Goal: Task Accomplishment & Management: Complete application form

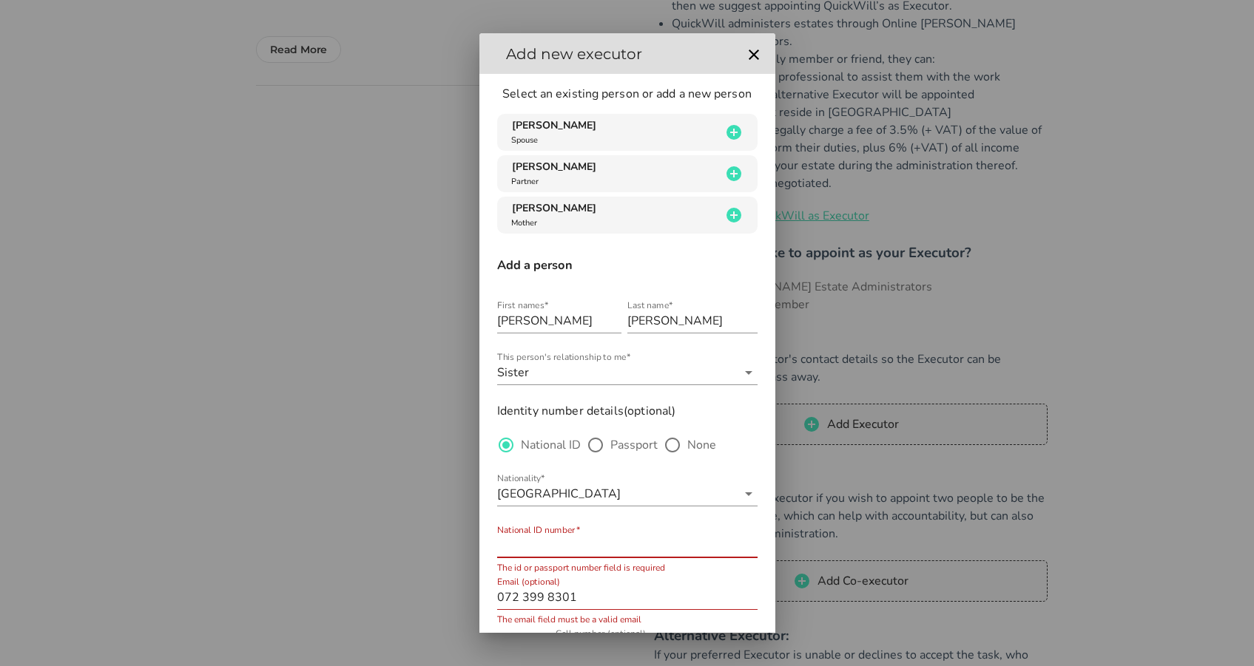
scroll to position [129, 0]
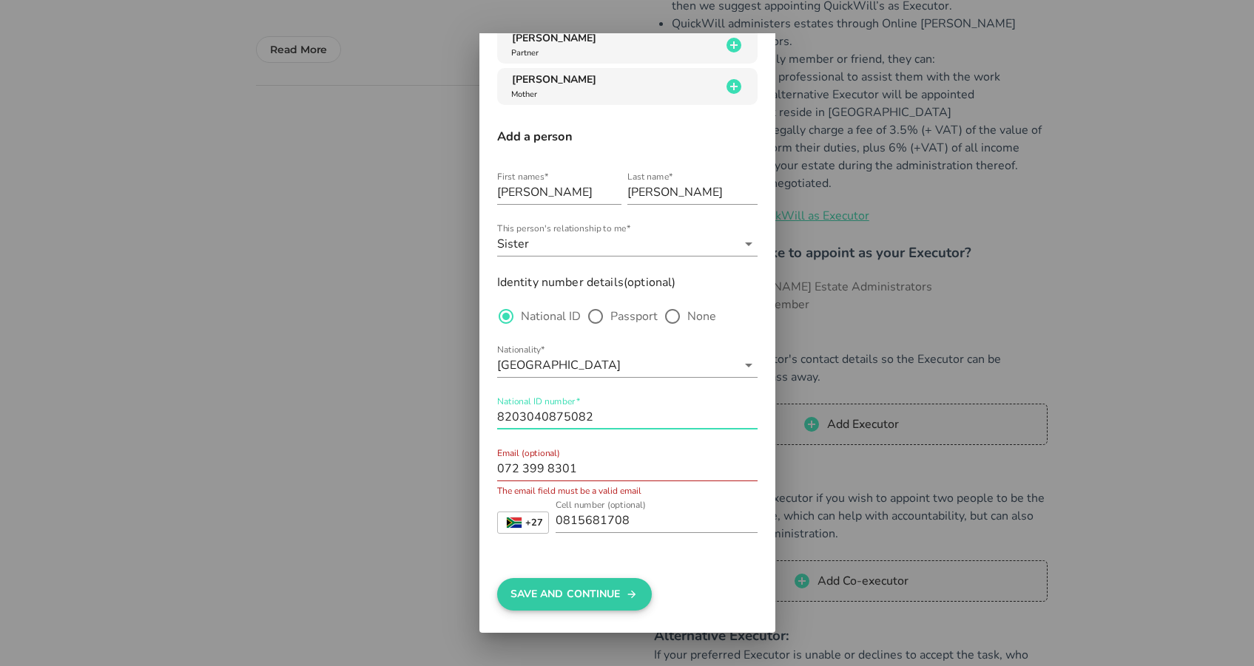
type input "8203040875082"
click at [571, 603] on button "Save And Continue" at bounding box center [574, 594] width 155 height 33
click at [541, 469] on input "072 399 8301" at bounding box center [627, 469] width 260 height 24
drag, startPoint x: 585, startPoint y: 467, endPoint x: 480, endPoint y: 469, distance: 105.0
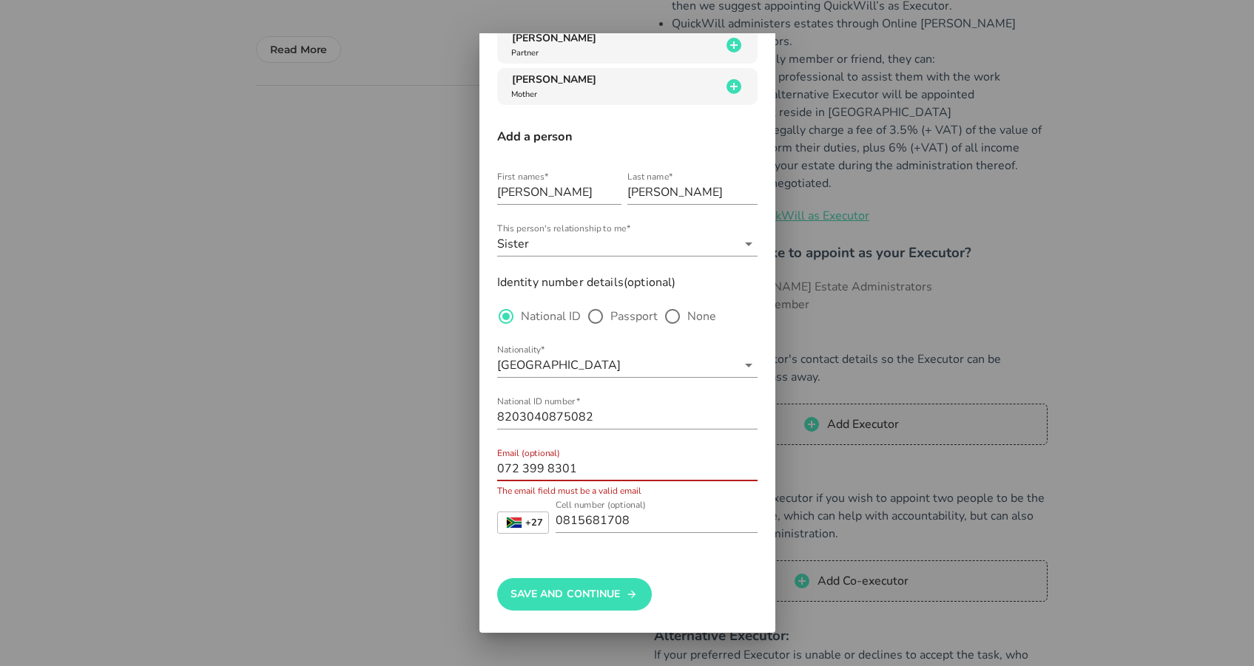
click at [480, 469] on div "Select an existing person or add a new person [PERSON_NAME] Spouse [PERSON_NAME…" at bounding box center [627, 289] width 296 height 688
paste input "[EMAIL_ADDRESS][DOMAIN_NAME]"
drag, startPoint x: 689, startPoint y: 471, endPoint x: 481, endPoint y: 462, distance: 208.0
click at [481, 462] on div "Select an existing person or add a new person [PERSON_NAME] Spouse [PERSON_NAME…" at bounding box center [627, 289] width 296 height 688
paste input "text"
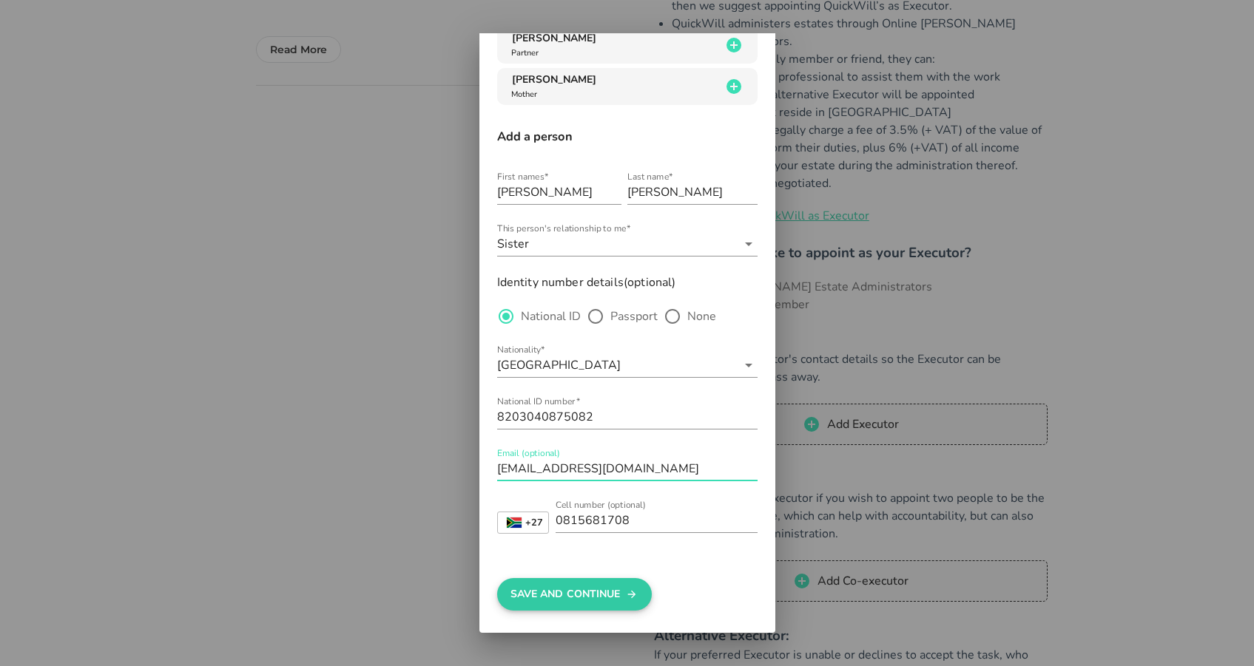
type input "[EMAIL_ADDRESS][DOMAIN_NAME]"
click at [567, 603] on button "Save And Continue" at bounding box center [574, 594] width 155 height 33
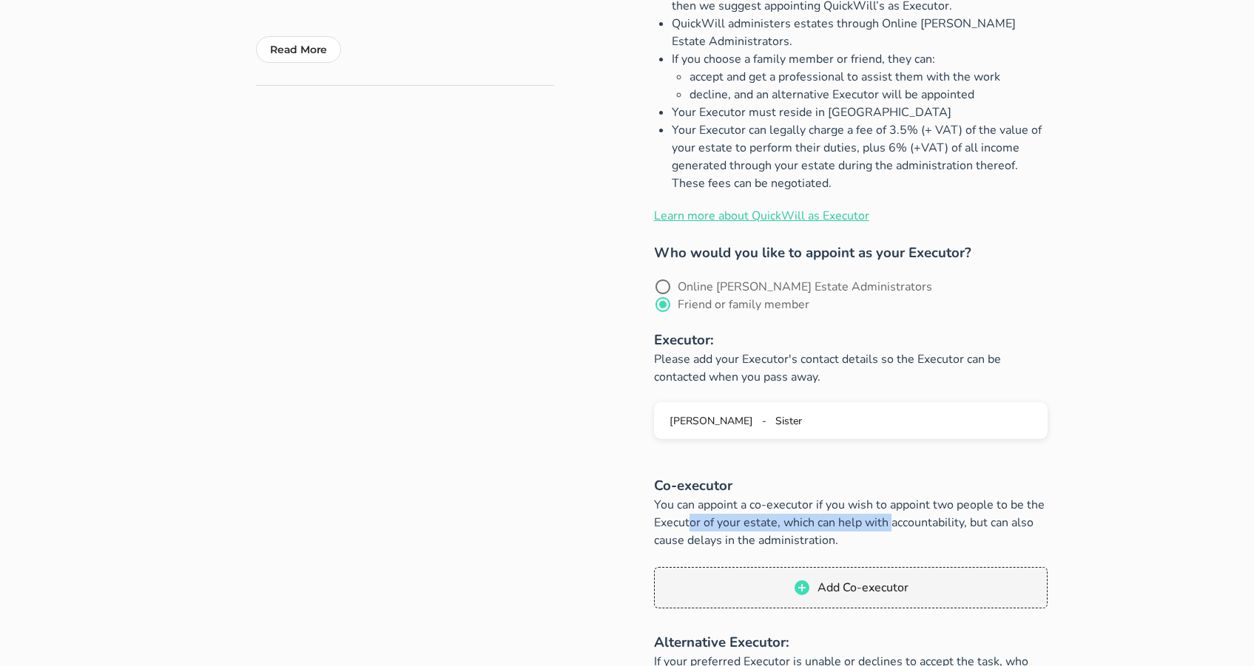
drag, startPoint x: 1012, startPoint y: 491, endPoint x: 831, endPoint y: 497, distance: 181.3
click at [831, 497] on p "You can appoint a co-executor if you wish to appoint two people to be the Execu…" at bounding box center [850, 522] width 393 height 53
drag, startPoint x: 788, startPoint y: 504, endPoint x: 977, endPoint y: 501, distance: 189.3
click at [977, 501] on p "You can appoint a co-executor if you wish to appoint two people to be the Execu…" at bounding box center [850, 522] width 393 height 53
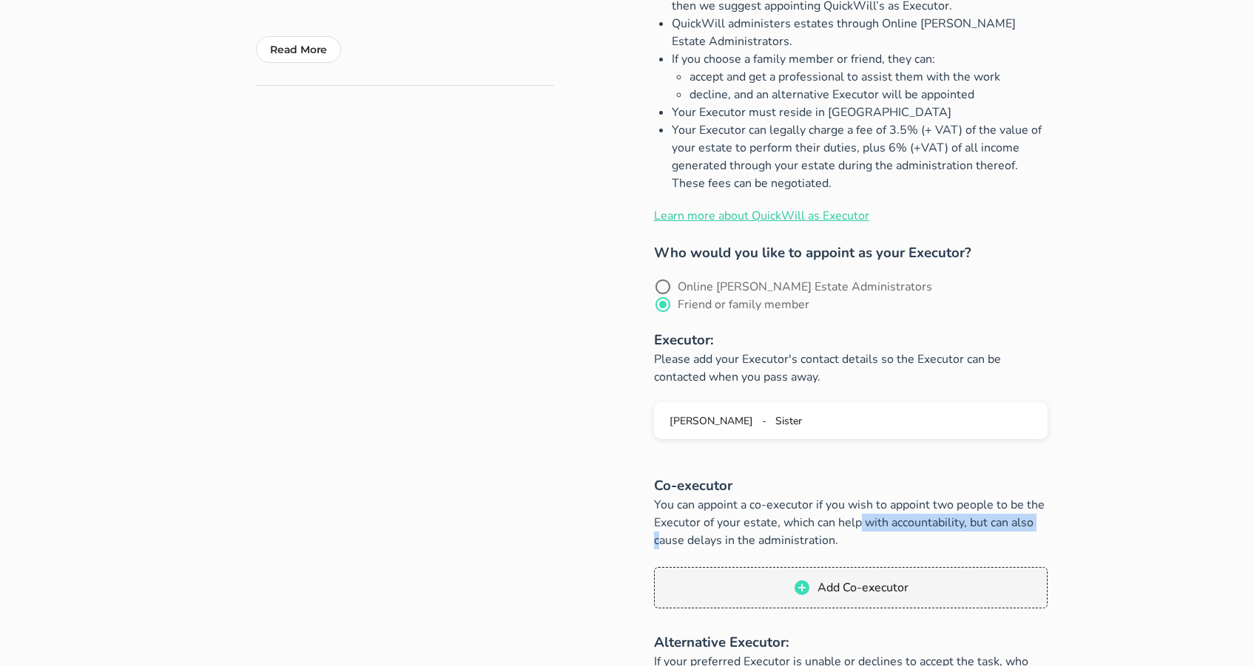
click at [977, 501] on p "You can appoint a co-executor if you wish to appoint two people to be the Execu…" at bounding box center [850, 522] width 393 height 53
drag, startPoint x: 859, startPoint y: 497, endPoint x: 772, endPoint y: 504, distance: 86.8
click at [772, 504] on p "You can appoint a co-executor if you wish to appoint two people to be the Execu…" at bounding box center [850, 522] width 393 height 53
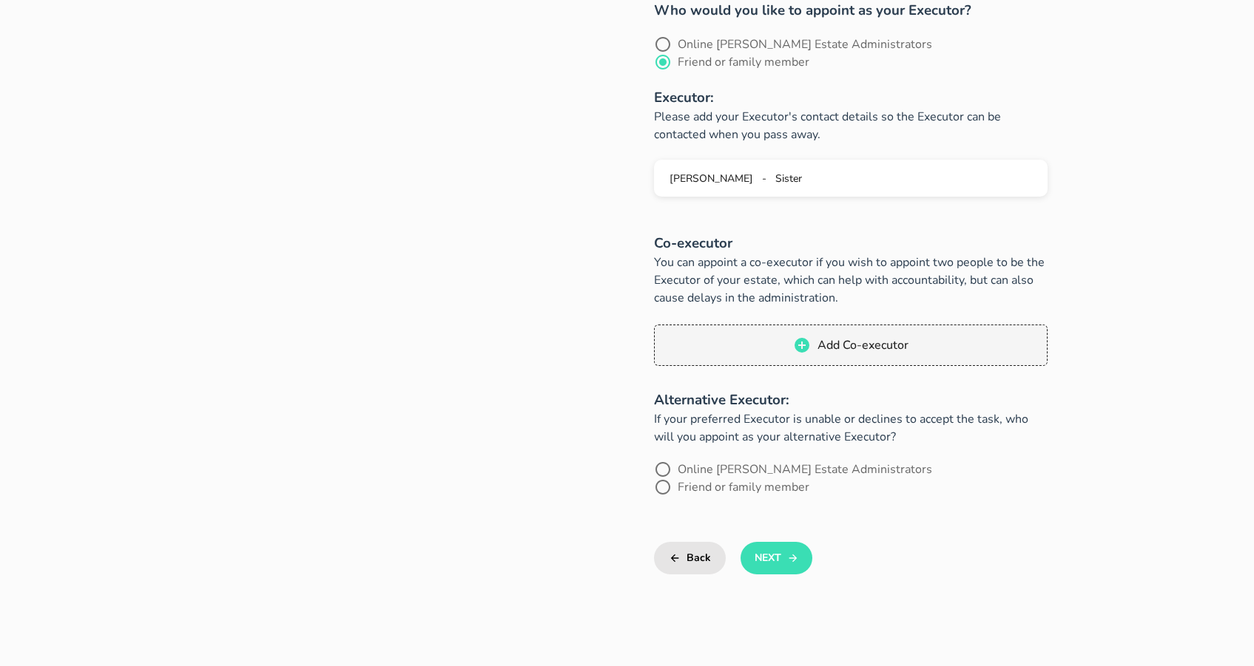
scroll to position [779, 0]
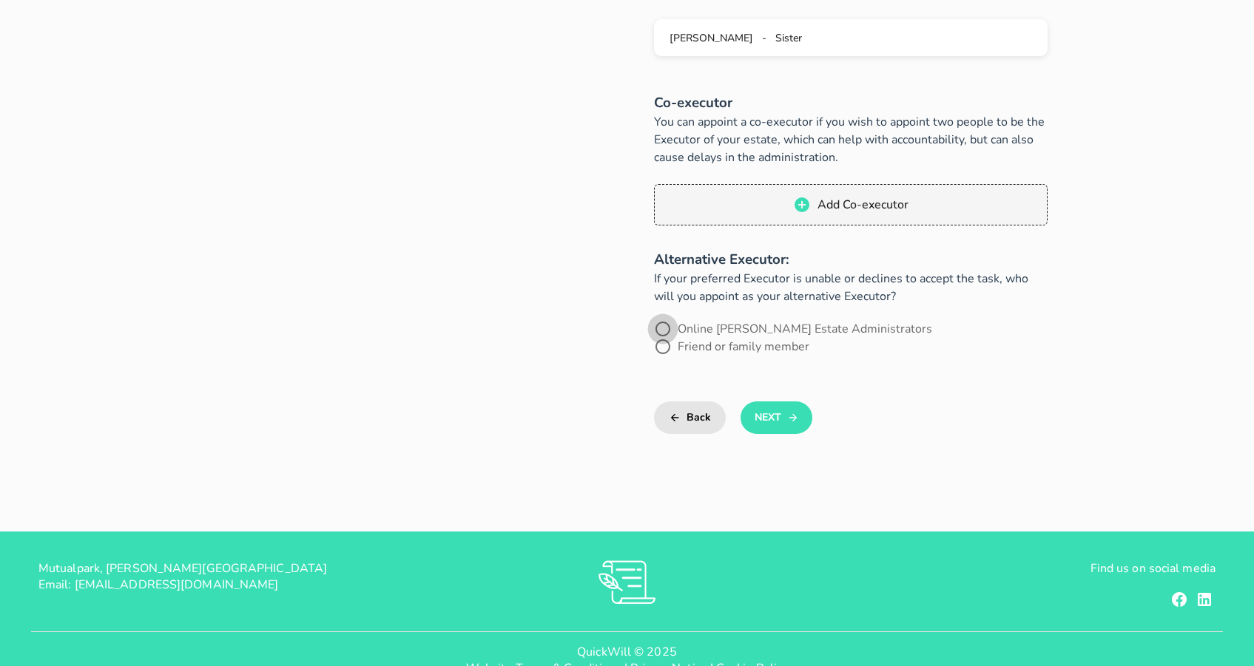
click at [661, 317] on div at bounding box center [662, 329] width 25 height 25
radio input "true"
click at [775, 402] on button "Next" at bounding box center [776, 418] width 72 height 33
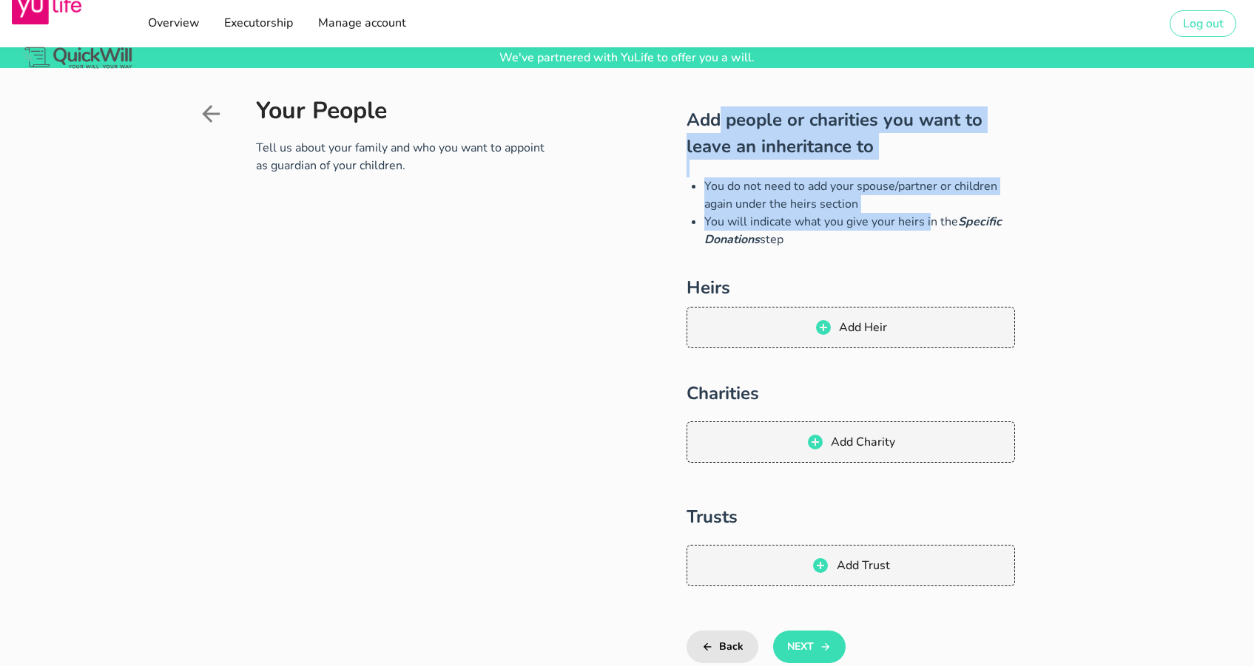
drag, startPoint x: 717, startPoint y: 121, endPoint x: 876, endPoint y: 218, distance: 185.6
click at [876, 218] on div "Add people or charities you want to leave an inheritance to You do not need to …" at bounding box center [850, 406] width 328 height 601
click at [876, 218] on li "You will indicate what you give your heirs in the Specific Donations step" at bounding box center [859, 230] width 311 height 35
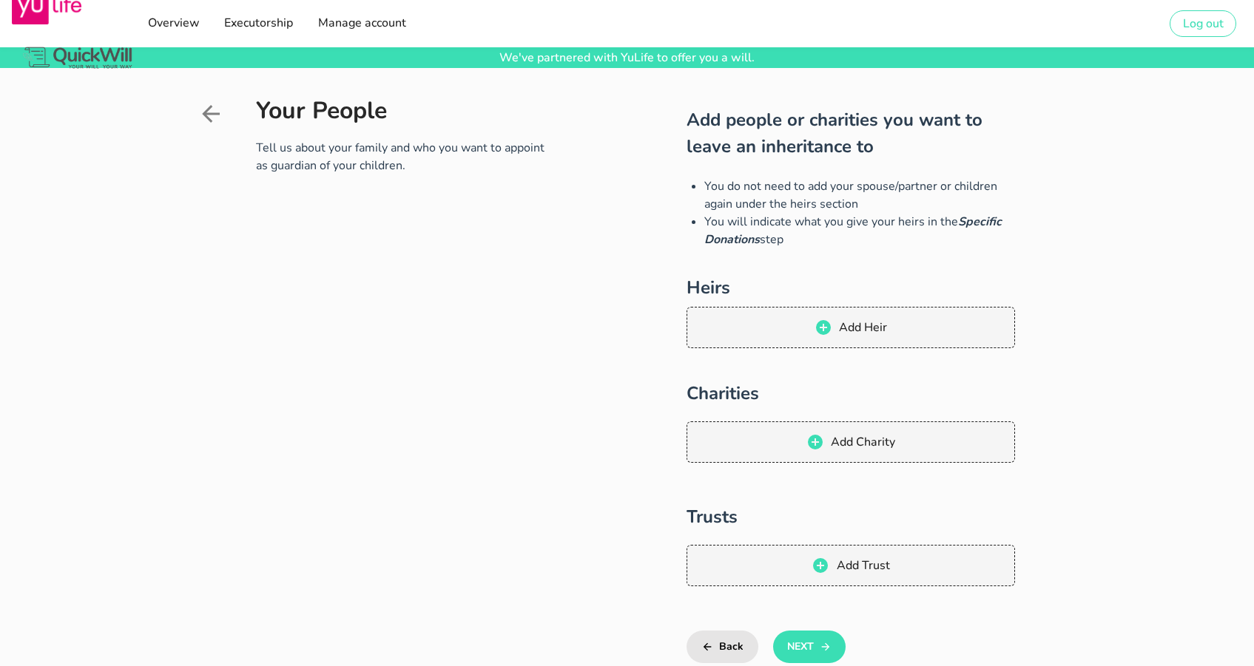
drag, startPoint x: 831, startPoint y: 233, endPoint x: 769, endPoint y: 182, distance: 79.8
click at [769, 182] on ul "You do not need to add your spouse/partner or children again under the heirs se…" at bounding box center [850, 212] width 328 height 71
click at [769, 182] on li "You do not need to add your spouse/partner or children again under the heirs se…" at bounding box center [859, 194] width 311 height 35
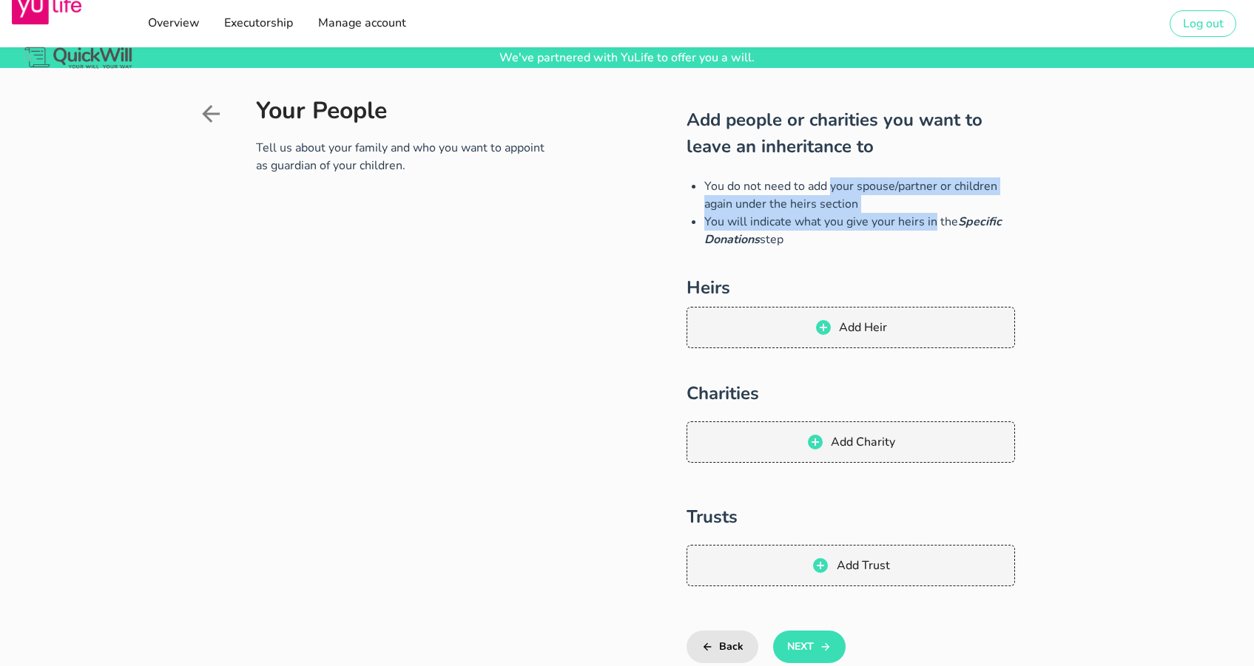
drag, startPoint x: 768, startPoint y: 181, endPoint x: 882, endPoint y: 215, distance: 119.6
click at [883, 216] on ul "You do not need to add your spouse/partner or children again under the heirs se…" at bounding box center [850, 212] width 328 height 71
click at [882, 215] on li "You will indicate what you give your heirs in the Specific Donations step" at bounding box center [859, 230] width 311 height 35
drag, startPoint x: 873, startPoint y: 217, endPoint x: 744, endPoint y: 190, distance: 131.4
click at [744, 190] on ul "You do not need to add your spouse/partner or children again under the heirs se…" at bounding box center [850, 212] width 328 height 71
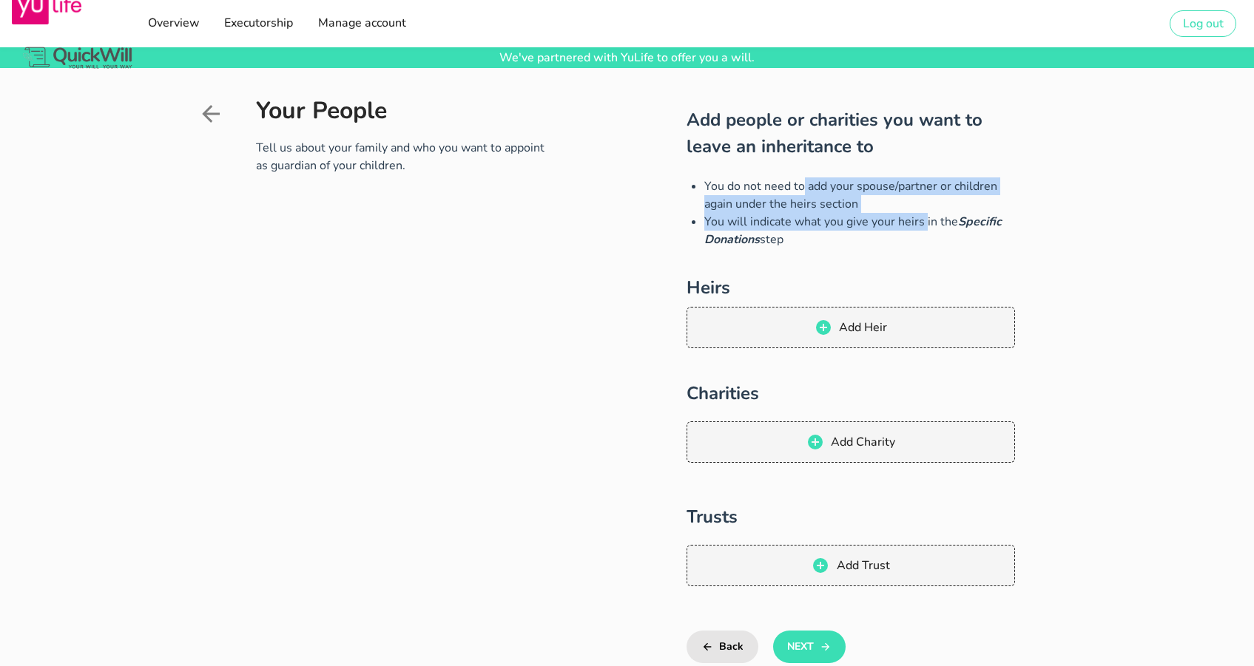
click at [744, 190] on li "You do not need to add your spouse/partner or children again under the heirs se…" at bounding box center [859, 194] width 311 height 35
drag, startPoint x: 734, startPoint y: 189, endPoint x: 857, endPoint y: 201, distance: 124.1
click at [857, 201] on li "You do not need to add your spouse/partner or children again under the heirs se…" at bounding box center [859, 194] width 311 height 35
click at [869, 202] on li "You do not need to add your spouse/partner or children again under the heirs se…" at bounding box center [859, 194] width 311 height 35
drag, startPoint x: 869, startPoint y: 202, endPoint x: 755, endPoint y: 191, distance: 114.4
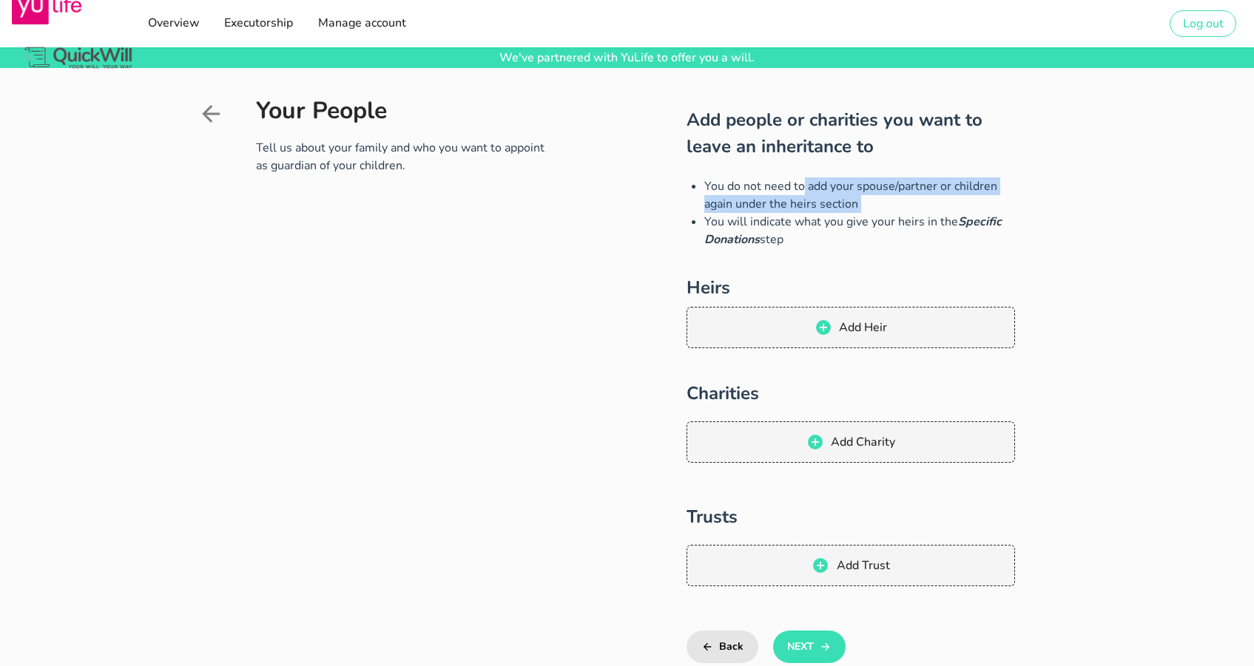
click at [755, 191] on li "You do not need to add your spouse/partner or children again under the heirs se…" at bounding box center [859, 194] width 311 height 35
drag, startPoint x: 755, startPoint y: 191, endPoint x: 784, endPoint y: 195, distance: 29.2
click at [756, 191] on li "You do not need to add your spouse/partner or children again under the heirs se…" at bounding box center [859, 194] width 311 height 35
drag, startPoint x: 910, startPoint y: 225, endPoint x: 768, endPoint y: 209, distance: 143.6
click at [768, 209] on ul "You do not need to add your spouse/partner or children again under the heirs se…" at bounding box center [850, 212] width 328 height 71
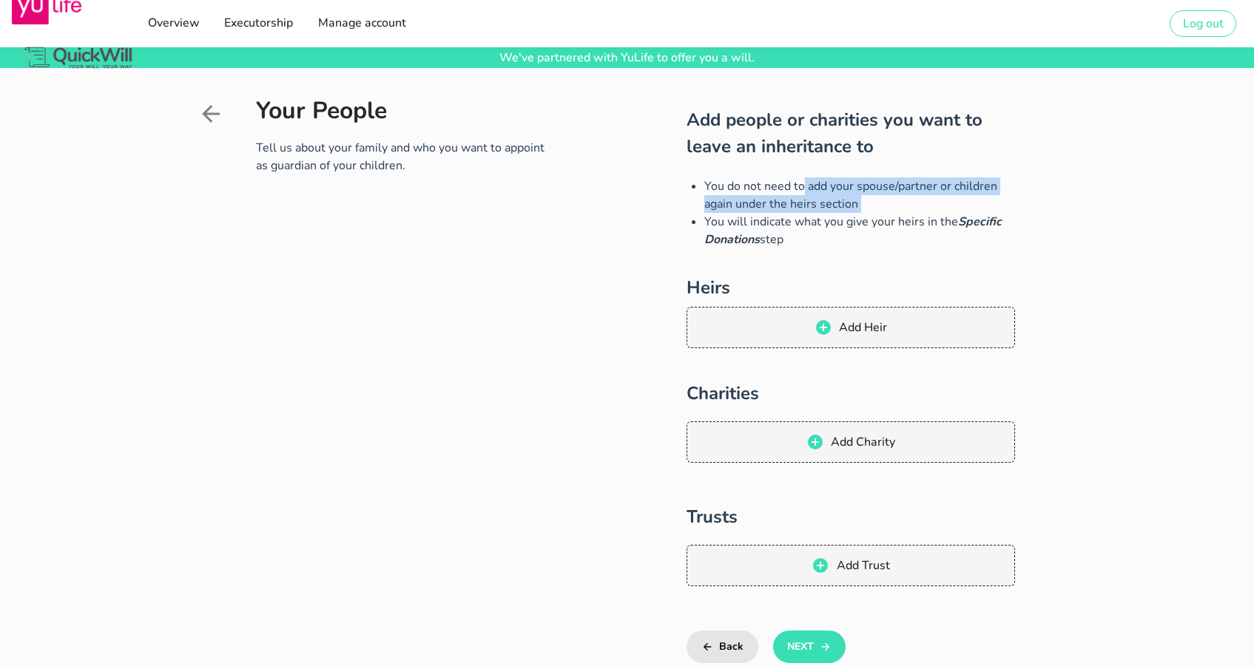
click at [768, 209] on li "You do not need to add your spouse/partner or children again under the heirs se…" at bounding box center [859, 194] width 311 height 35
drag, startPoint x: 737, startPoint y: 189, endPoint x: 920, endPoint y: 208, distance: 184.3
click at [920, 208] on li "You do not need to add your spouse/partner or children again under the heirs se…" at bounding box center [859, 194] width 311 height 35
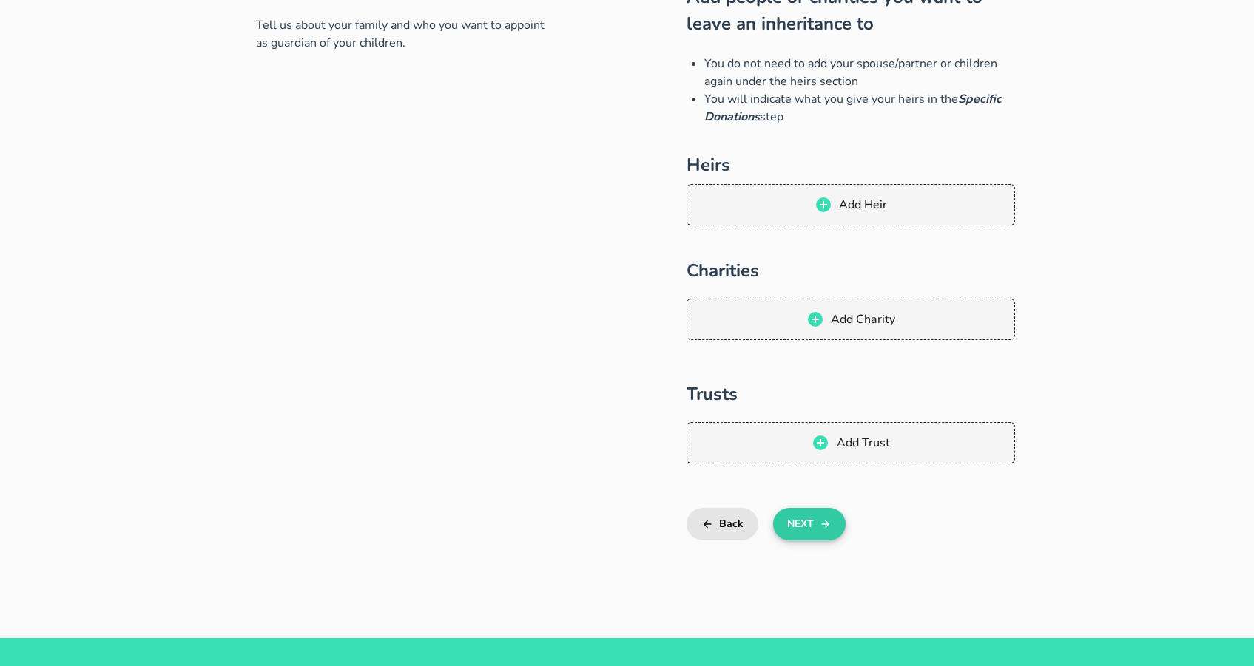
click at [810, 530] on button "Next" at bounding box center [809, 524] width 72 height 33
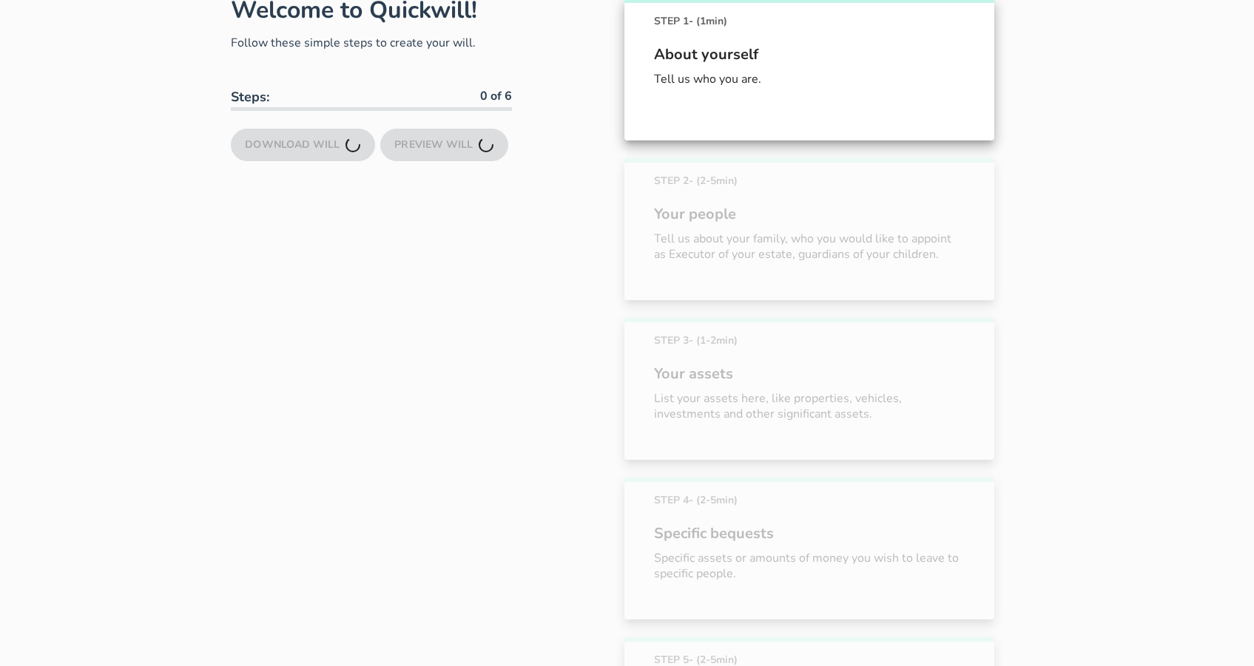
scroll to position [263, 0]
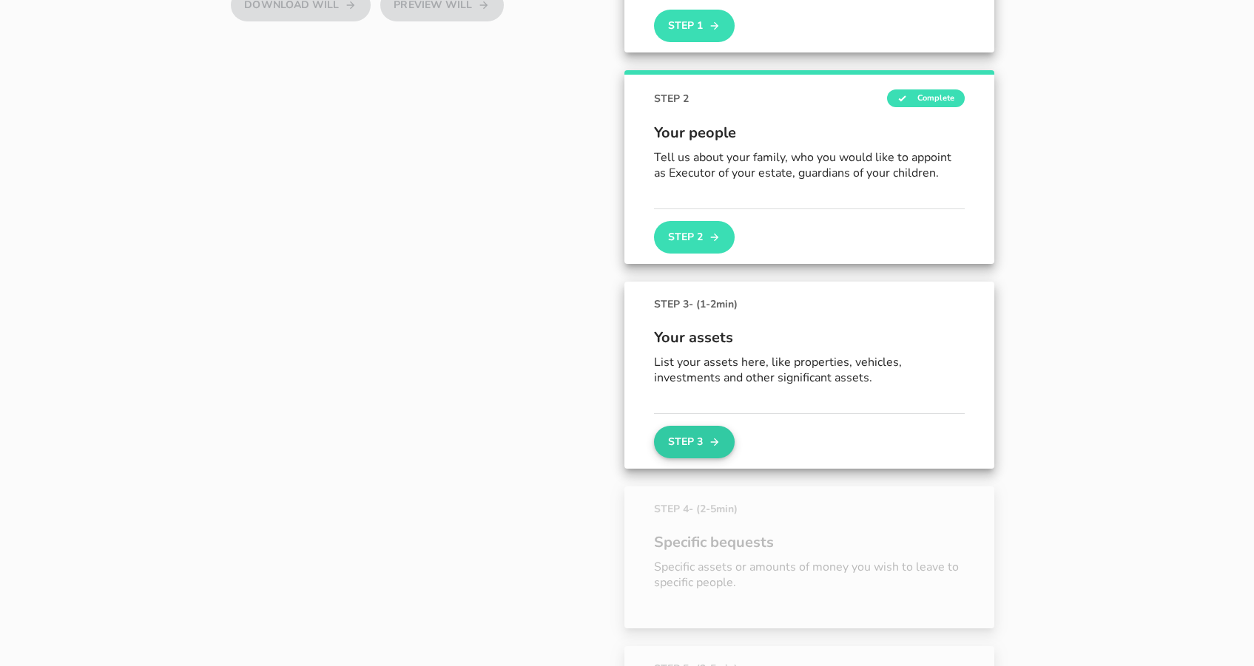
click at [691, 430] on button "Step 3" at bounding box center [694, 442] width 80 height 33
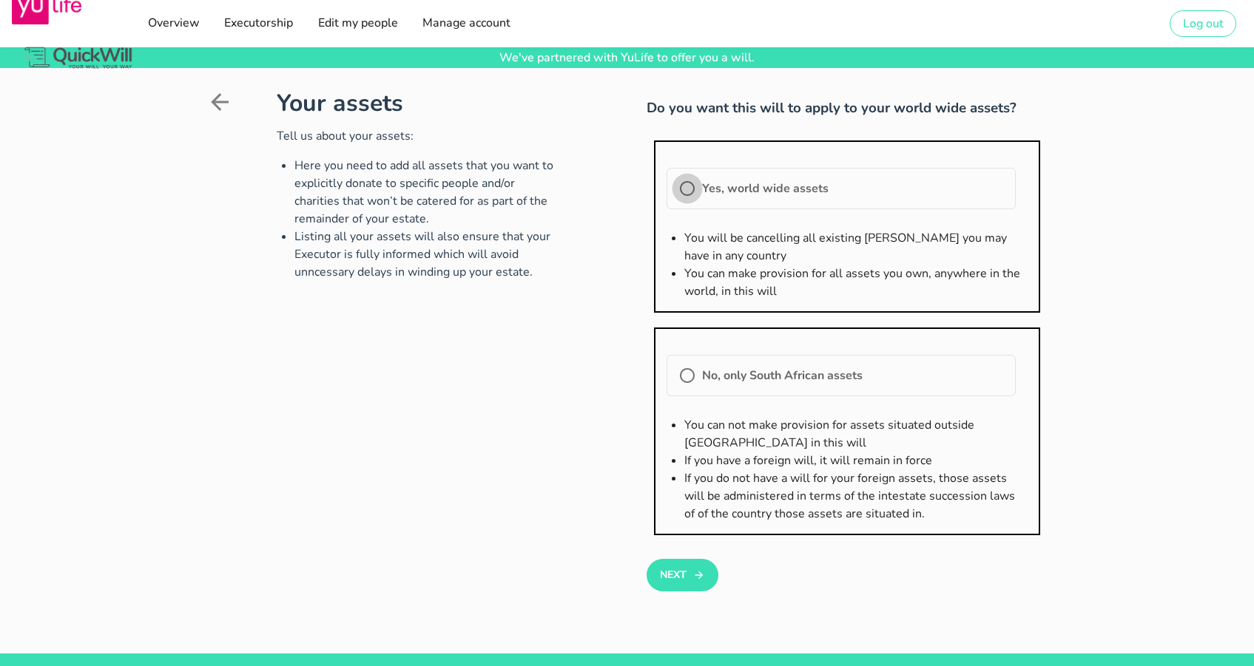
click at [687, 191] on div at bounding box center [686, 188] width 25 height 25
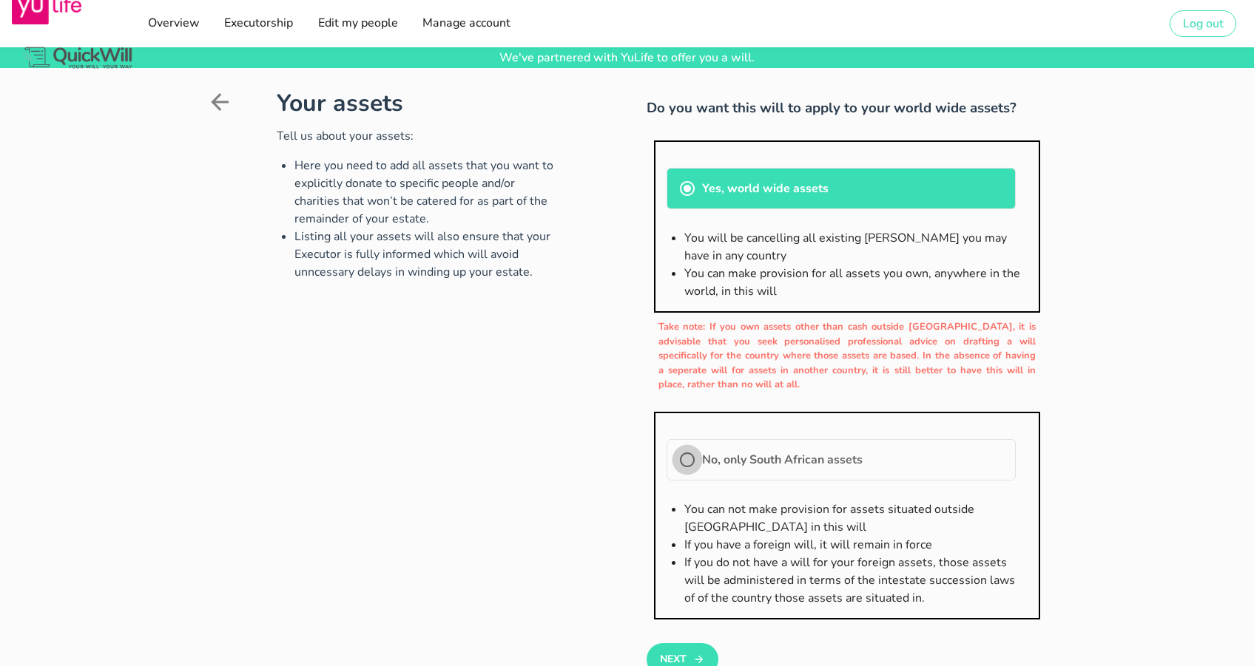
click at [691, 456] on div at bounding box center [686, 459] width 25 height 25
radio input "false"
radio input "true"
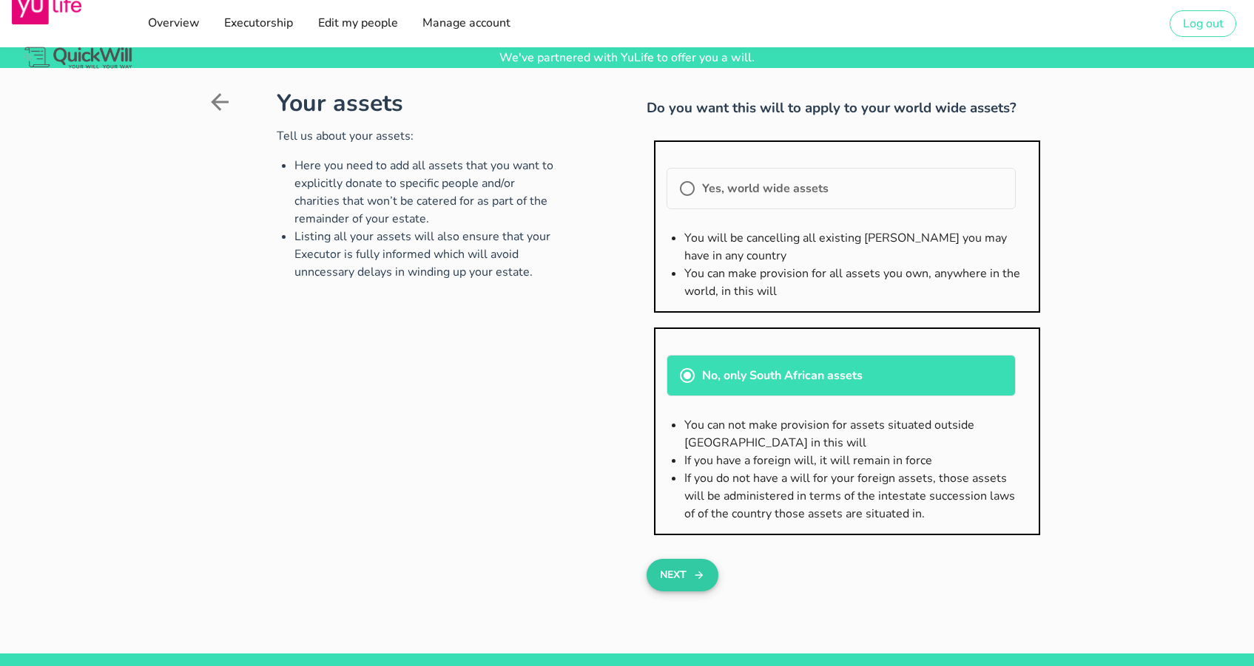
click at [677, 578] on button "Next" at bounding box center [682, 575] width 72 height 33
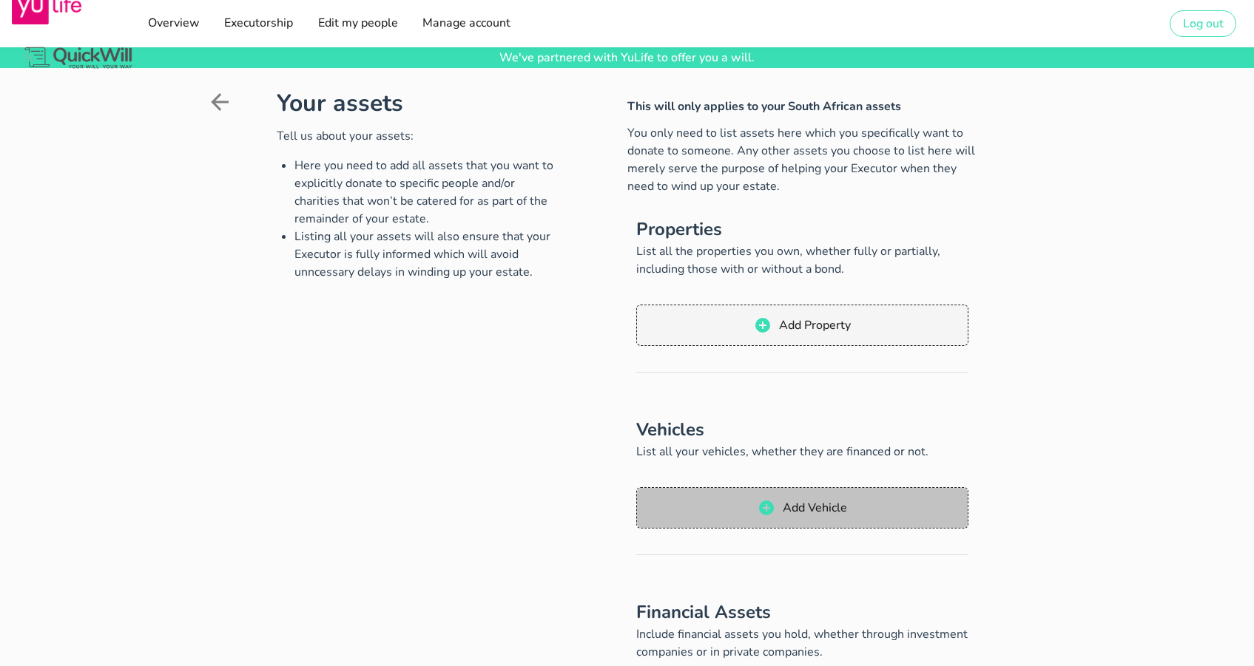
click at [768, 513] on icon "button" at bounding box center [766, 508] width 15 height 15
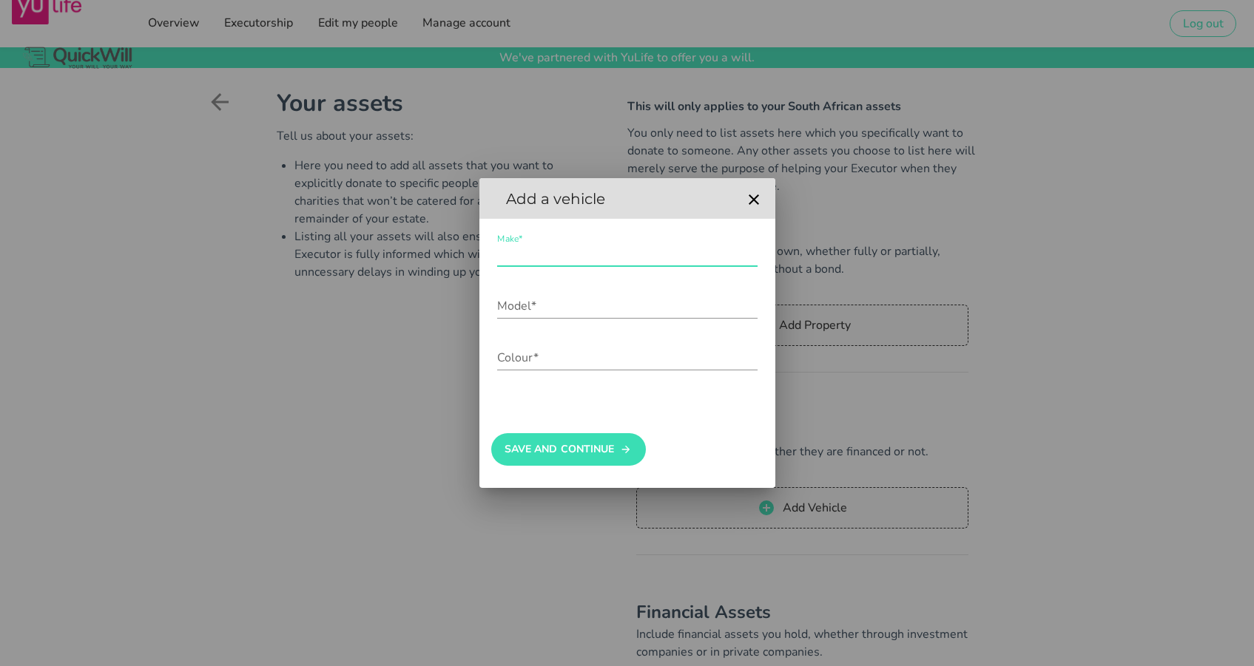
click at [561, 257] on input "Make*" at bounding box center [627, 255] width 260 height 24
type input "Subaru"
click at [549, 351] on input "Colour*" at bounding box center [627, 358] width 260 height 24
type input "[PERSON_NAME]"
click at [548, 304] on input "Model*" at bounding box center [627, 306] width 260 height 24
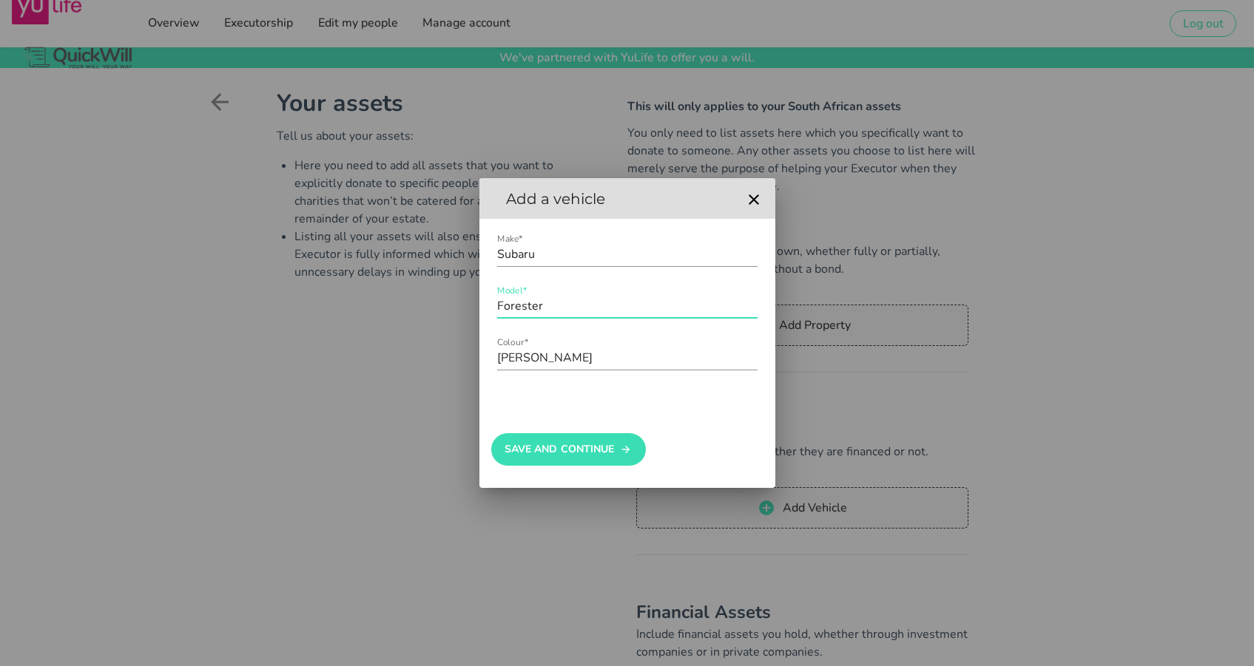
type input "Forester"
click at [561, 390] on div "Make* Subaru Model* Forester Colour* [PERSON_NAME]" at bounding box center [627, 308] width 296 height 179
click at [575, 448] on button "Save And Continue" at bounding box center [568, 449] width 155 height 33
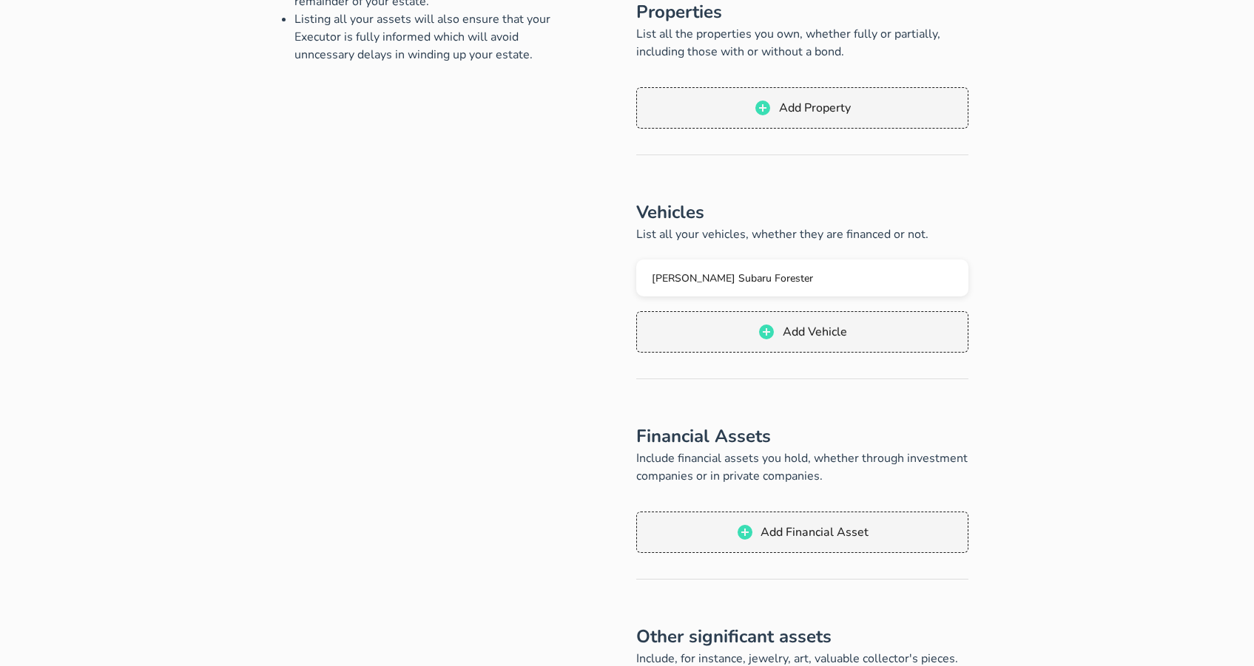
scroll to position [217, 0]
drag, startPoint x: 717, startPoint y: 460, endPoint x: 823, endPoint y: 474, distance: 107.4
click at [824, 476] on p "Include financial assets you hold, whether through investment companies or in p…" at bounding box center [802, 467] width 333 height 35
click at [823, 474] on p "Include financial assets you hold, whether through investment companies or in p…" at bounding box center [802, 467] width 333 height 35
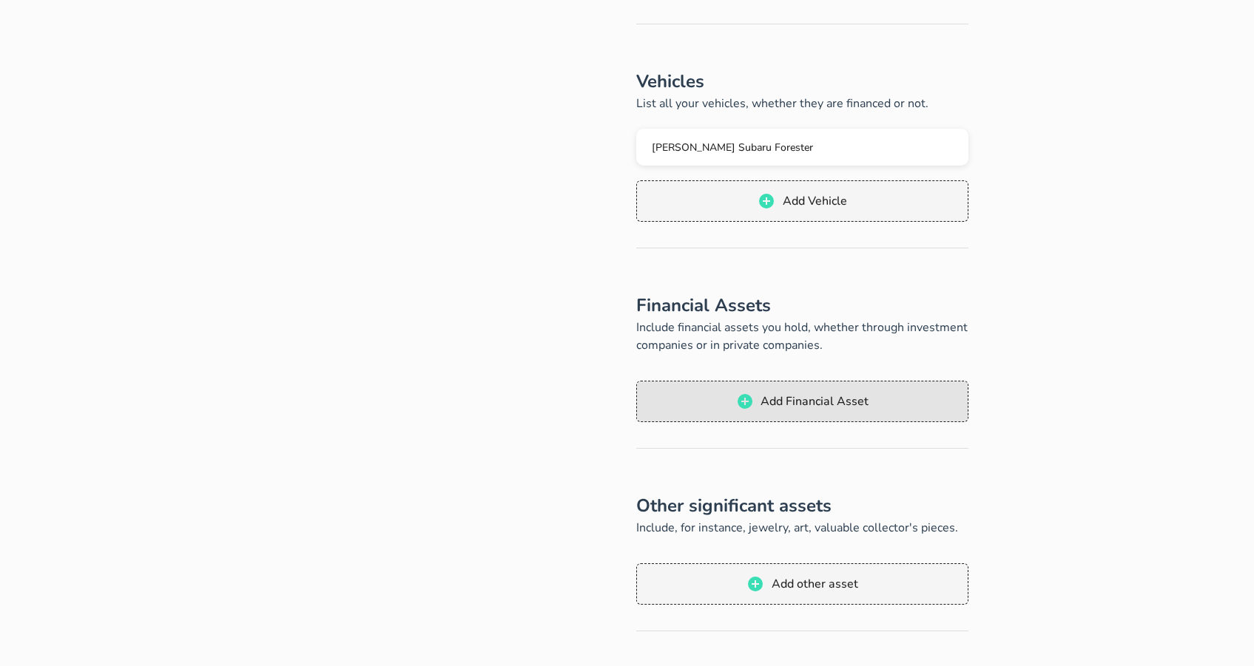
scroll to position [348, 0]
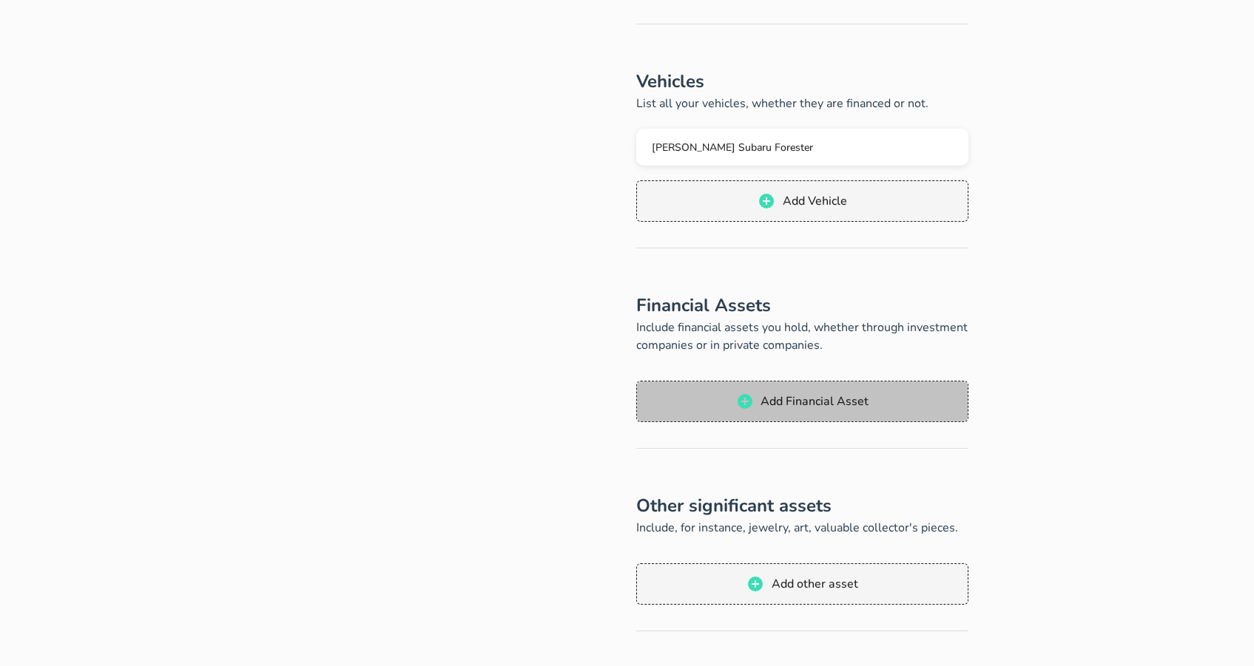
click at [785, 397] on span "Add Financial Asset" at bounding box center [814, 401] width 109 height 16
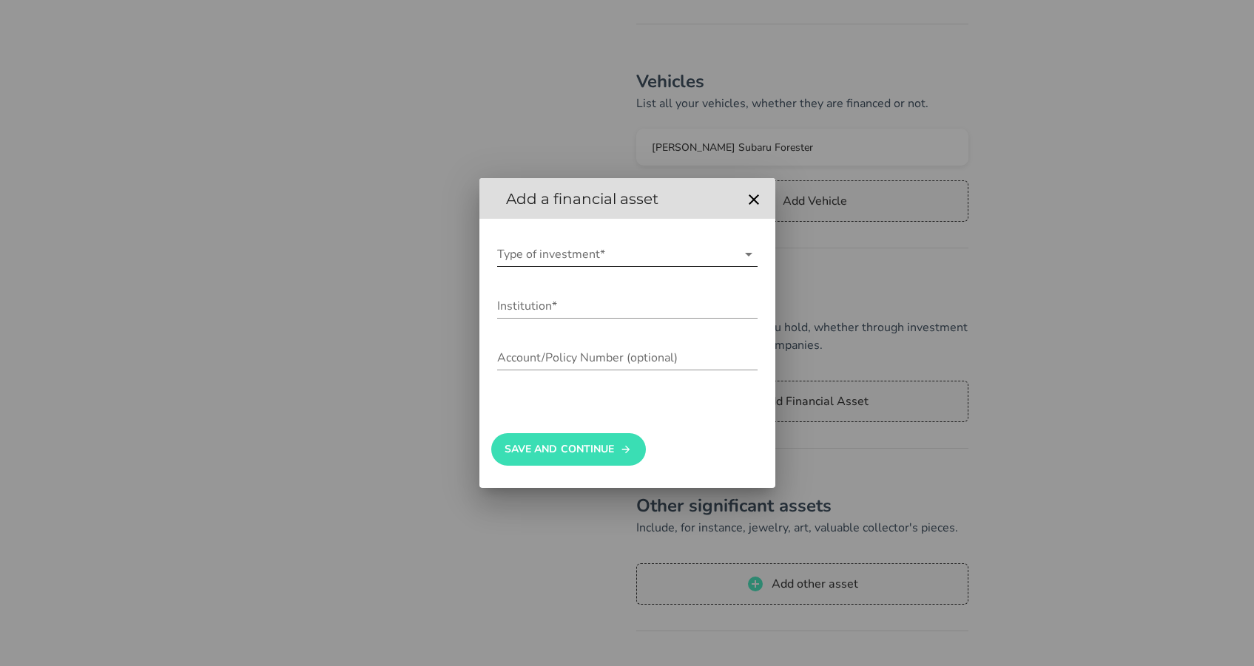
click at [629, 260] on input "Type of investment*" at bounding box center [617, 255] width 240 height 24
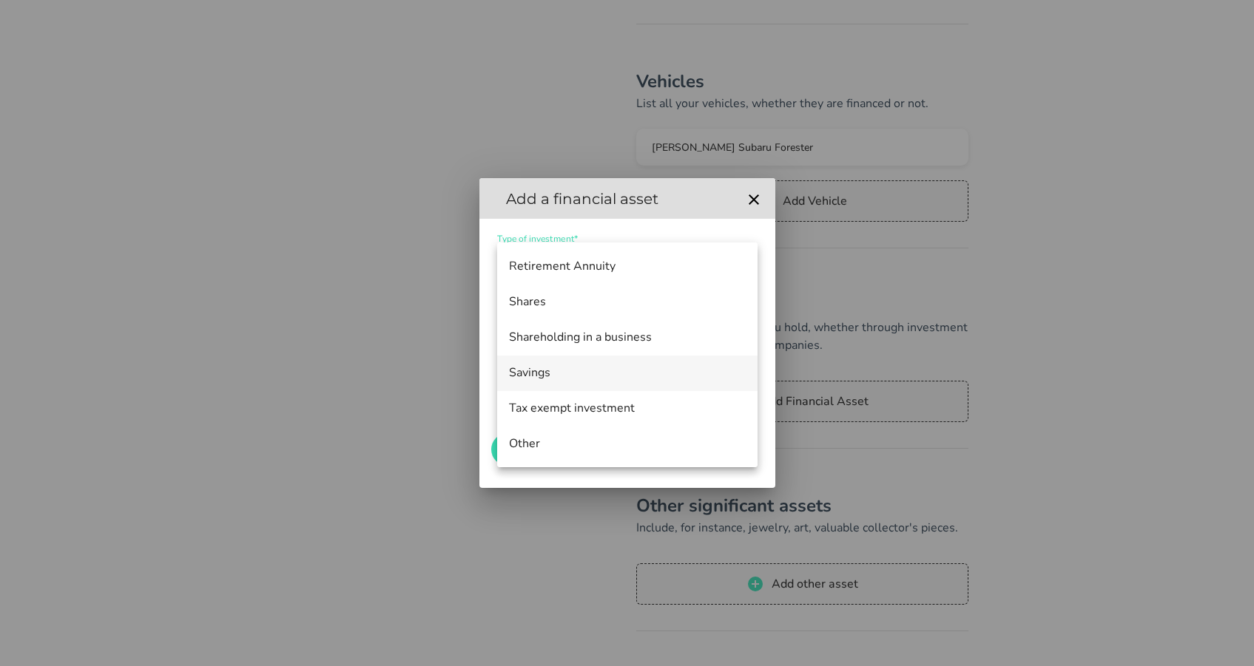
scroll to position [177, 0]
click at [635, 408] on div "Tax exempt investment" at bounding box center [627, 408] width 237 height 14
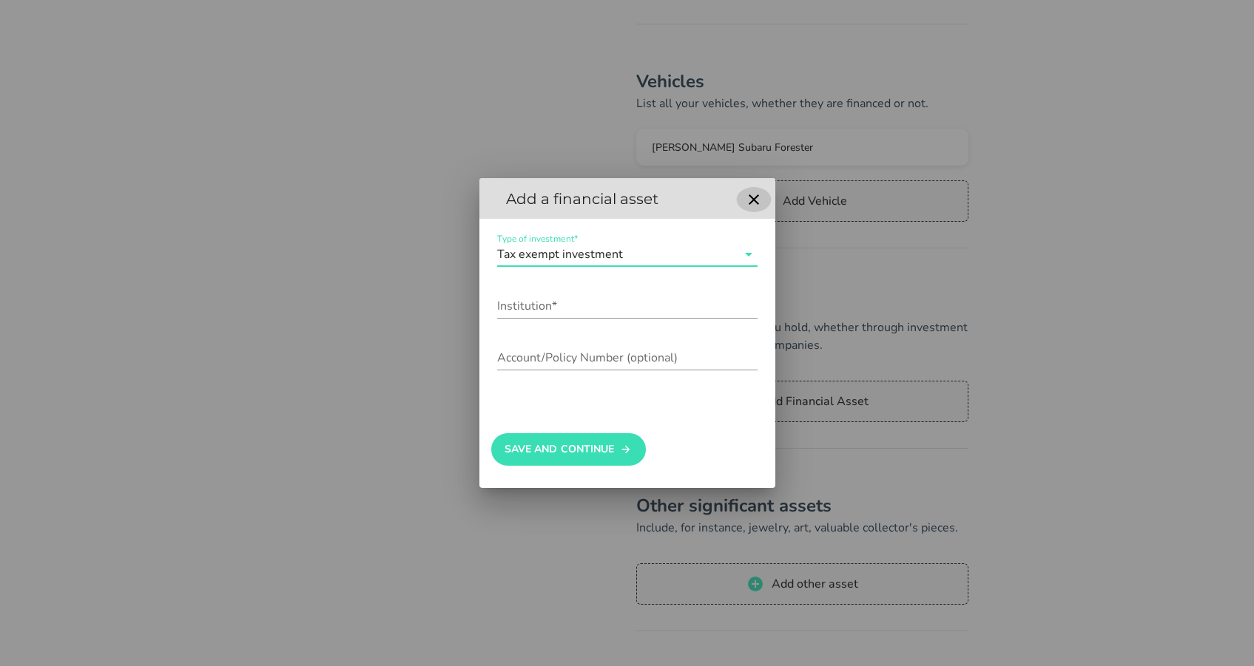
click at [754, 200] on icon "button" at bounding box center [753, 199] width 10 height 10
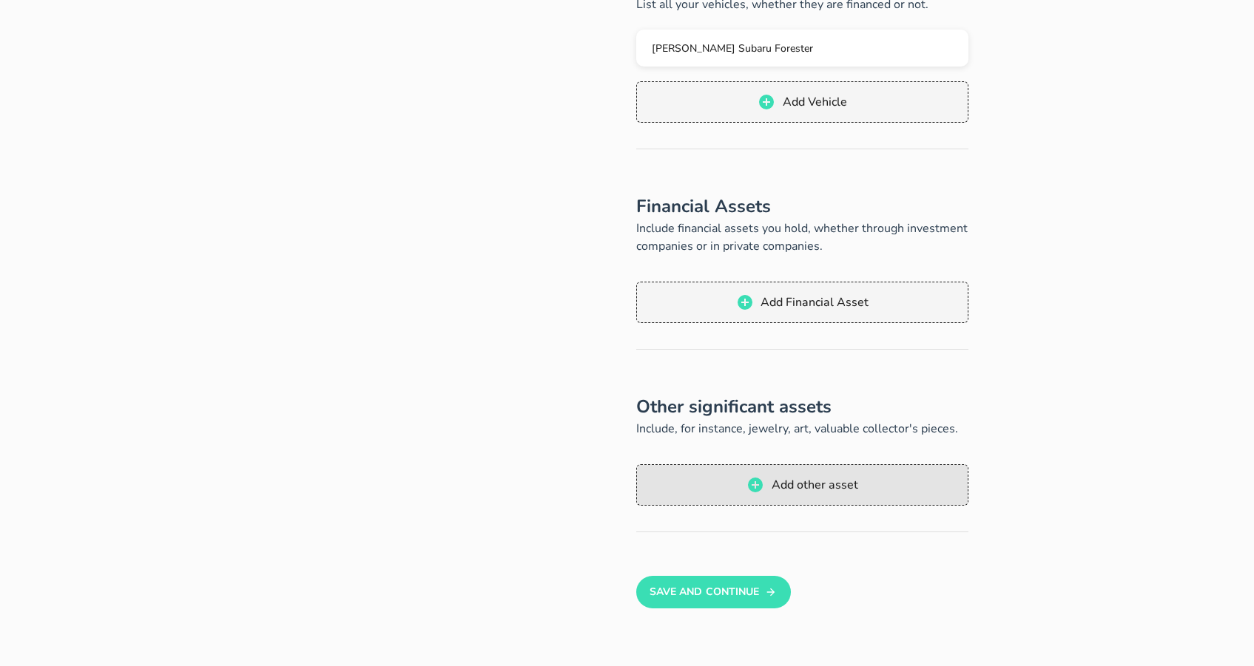
scroll to position [447, 0]
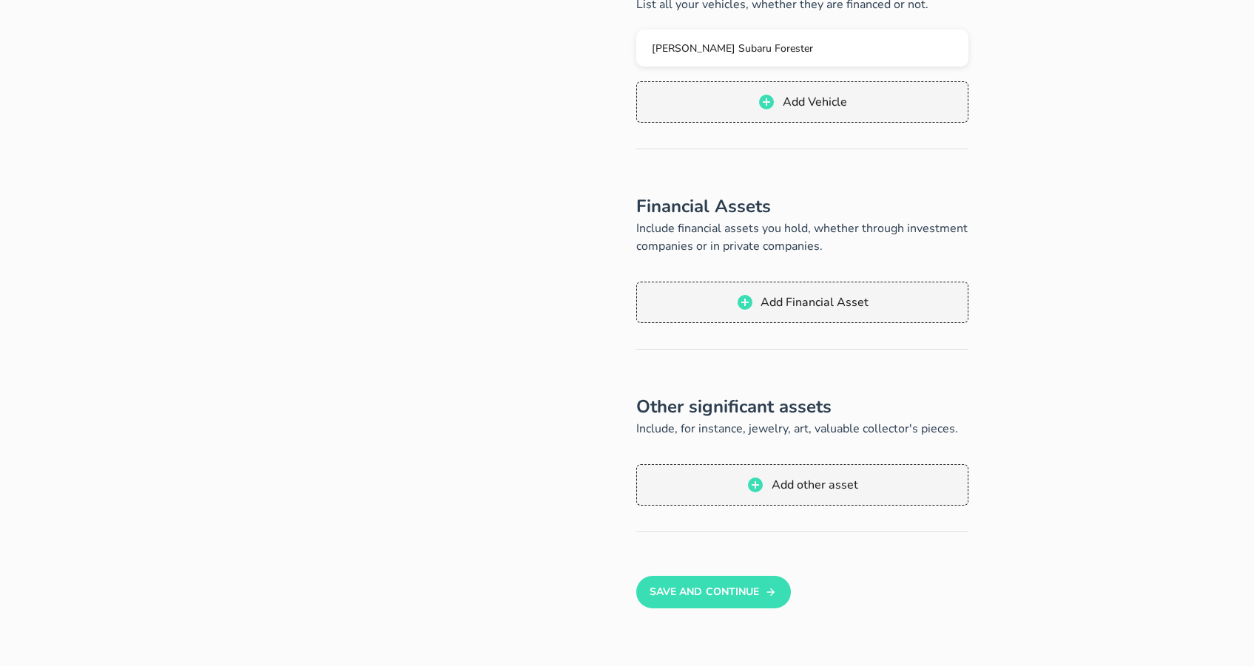
drag, startPoint x: 664, startPoint y: 430, endPoint x: 913, endPoint y: 427, distance: 248.5
click at [913, 427] on p "Include, for instance, jewelry, art, valuable collector's pieces." at bounding box center [802, 429] width 333 height 18
drag, startPoint x: 913, startPoint y: 427, endPoint x: 922, endPoint y: 427, distance: 9.6
click at [913, 427] on p "Include, for instance, jewelry, art, valuable collector's pieces." at bounding box center [802, 429] width 333 height 18
drag, startPoint x: 929, startPoint y: 427, endPoint x: 802, endPoint y: 427, distance: 127.2
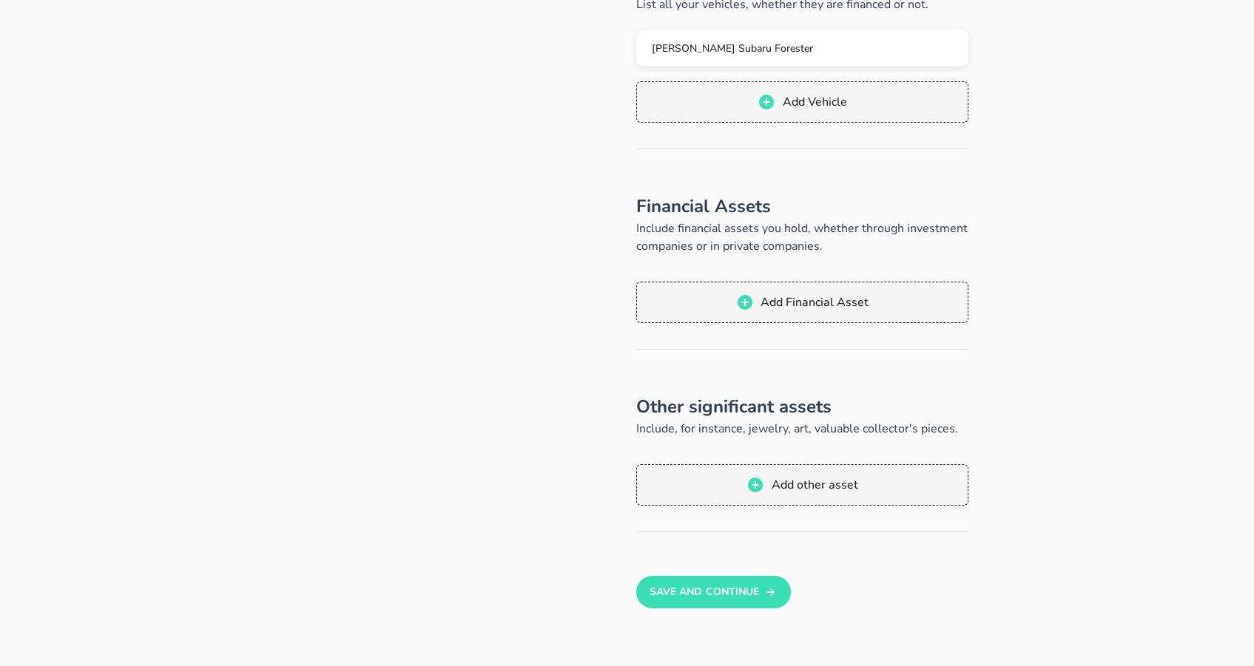
click at [802, 427] on p "Include, for instance, jewelry, art, valuable collector's pieces." at bounding box center [802, 429] width 333 height 18
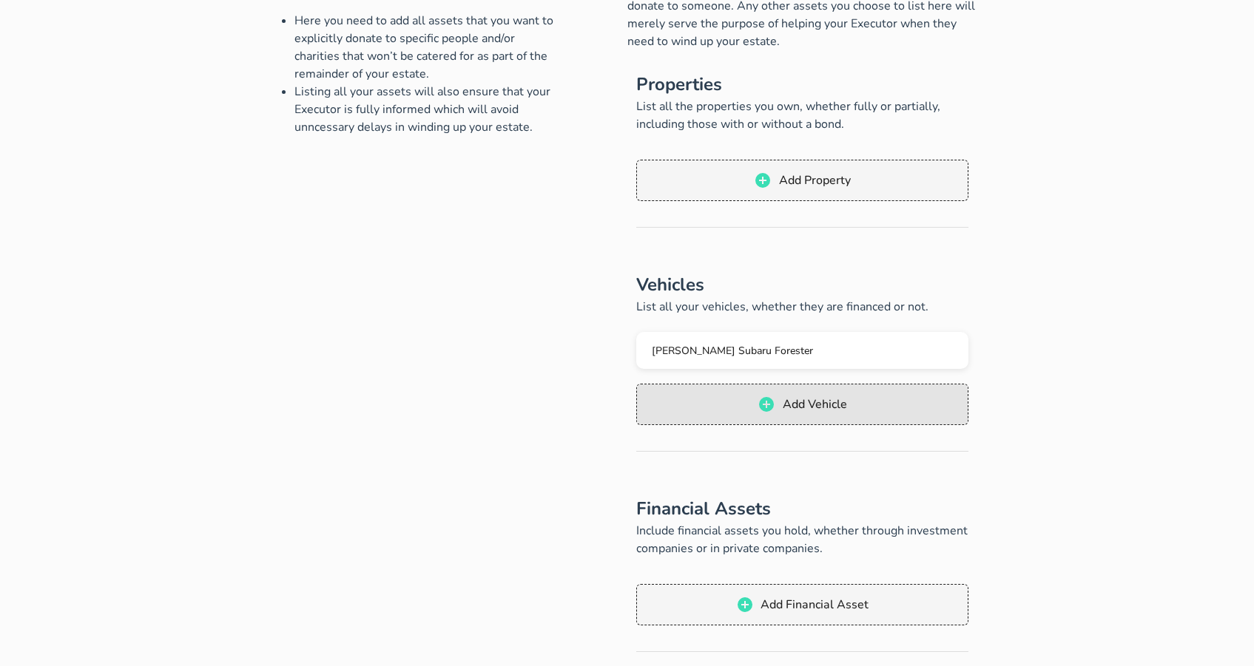
scroll to position [0, 0]
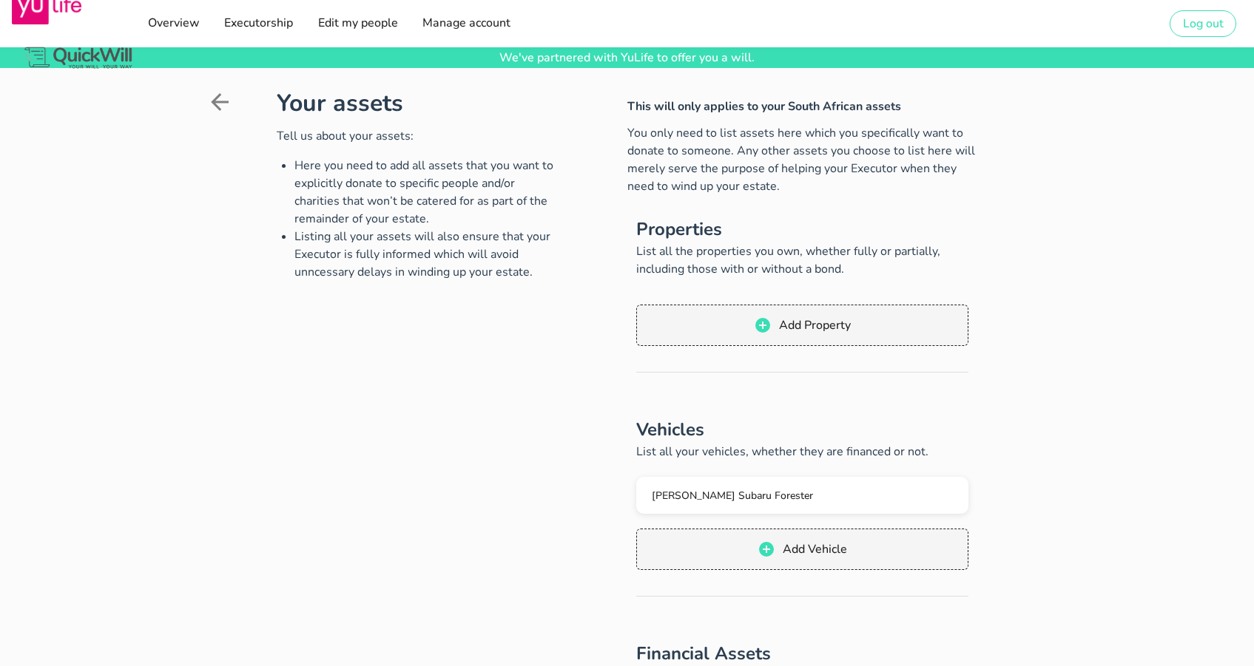
drag, startPoint x: 652, startPoint y: 250, endPoint x: 874, endPoint y: 265, distance: 223.1
click at [874, 265] on p "List all the properties you own, whether fully or partially, including those wi…" at bounding box center [802, 260] width 333 height 35
drag, startPoint x: 853, startPoint y: 264, endPoint x: 711, endPoint y: 251, distance: 143.4
click at [711, 251] on p "List all the properties you own, whether fully or partially, including those wi…" at bounding box center [802, 260] width 333 height 35
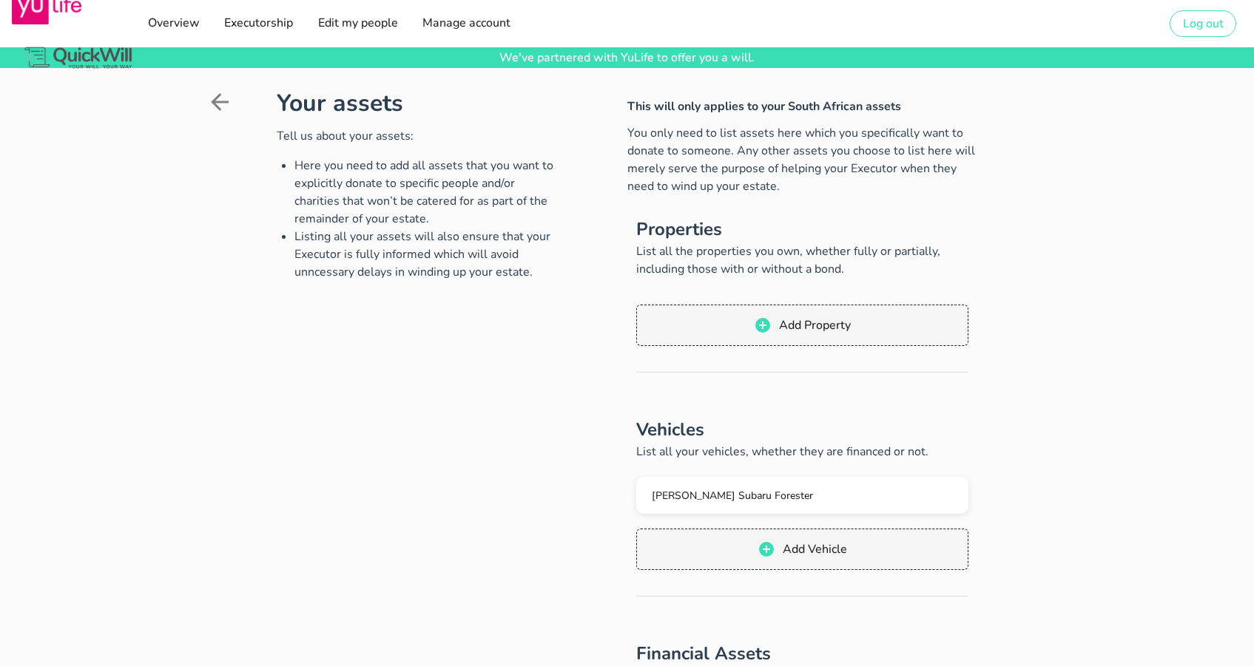
click at [711, 251] on p "List all the properties you own, whether fully or partially, including those wi…" at bounding box center [802, 260] width 333 height 35
drag, startPoint x: 718, startPoint y: 254, endPoint x: 856, endPoint y: 266, distance: 138.1
click at [856, 266] on p "List all the properties you own, whether fully or partially, including those wi…" at bounding box center [802, 260] width 333 height 35
drag, startPoint x: 853, startPoint y: 267, endPoint x: 704, endPoint y: 254, distance: 149.2
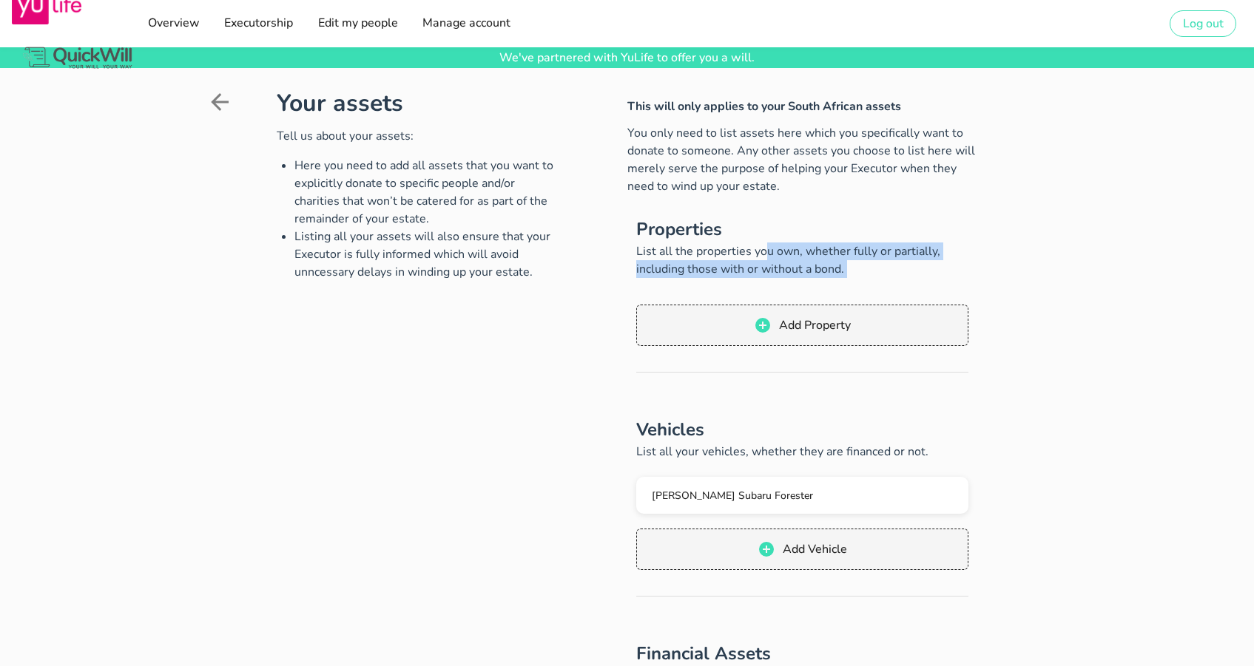
click at [704, 254] on p "List all the properties you own, whether fully or partially, including those wi…" at bounding box center [802, 260] width 333 height 35
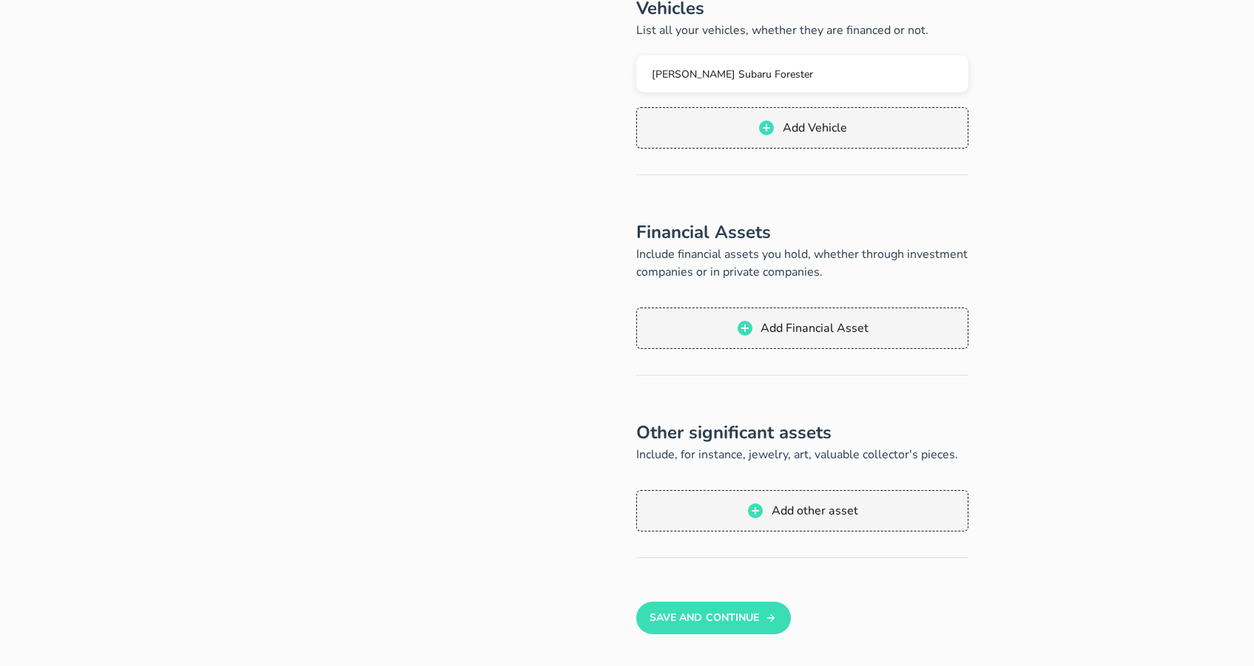
scroll to position [490, 0]
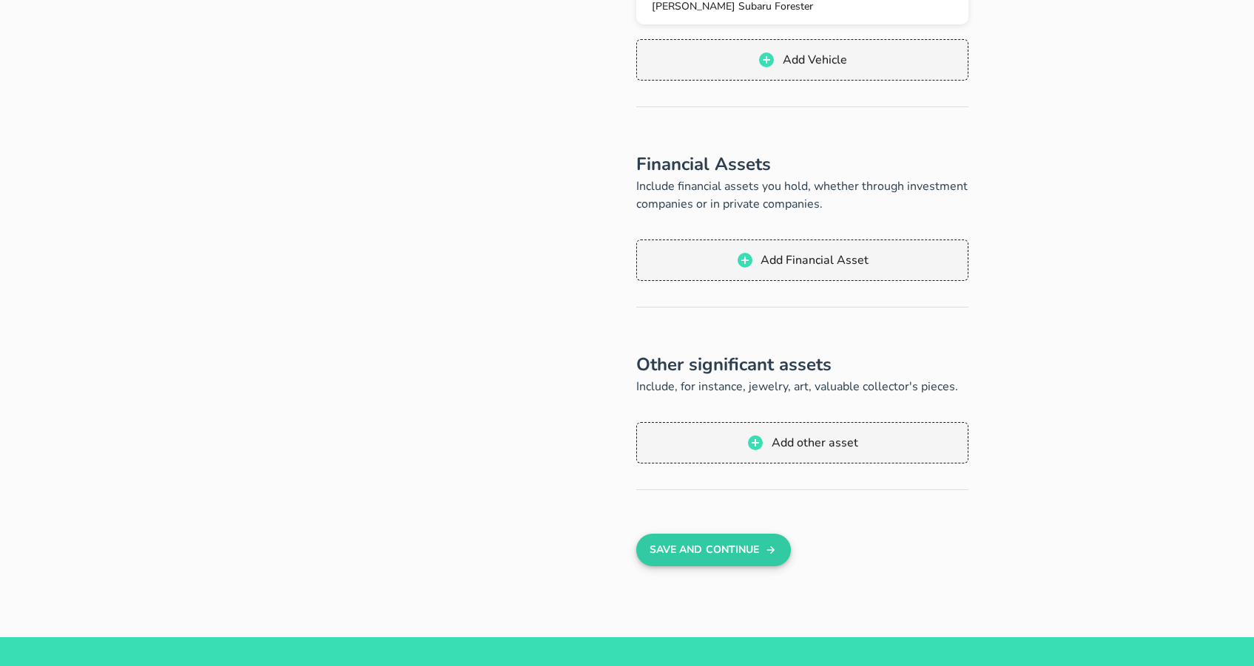
click at [727, 552] on button "Save And Continue" at bounding box center [713, 550] width 155 height 33
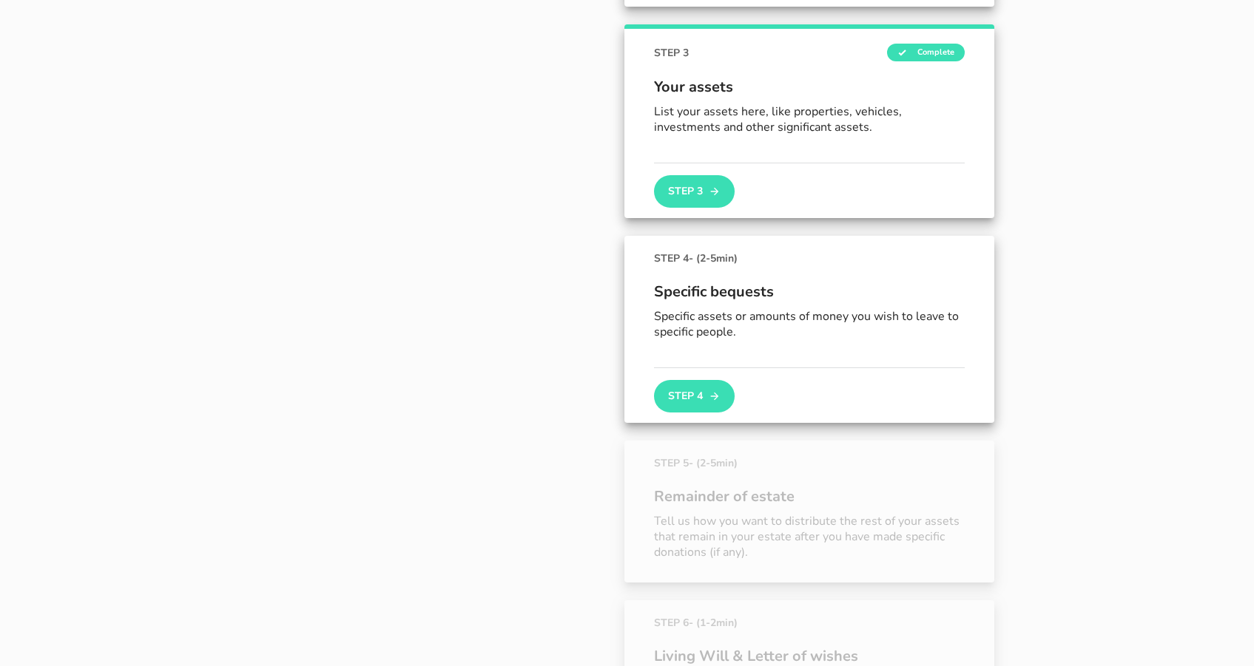
scroll to position [590, 0]
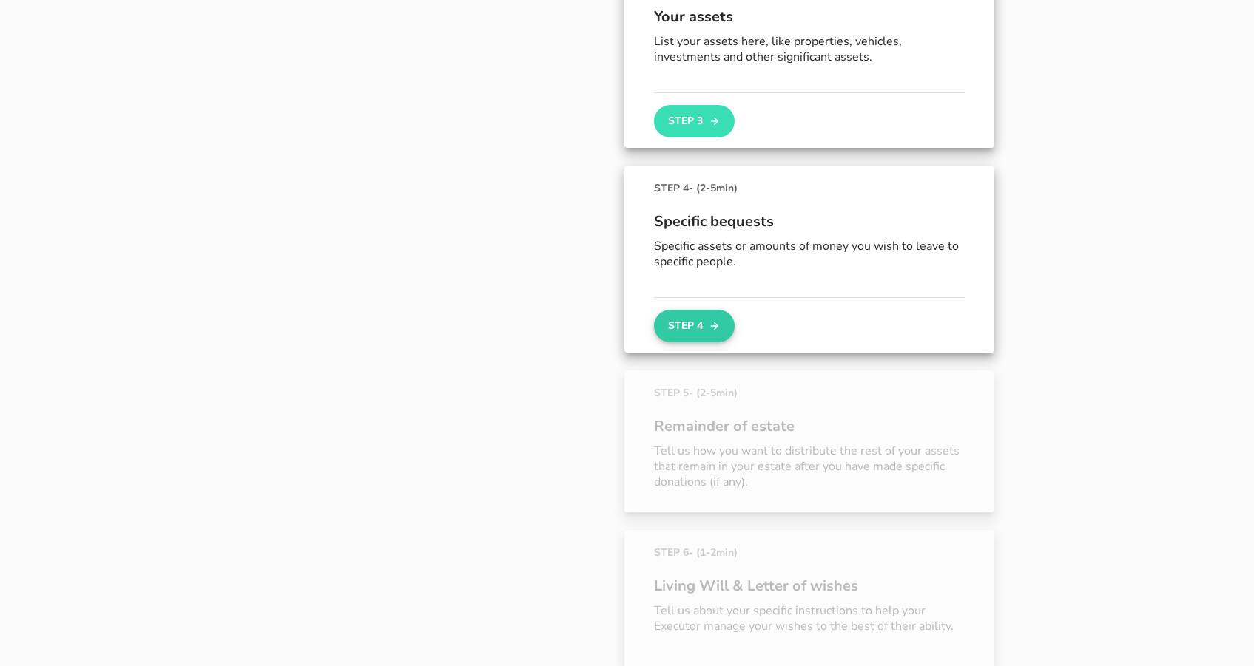
click at [686, 331] on button "Step 4" at bounding box center [694, 326] width 80 height 33
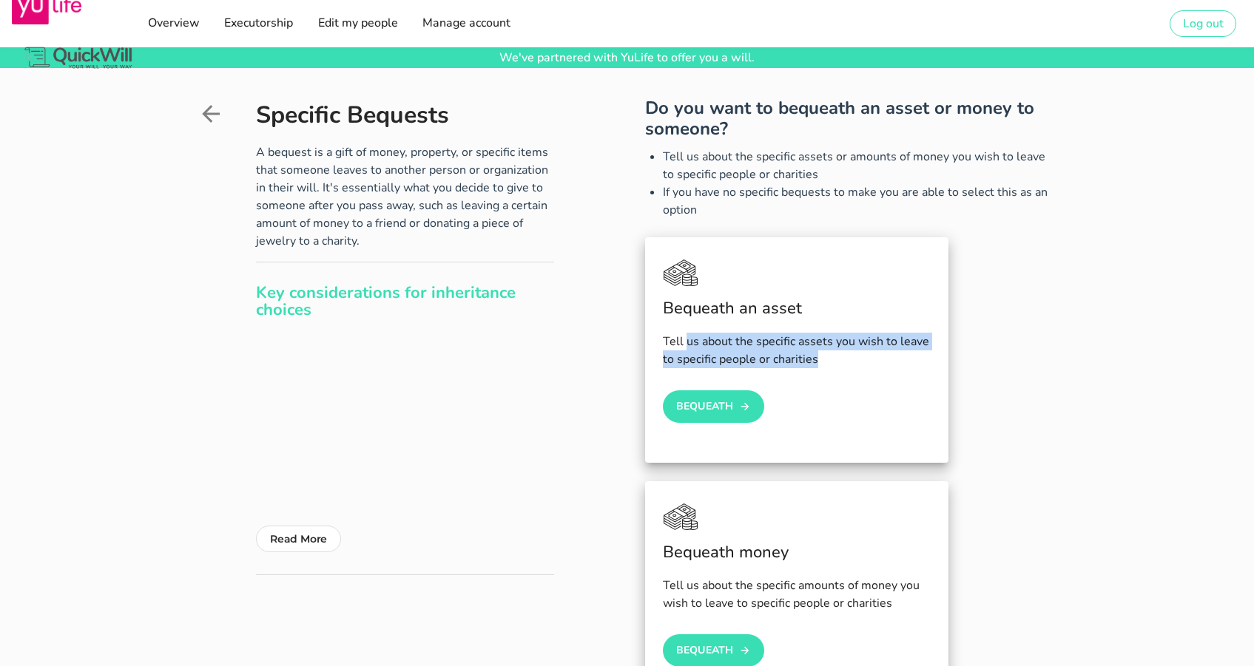
drag, startPoint x: 686, startPoint y: 344, endPoint x: 819, endPoint y: 357, distance: 134.5
click at [819, 357] on div "Tell us about the specific assets you wish to leave to specific people or chari…" at bounding box center [797, 350] width 268 height 35
drag, startPoint x: 821, startPoint y: 359, endPoint x: 743, endPoint y: 345, distance: 78.9
click at [745, 347] on div "Tell us about the specific assets you wish to leave to specific people or chari…" at bounding box center [797, 350] width 268 height 35
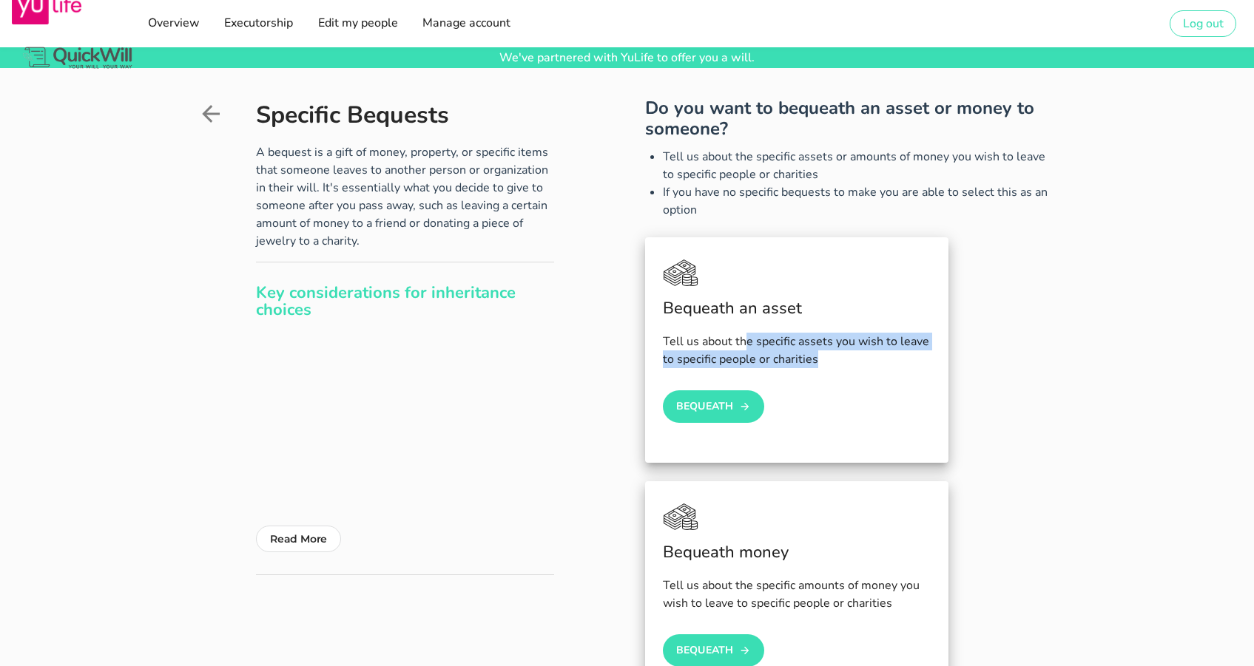
click at [743, 345] on div "Tell us about the specific assets you wish to leave to specific people or chari…" at bounding box center [797, 350] width 268 height 35
drag, startPoint x: 721, startPoint y: 345, endPoint x: 808, endPoint y: 353, distance: 87.6
click at [808, 353] on div "Tell us about the specific assets you wish to leave to specific people or chari…" at bounding box center [797, 350] width 268 height 35
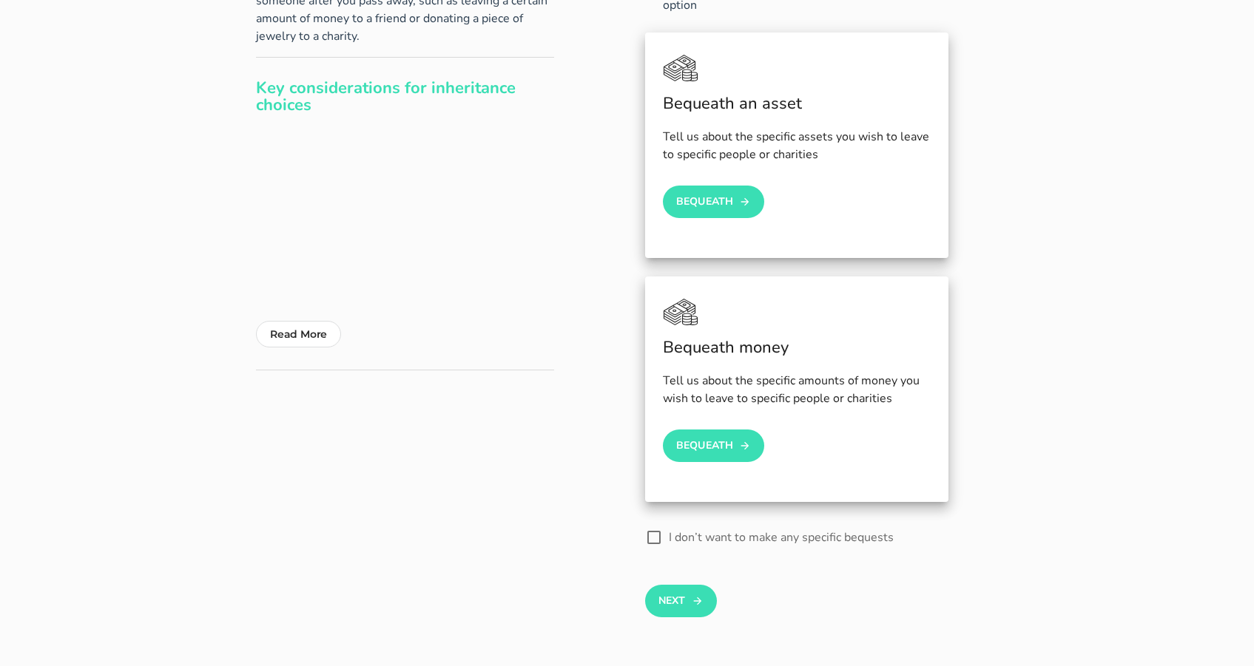
scroll to position [217, 0]
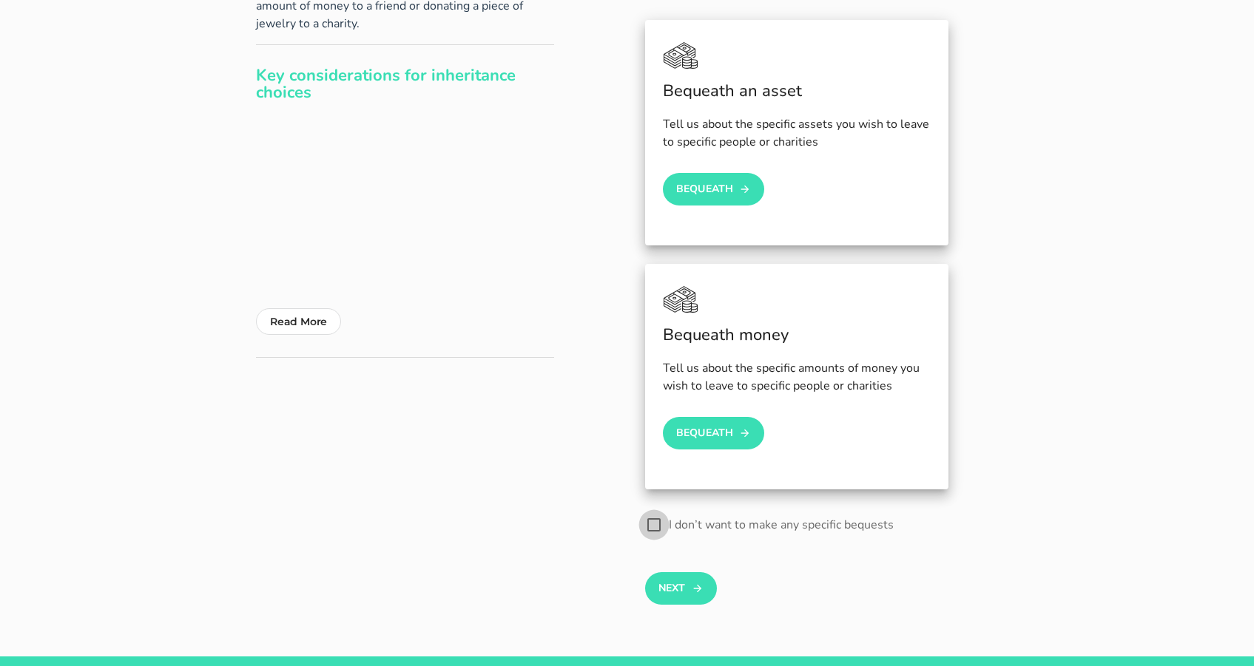
click at [654, 531] on div at bounding box center [653, 525] width 25 height 25
checkbox input "true"
click at [681, 587] on button "Next" at bounding box center [681, 588] width 72 height 33
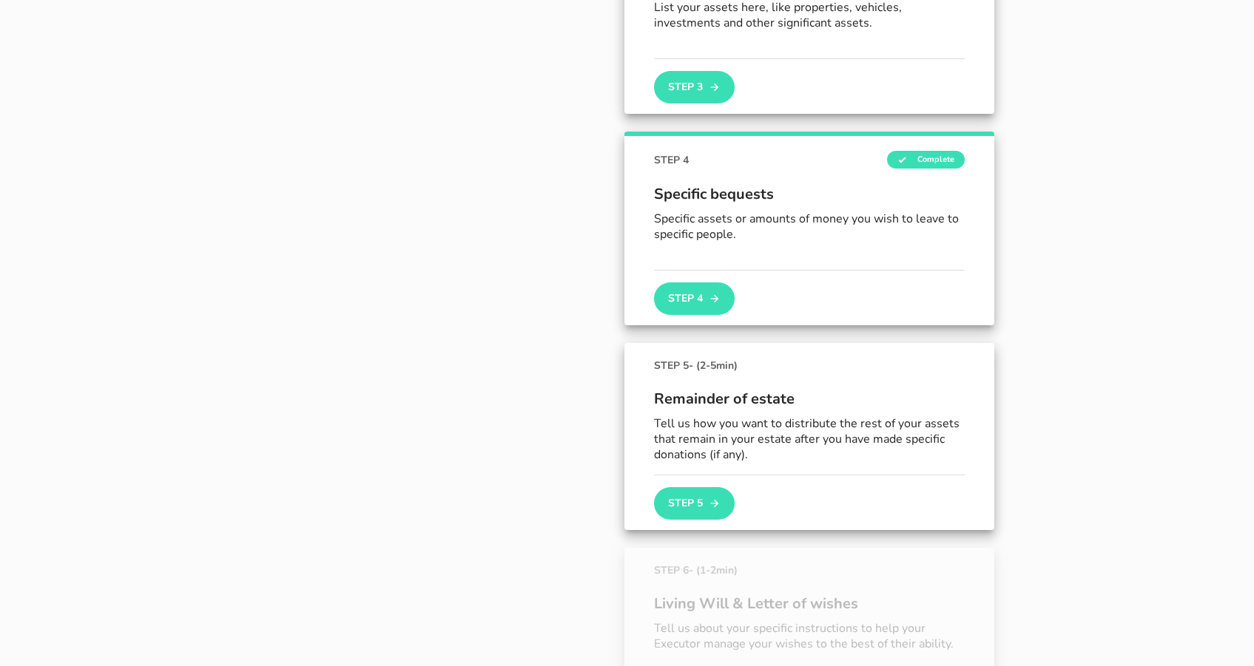
scroll to position [708, 0]
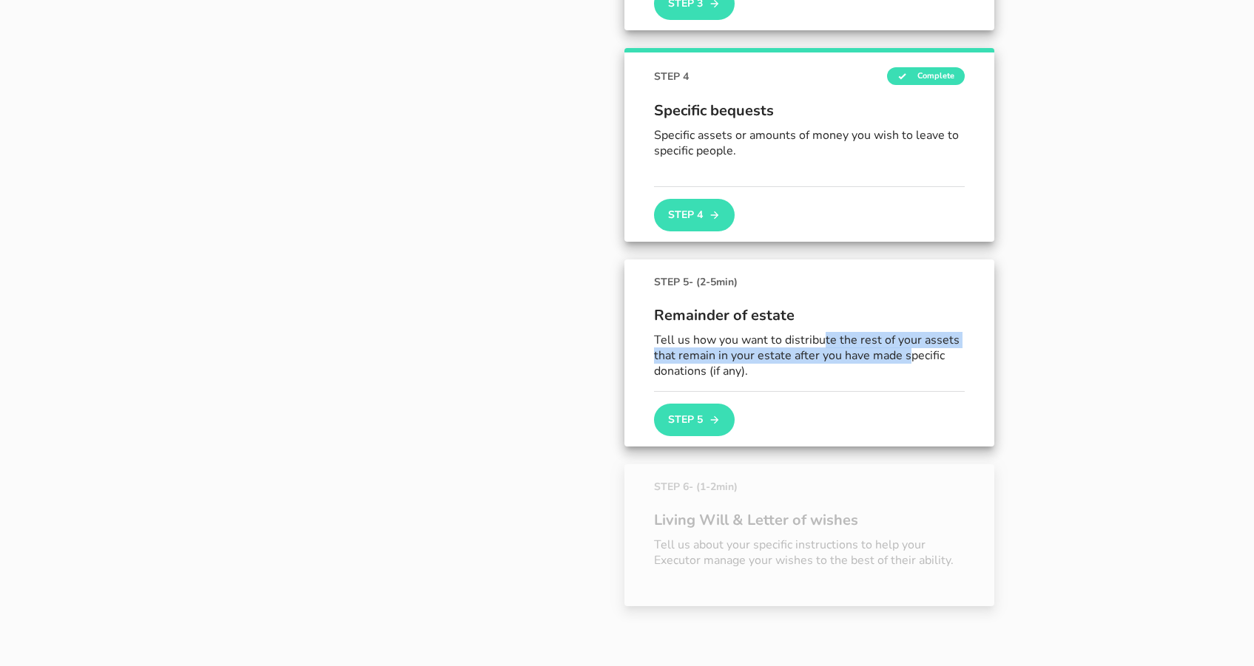
drag, startPoint x: 825, startPoint y: 347, endPoint x: 908, endPoint y: 358, distance: 83.6
click at [908, 358] on p "Tell us how you want to distribute the rest of your assets that remain in your …" at bounding box center [809, 356] width 311 height 46
drag, startPoint x: 825, startPoint y: 358, endPoint x: 749, endPoint y: 356, distance: 76.2
click at [749, 356] on p "Tell us how you want to distribute the rest of your assets that remain in your …" at bounding box center [809, 356] width 311 height 46
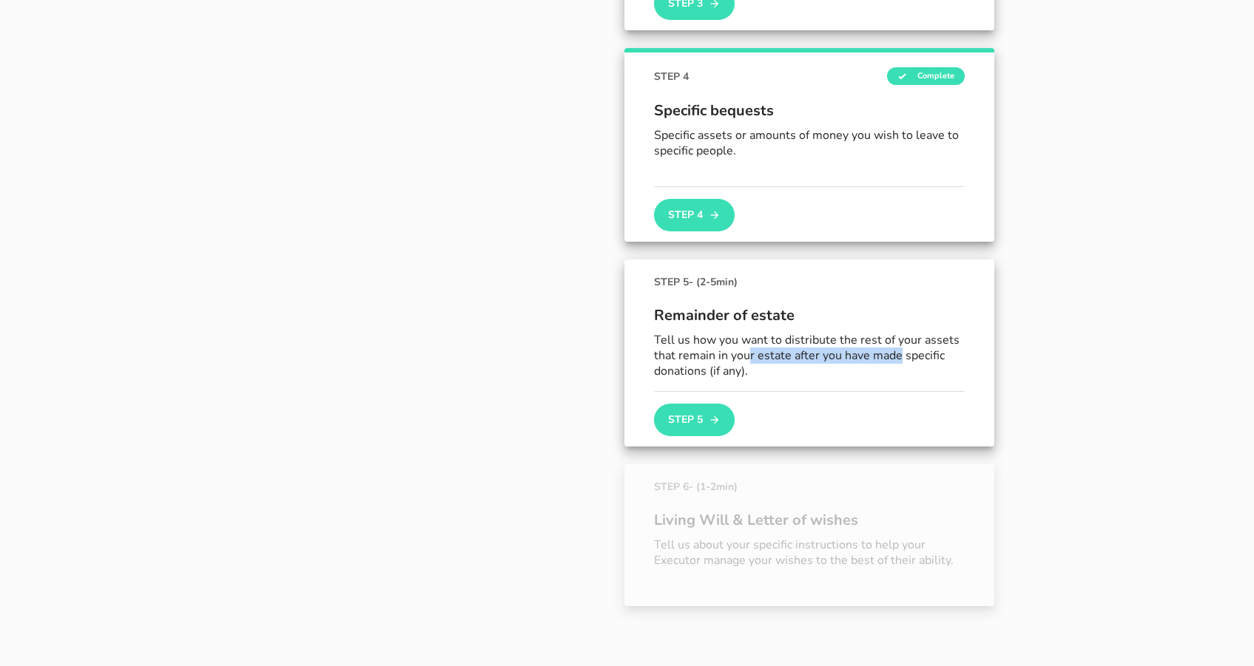
click at [749, 356] on p "Tell us how you want to distribute the rest of your assets that remain in your …" at bounding box center [809, 356] width 311 height 46
drag, startPoint x: 699, startPoint y: 348, endPoint x: 748, endPoint y: 384, distance: 61.0
click at [748, 384] on div "Remainder of estate Tell us how you want to distribute the rest of your assets …" at bounding box center [809, 340] width 311 height 101
click at [753, 374] on p "Tell us how you want to distribute the rest of your assets that remain in your …" at bounding box center [809, 356] width 311 height 46
drag, startPoint x: 691, startPoint y: 358, endPoint x: 669, endPoint y: 347, distance: 25.5
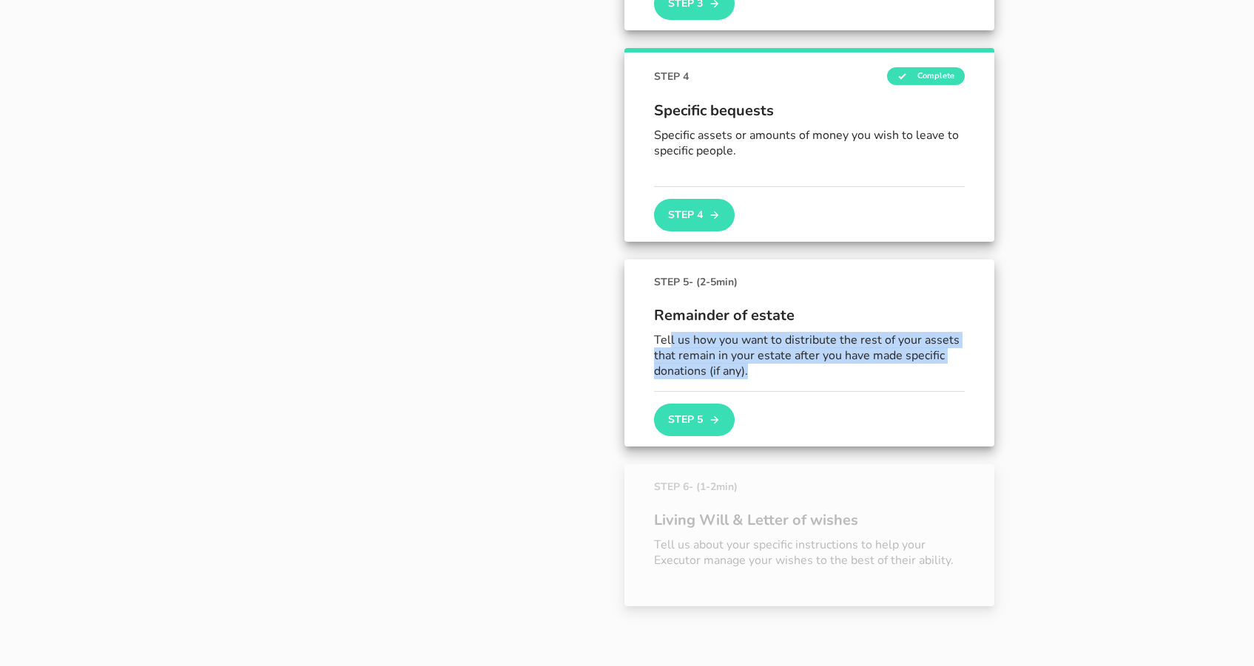
click at [669, 347] on p "Tell us how you want to distribute the rest of your assets that remain in your …" at bounding box center [809, 356] width 311 height 46
click at [668, 347] on p "Tell us how you want to distribute the rest of your assets that remain in your …" at bounding box center [809, 356] width 311 height 46
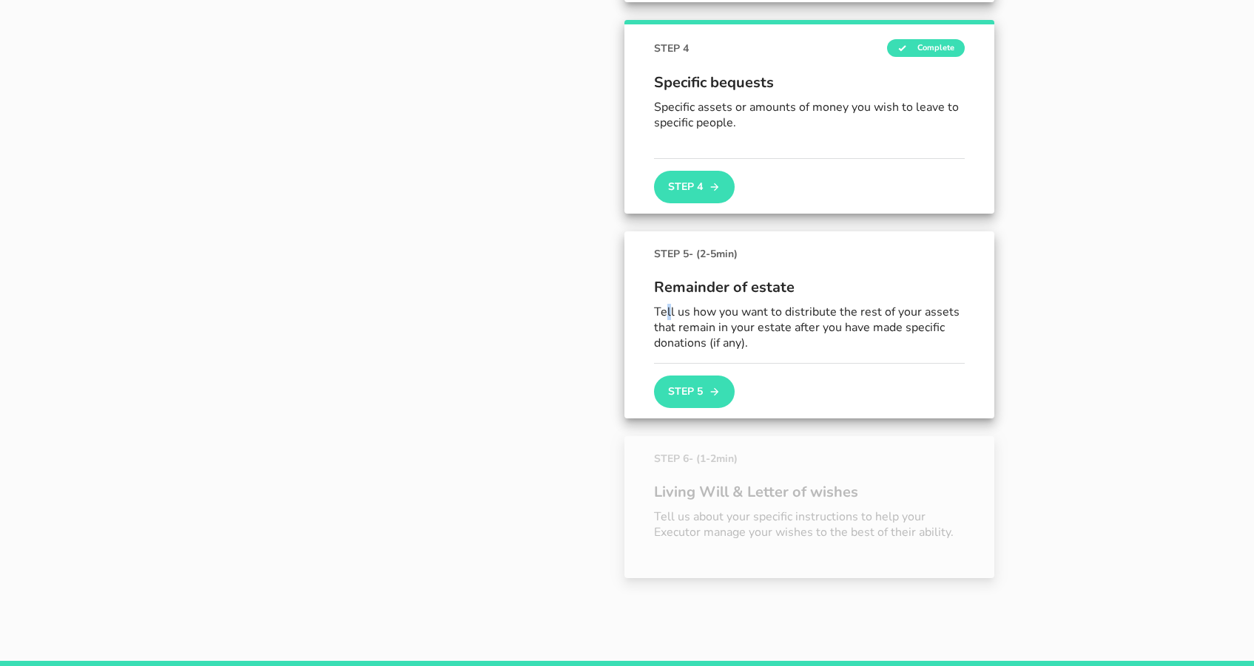
scroll to position [815, 0]
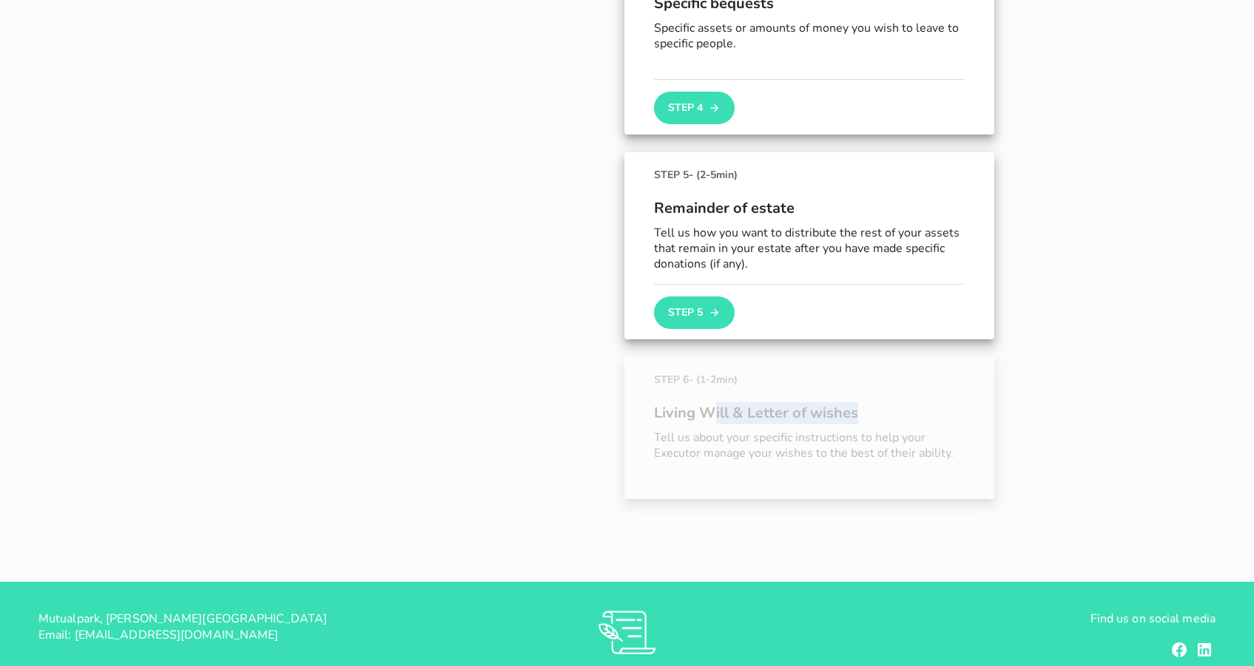
drag, startPoint x: 717, startPoint y: 413, endPoint x: 873, endPoint y: 443, distance: 158.2
click at [873, 439] on div "Living Will & Letter of wishes Tell us about your specific instructions to help…" at bounding box center [809, 438] width 311 height 101
click at [873, 443] on p "Tell us about your specific instructions to help your Executor manage your wish…" at bounding box center [809, 445] width 311 height 31
drag, startPoint x: 779, startPoint y: 419, endPoint x: 714, endPoint y: 393, distance: 69.4
click at [715, 393] on div "Living Will & Letter of wishes Tell us about your specific instructions to help…" at bounding box center [809, 438] width 311 height 101
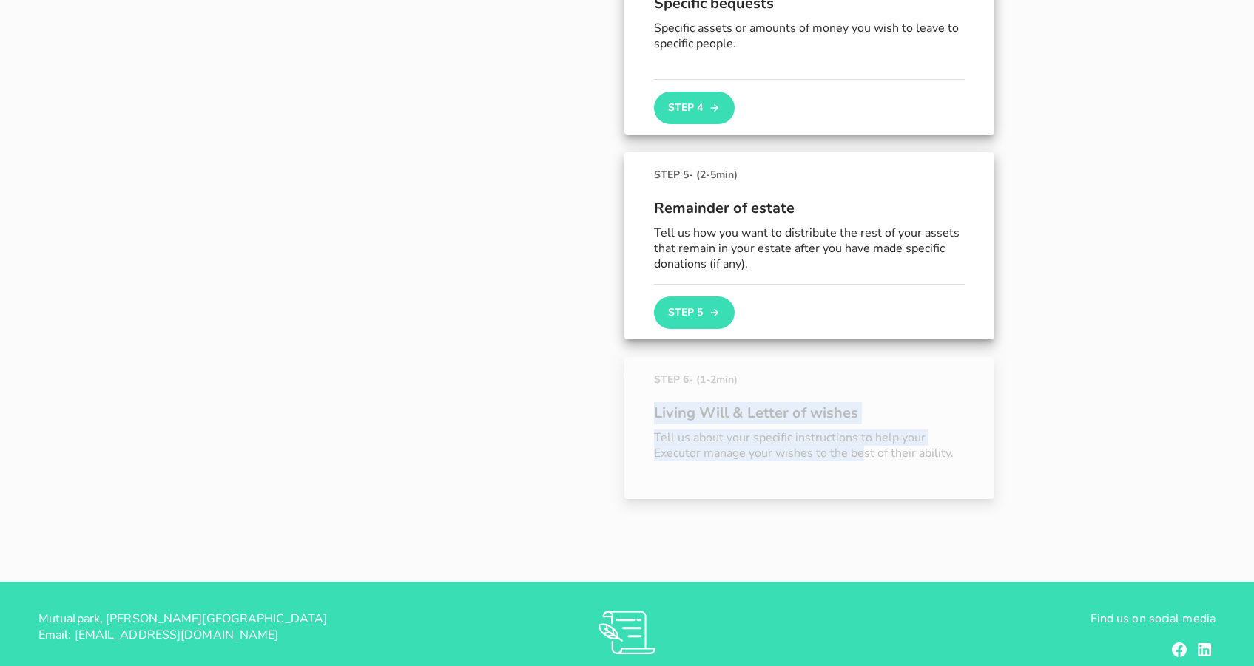
click at [712, 393] on div "Living Will & Letter of wishes Tell us about your specific instructions to help…" at bounding box center [809, 438] width 311 height 101
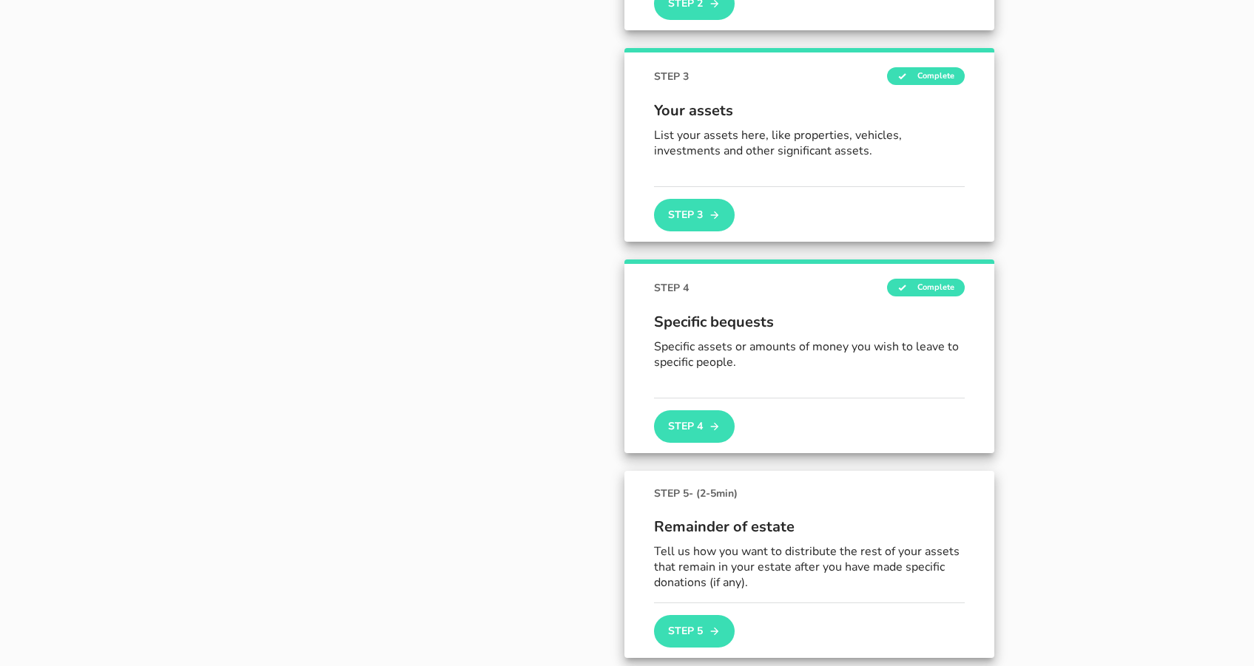
scroll to position [808, 0]
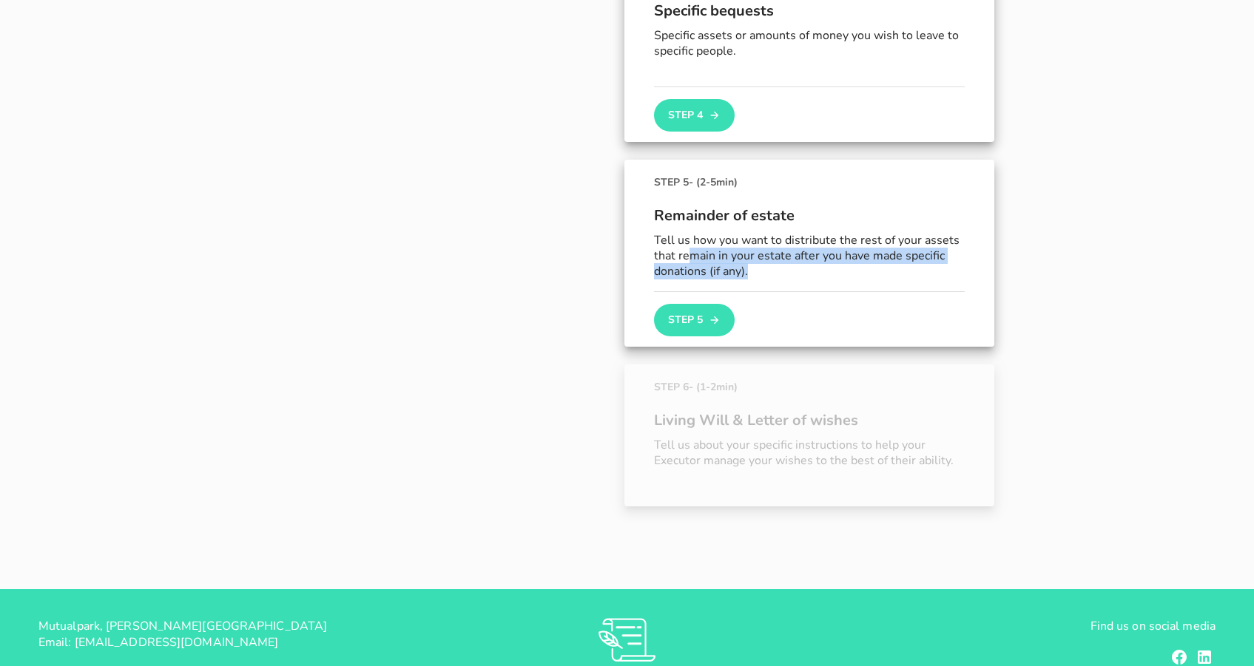
drag, startPoint x: 692, startPoint y: 256, endPoint x: 787, endPoint y: 268, distance: 95.4
click at [787, 267] on p "Tell us how you want to distribute the rest of your assets that remain in your …" at bounding box center [809, 256] width 311 height 46
click at [787, 268] on p "Tell us how you want to distribute the rest of your assets that remain in your …" at bounding box center [809, 256] width 311 height 46
drag, startPoint x: 781, startPoint y: 277, endPoint x: 674, endPoint y: 240, distance: 112.7
click at [674, 240] on p "Tell us how you want to distribute the rest of your assets that remain in your …" at bounding box center [809, 256] width 311 height 46
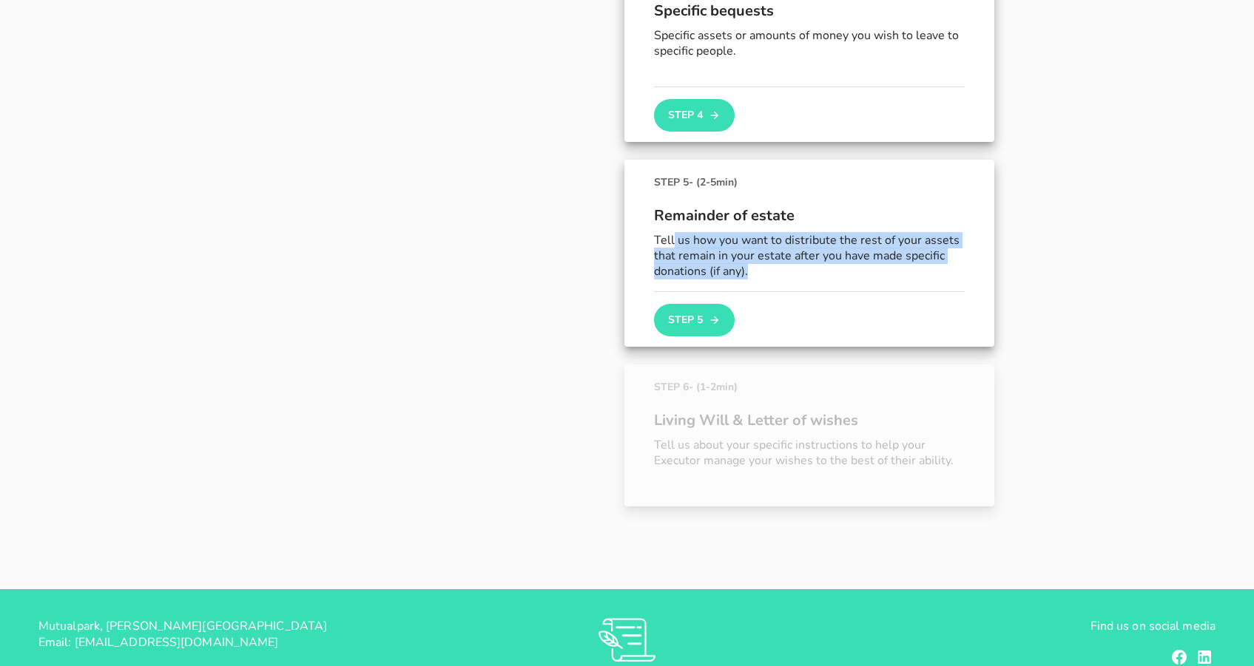
click at [674, 240] on p "Tell us how you want to distribute the rest of your assets that remain in your …" at bounding box center [809, 256] width 311 height 46
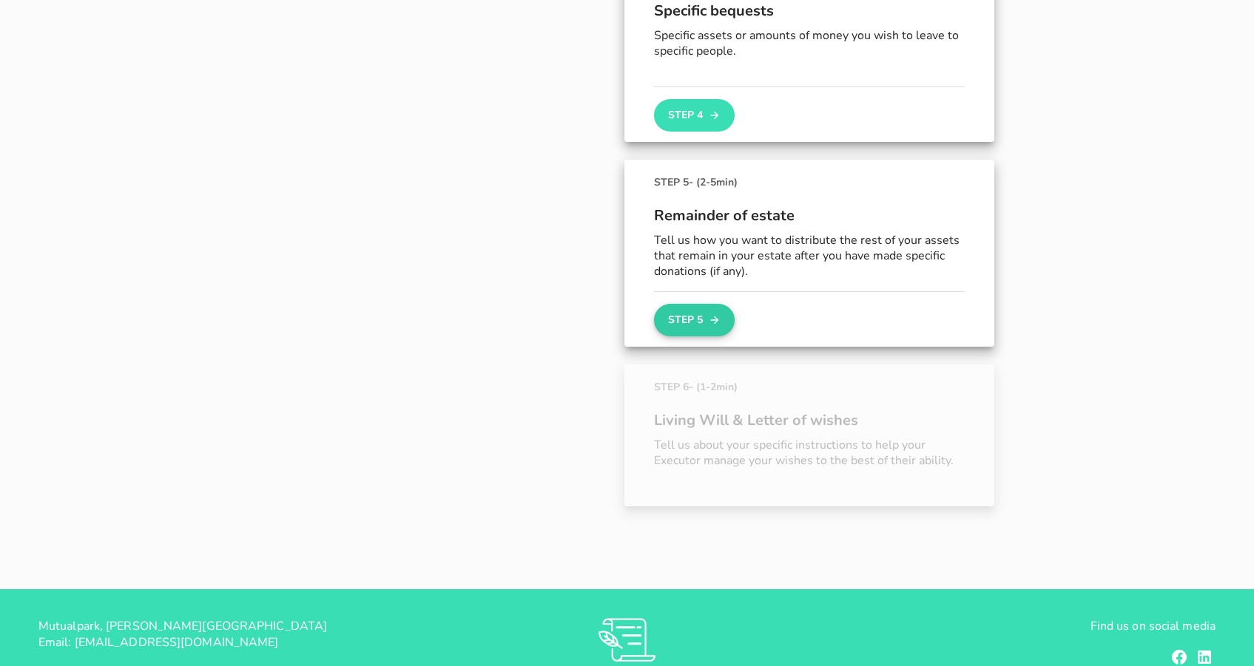
click at [694, 326] on button "Step 5" at bounding box center [694, 320] width 80 height 33
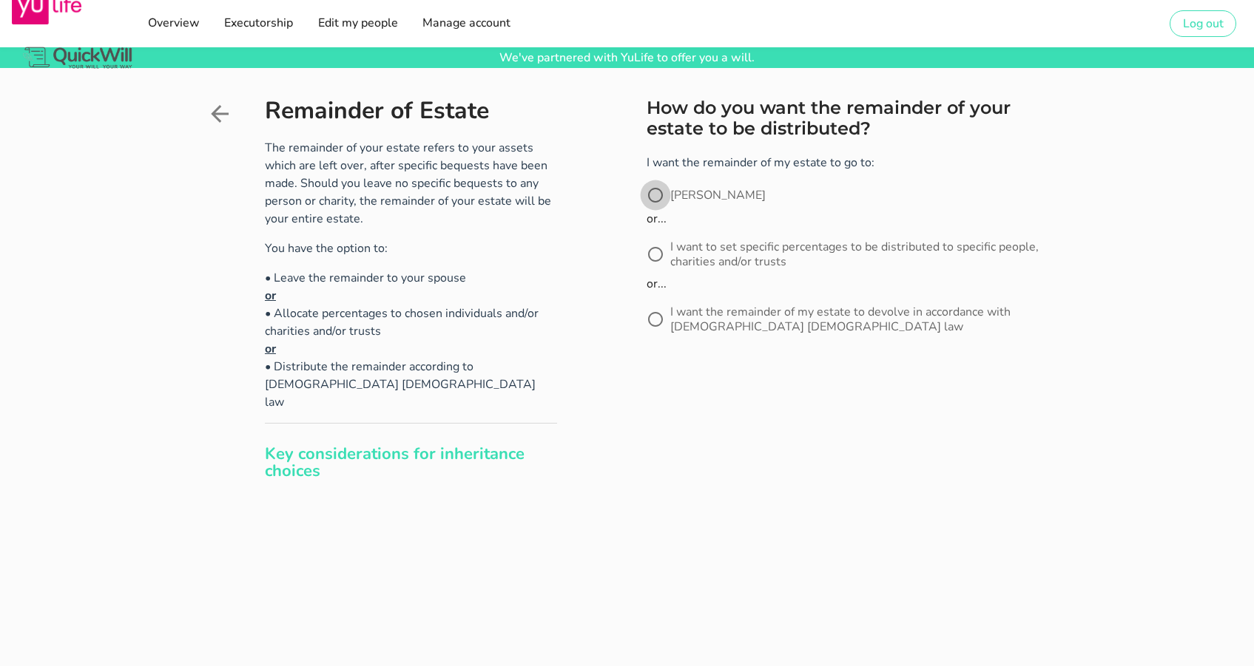
click at [660, 197] on div at bounding box center [655, 195] width 25 height 25
radio input "true"
click at [679, 398] on button "Next" at bounding box center [682, 396] width 72 height 33
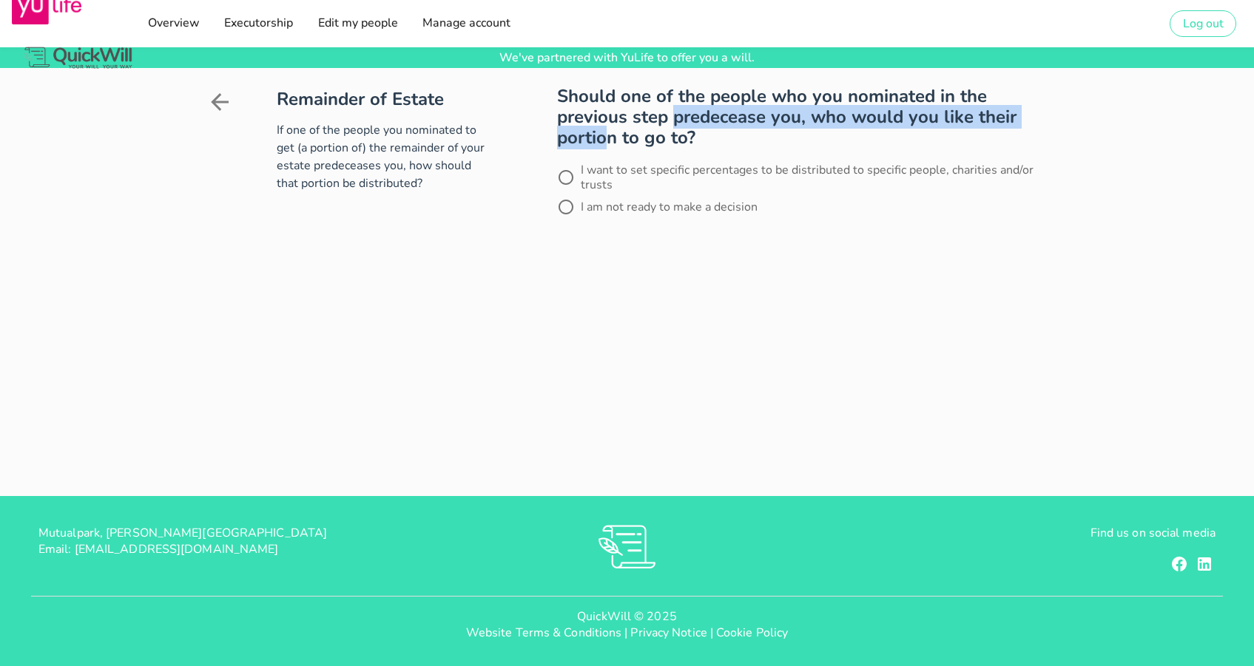
drag, startPoint x: 663, startPoint y: 117, endPoint x: 980, endPoint y: 117, distance: 316.5
click at [980, 117] on h2 "Should one of the people who you nominated in the previous step predecease you,…" at bounding box center [802, 117] width 490 height 62
drag, startPoint x: 604, startPoint y: 134, endPoint x: 718, endPoint y: 130, distance: 113.9
click at [718, 130] on h2 "Should one of the people who you nominated in the previous step predecease you,…" at bounding box center [802, 117] width 490 height 62
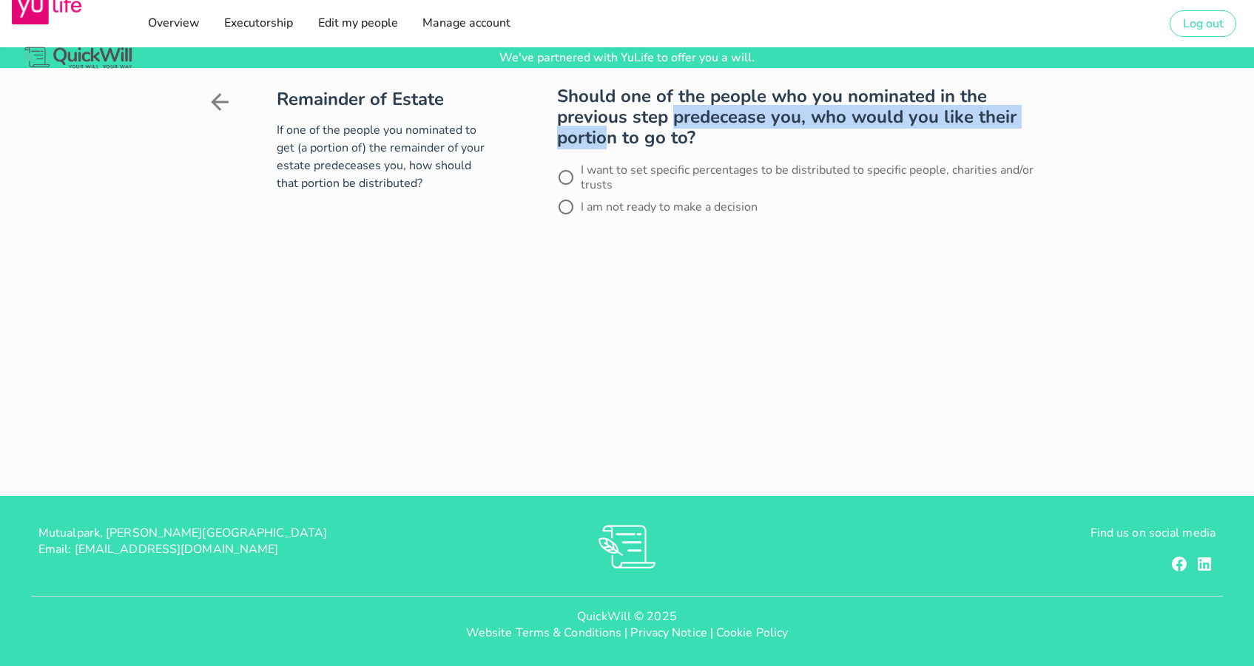
click at [718, 130] on h2 "Should one of the people who you nominated in the previous step predecease you,…" at bounding box center [802, 117] width 490 height 62
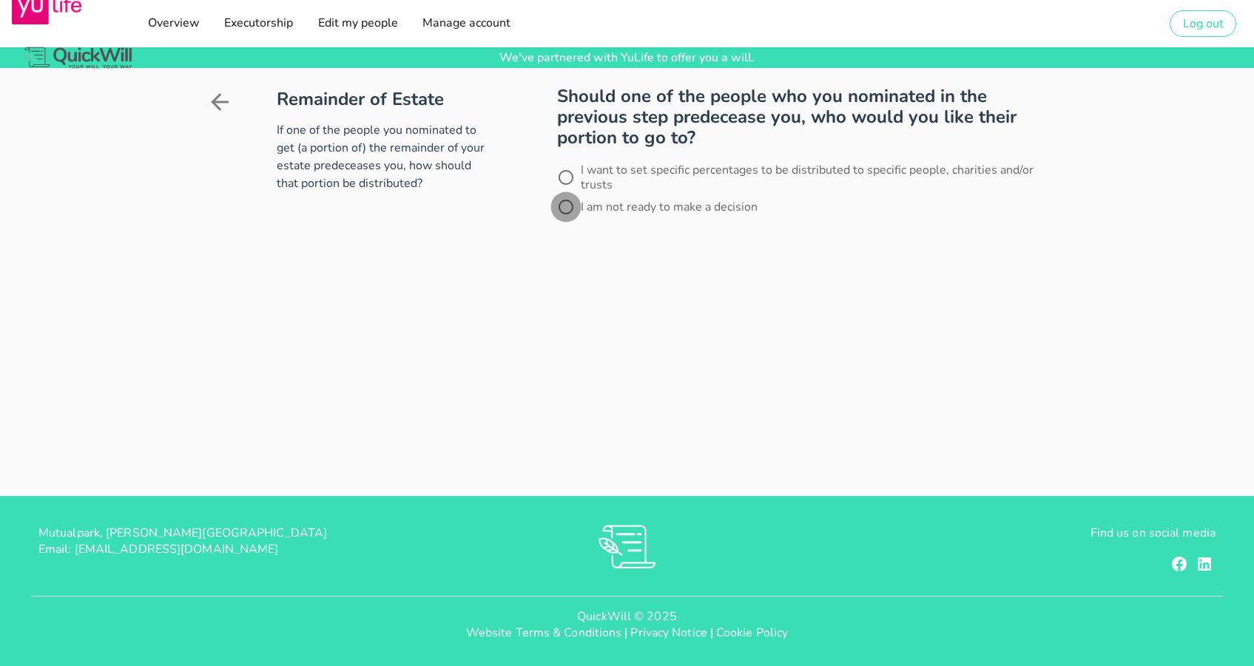
click at [558, 208] on div at bounding box center [565, 206] width 25 height 25
radio input "true"
click at [589, 248] on button "Next" at bounding box center [593, 248] width 72 height 33
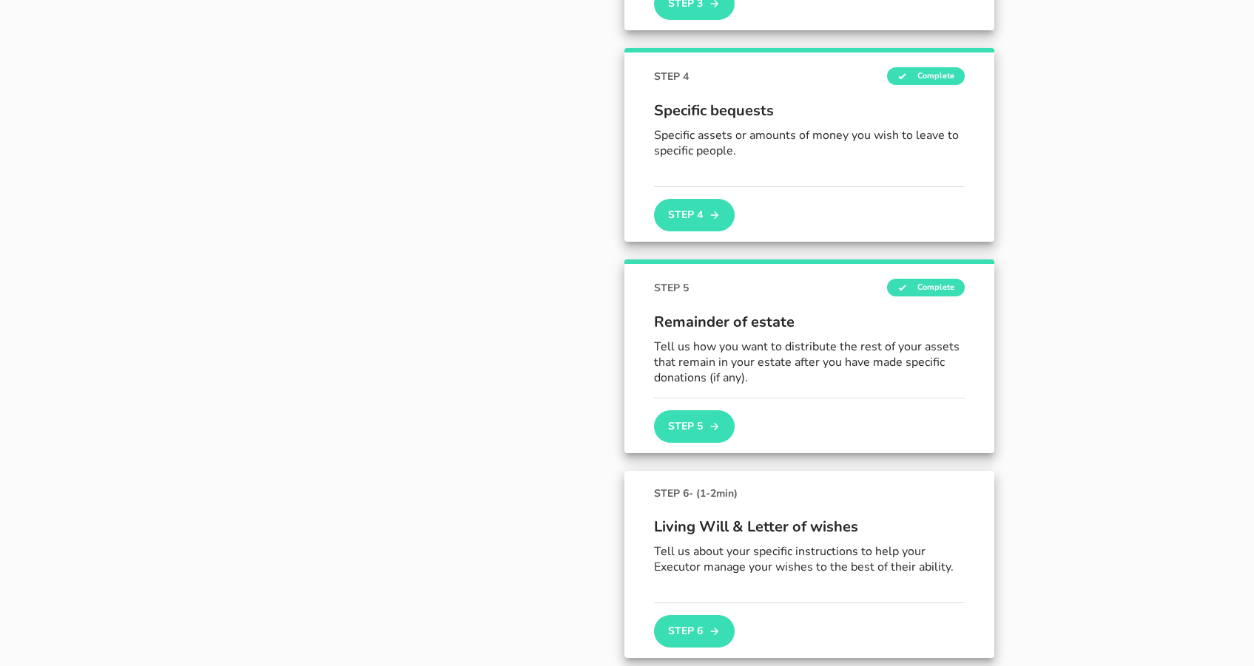
scroll to position [950, 0]
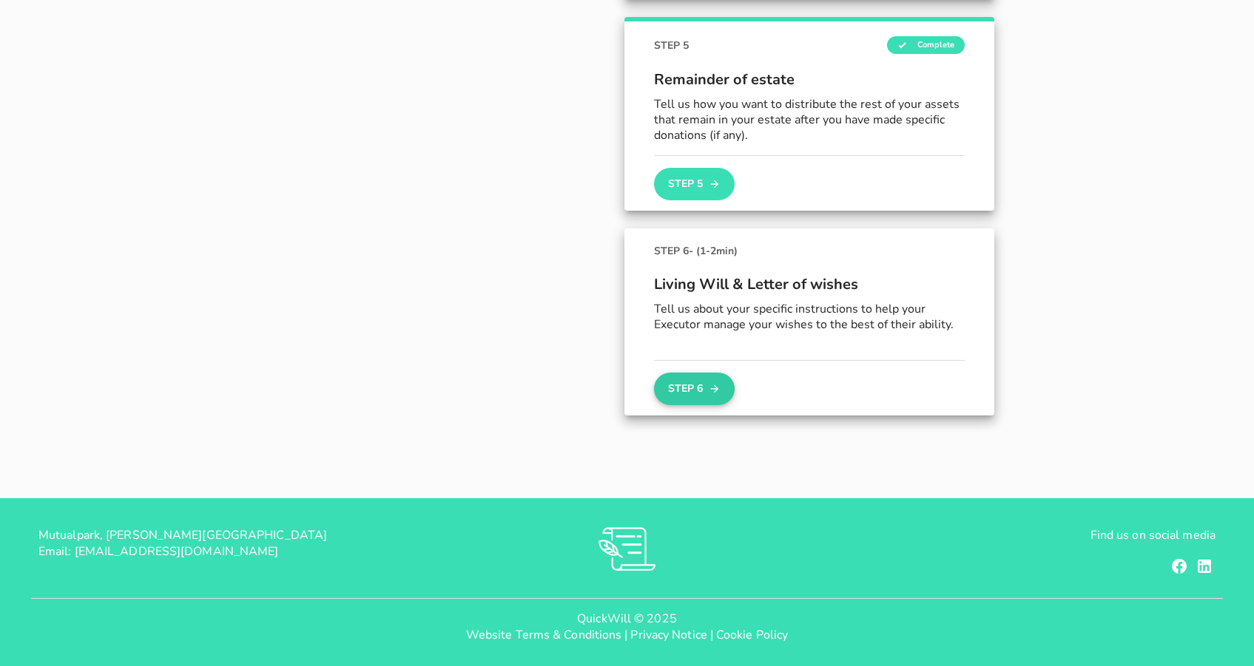
click at [688, 386] on button "Step 6" at bounding box center [694, 389] width 80 height 33
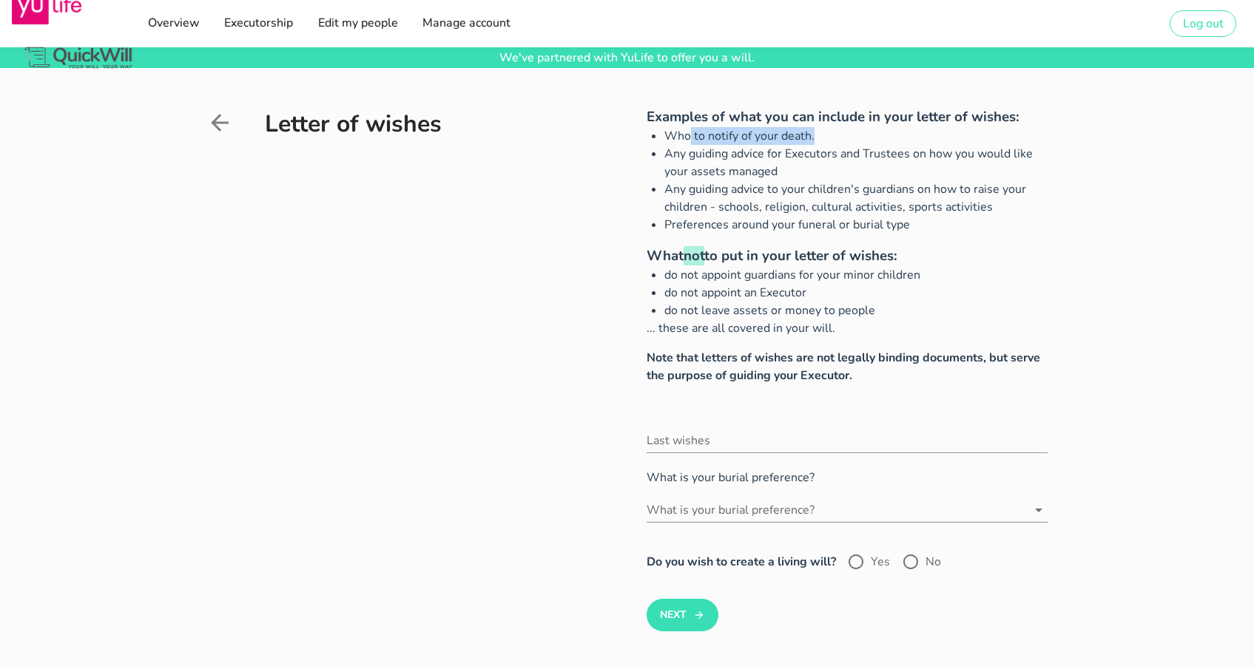
drag, startPoint x: 688, startPoint y: 136, endPoint x: 820, endPoint y: 135, distance: 132.4
click at [820, 135] on li "Who to notify of your death." at bounding box center [855, 136] width 383 height 18
drag, startPoint x: 694, startPoint y: 154, endPoint x: 825, endPoint y: 169, distance: 132.6
click at [825, 169] on li "Any guiding advice for Executors and Trustees on how you would like your assets…" at bounding box center [855, 162] width 383 height 35
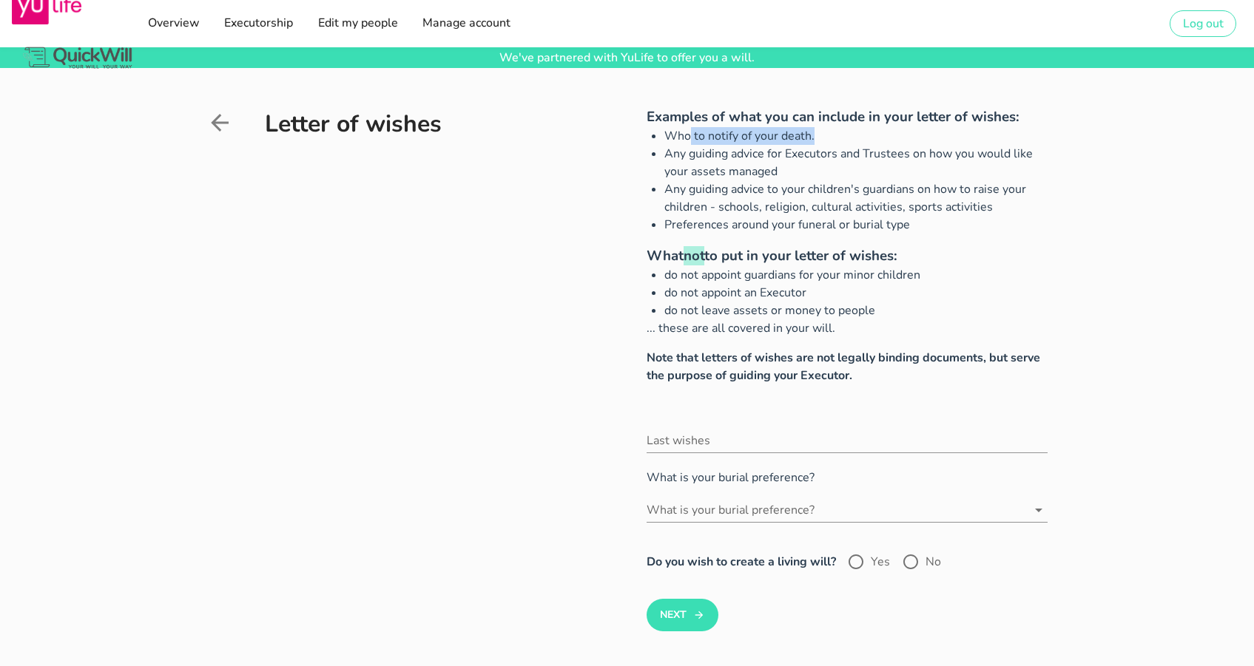
click at [825, 169] on li "Any guiding advice for Executors and Trustees on how you would like your assets…" at bounding box center [855, 162] width 383 height 35
drag, startPoint x: 813, startPoint y: 170, endPoint x: 734, endPoint y: 149, distance: 81.8
click at [734, 149] on li "Any guiding advice for Executors and Trustees on how you would like your assets…" at bounding box center [855, 162] width 383 height 35
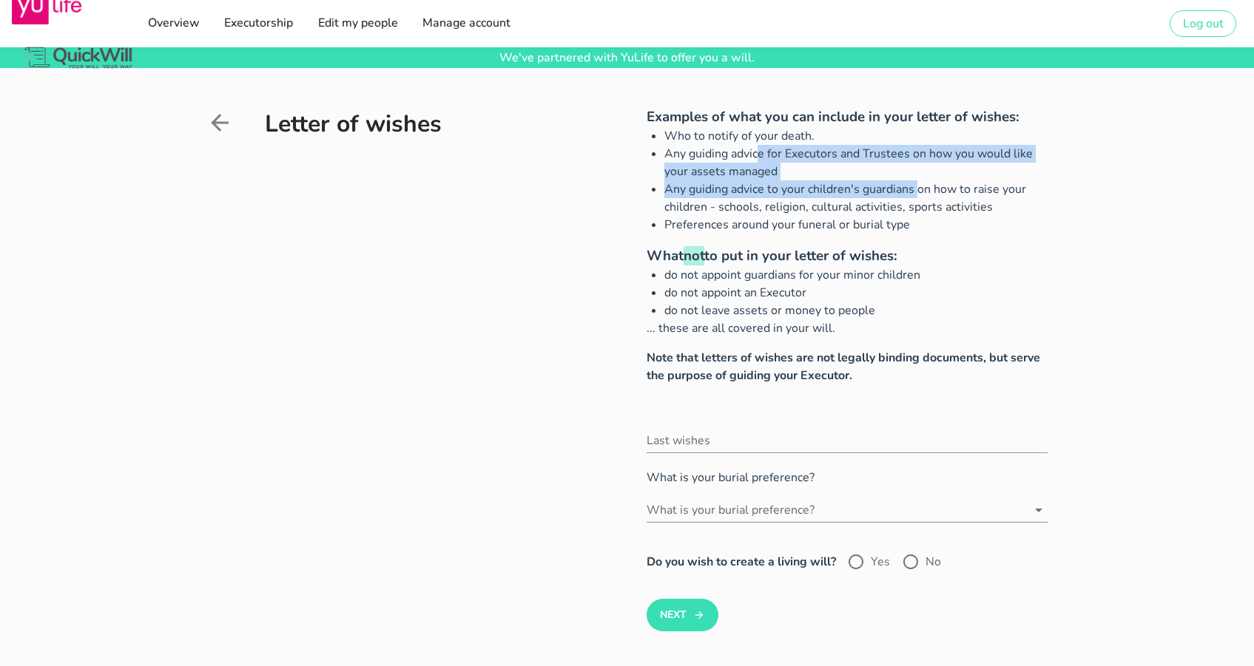
drag, startPoint x: 689, startPoint y: 149, endPoint x: 847, endPoint y: 189, distance: 163.2
click at [847, 189] on ul "Who to notify of your death. Any guiding advice for Executors and Trustees on h…" at bounding box center [846, 180] width 401 height 106
click at [847, 189] on li "Any guiding advice to your children's guardians on how to raise your children -…" at bounding box center [855, 197] width 383 height 35
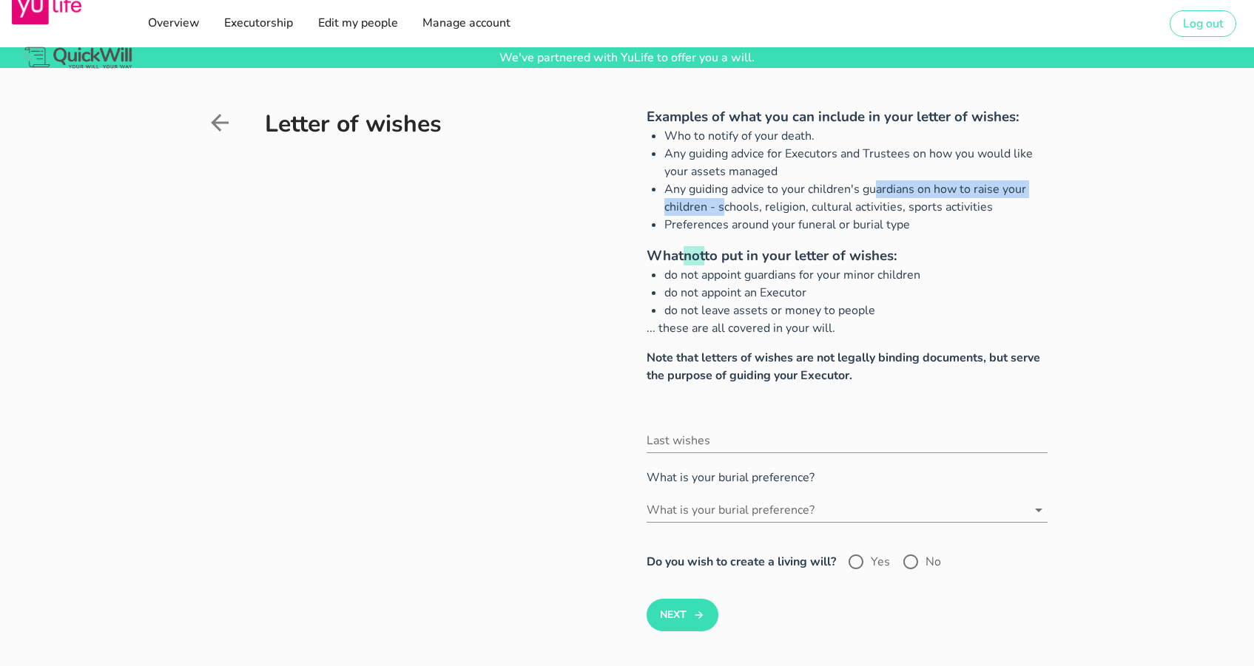
drag, startPoint x: 809, startPoint y: 189, endPoint x: 1058, endPoint y: 189, distance: 249.2
click at [1058, 189] on div "Letter of wishes Examples of what you can include in your letter of wishes: Who…" at bounding box center [627, 376] width 876 height 617
drag, startPoint x: 720, startPoint y: 208, endPoint x: 1009, endPoint y: 203, distance: 289.2
click at [1008, 203] on li "Any guiding advice to your children's guardians on how to raise your children -…" at bounding box center [855, 197] width 383 height 35
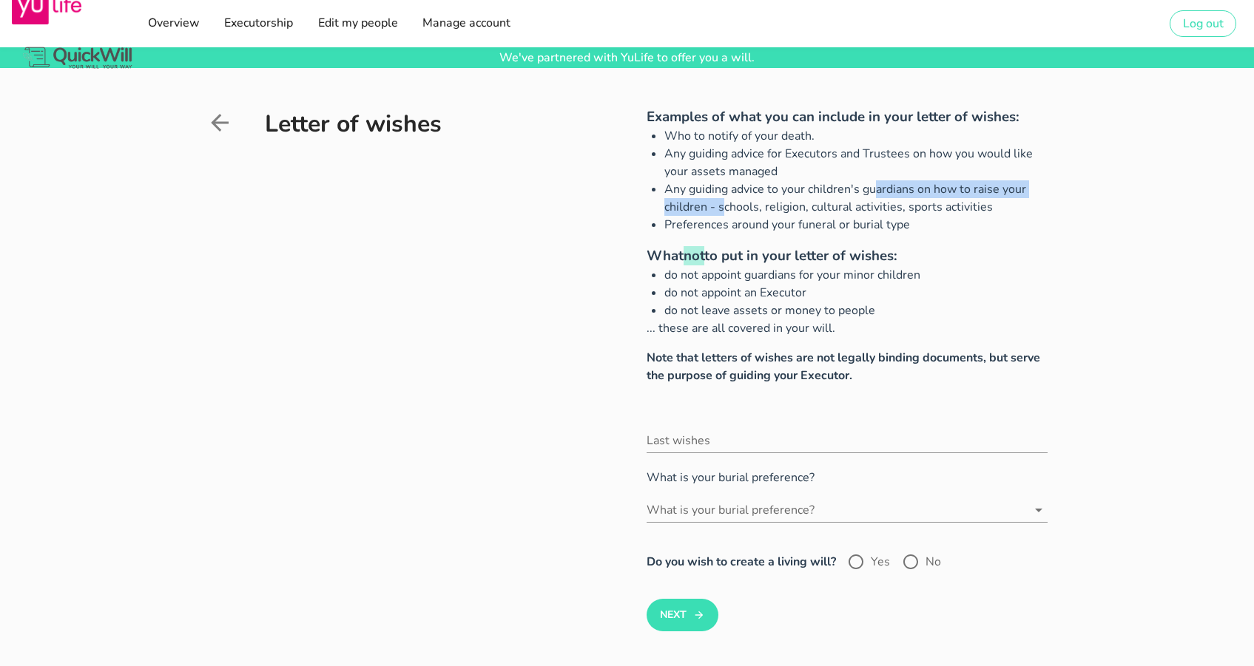
click at [1009, 203] on li "Any guiding advice to your children's guardians on how to raise your children -…" at bounding box center [855, 197] width 383 height 35
click at [694, 227] on li "Preferences around your funeral or burial type" at bounding box center [855, 225] width 383 height 18
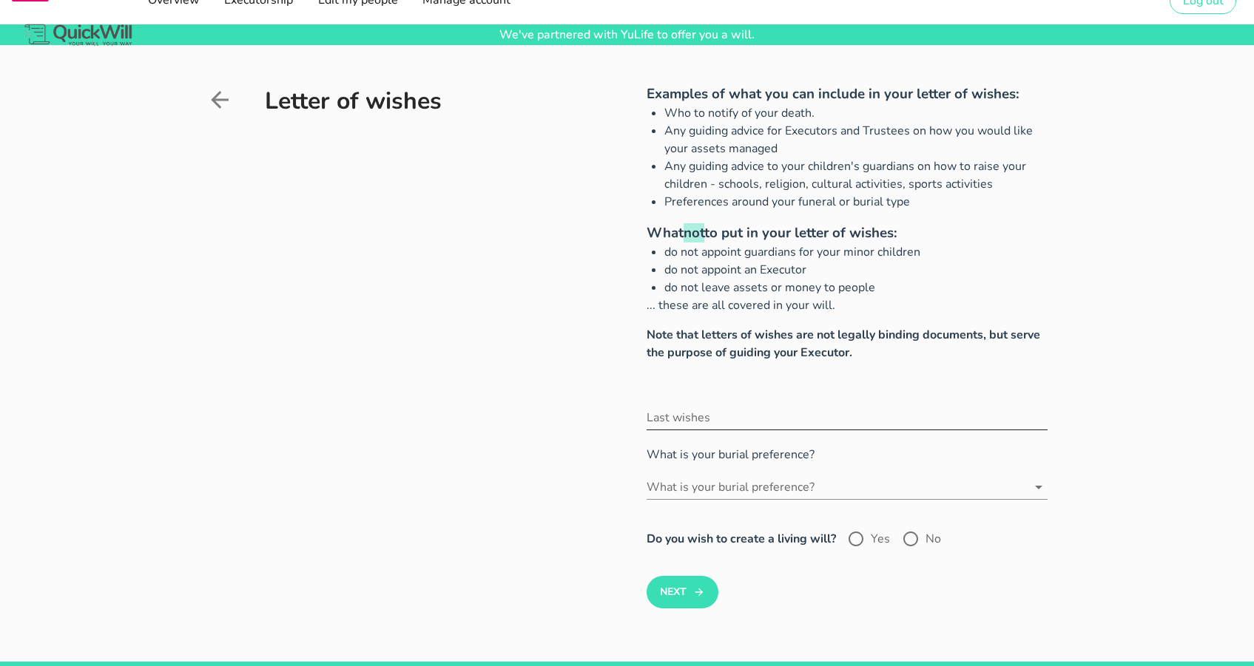
scroll to position [47, 0]
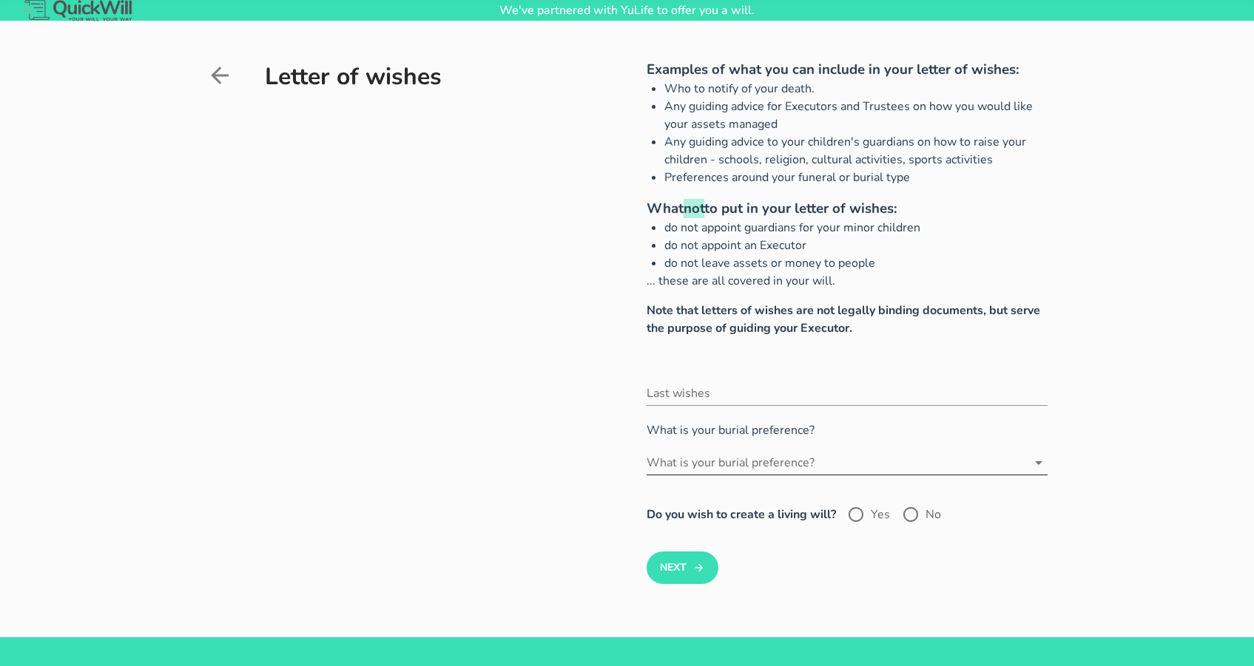
click at [732, 467] on input "What is your burial preference?" at bounding box center [836, 463] width 380 height 24
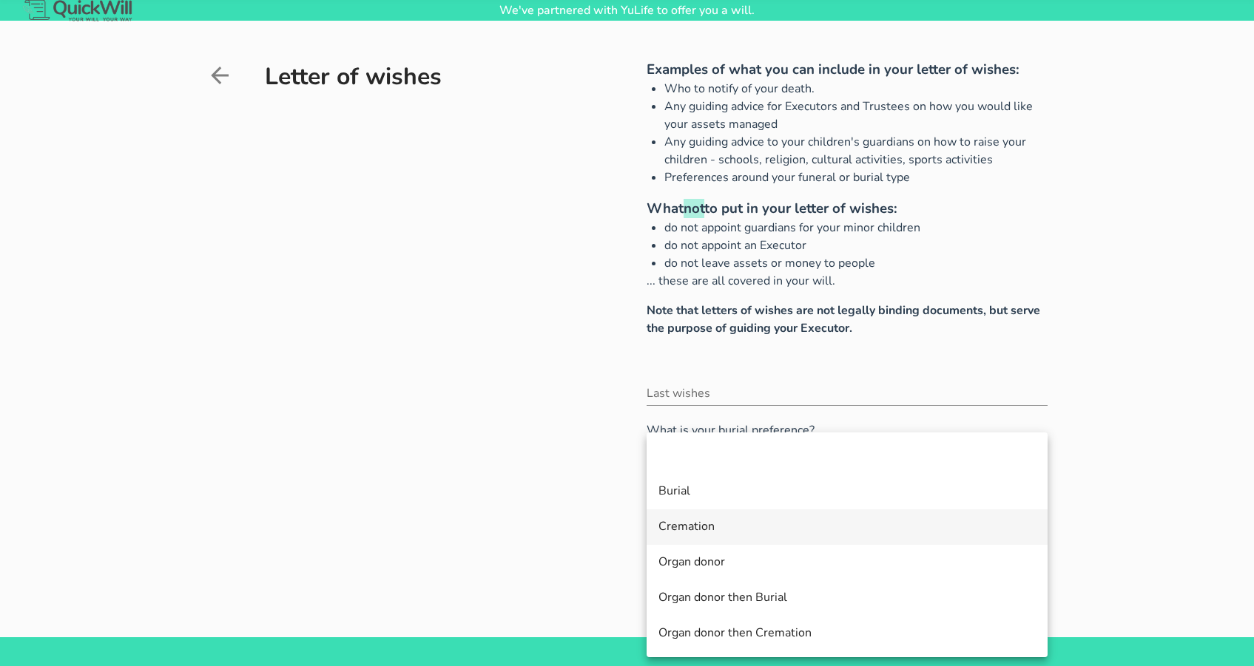
click at [721, 534] on div "Cremation" at bounding box center [846, 527] width 377 height 32
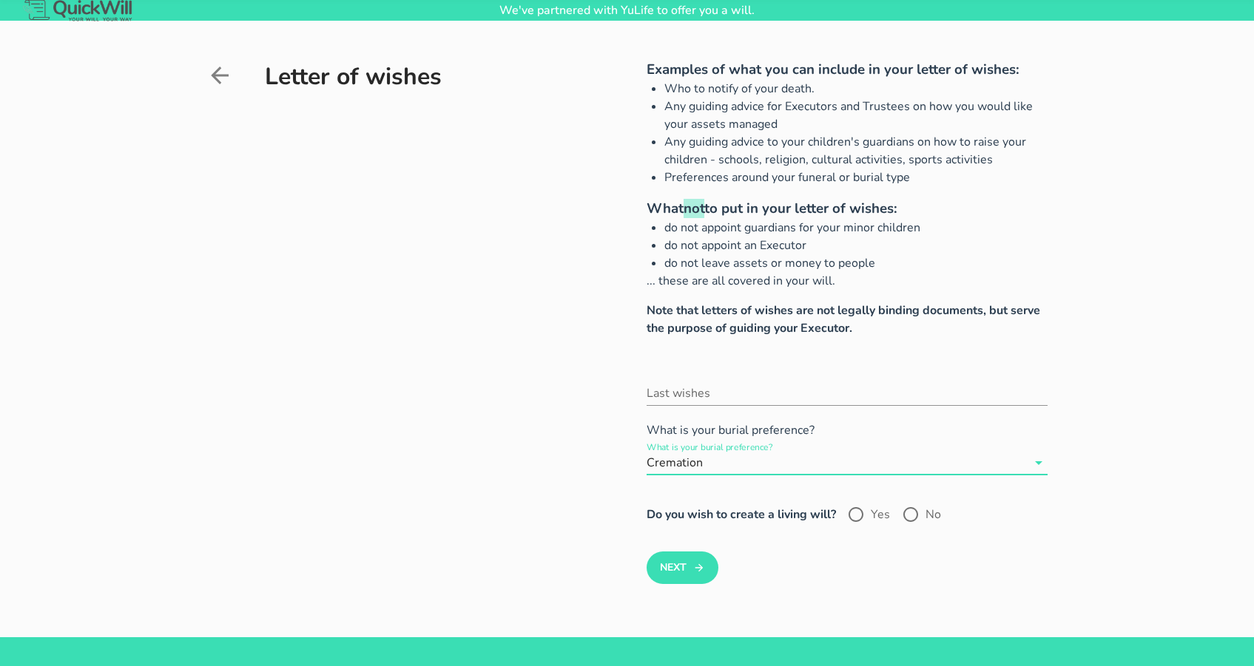
click at [727, 462] on input "What is your burial preference?" at bounding box center [866, 463] width 321 height 24
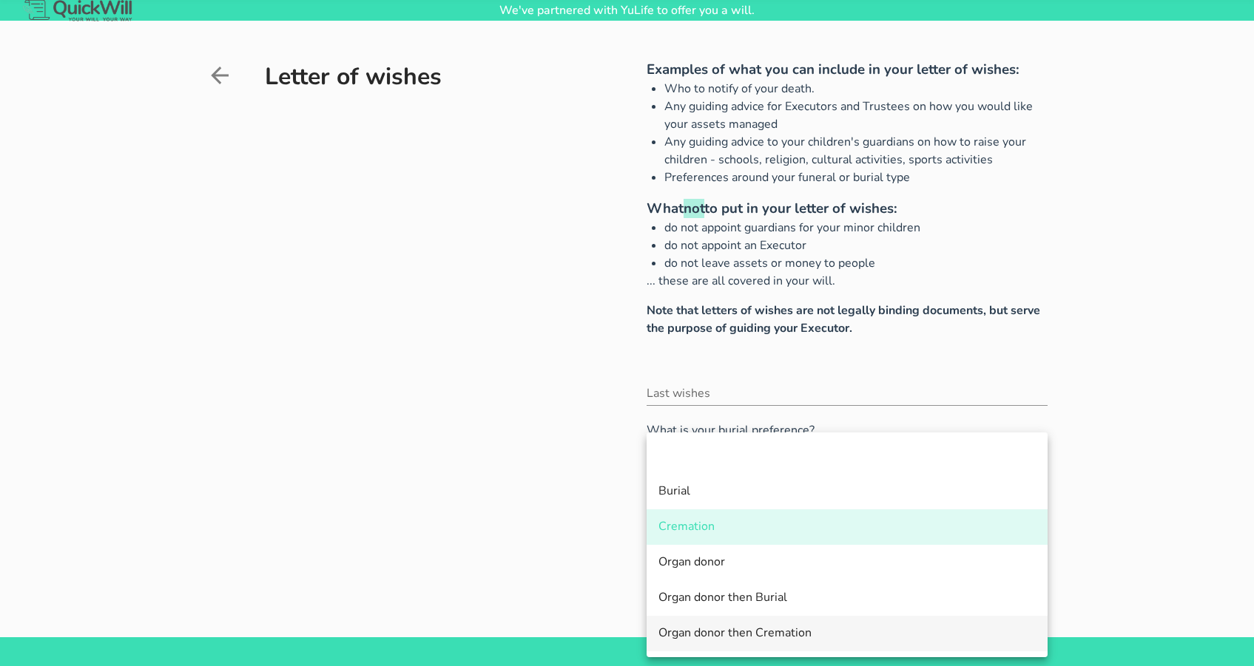
click at [750, 637] on div "Organ donor then Cremation" at bounding box center [846, 633] width 377 height 14
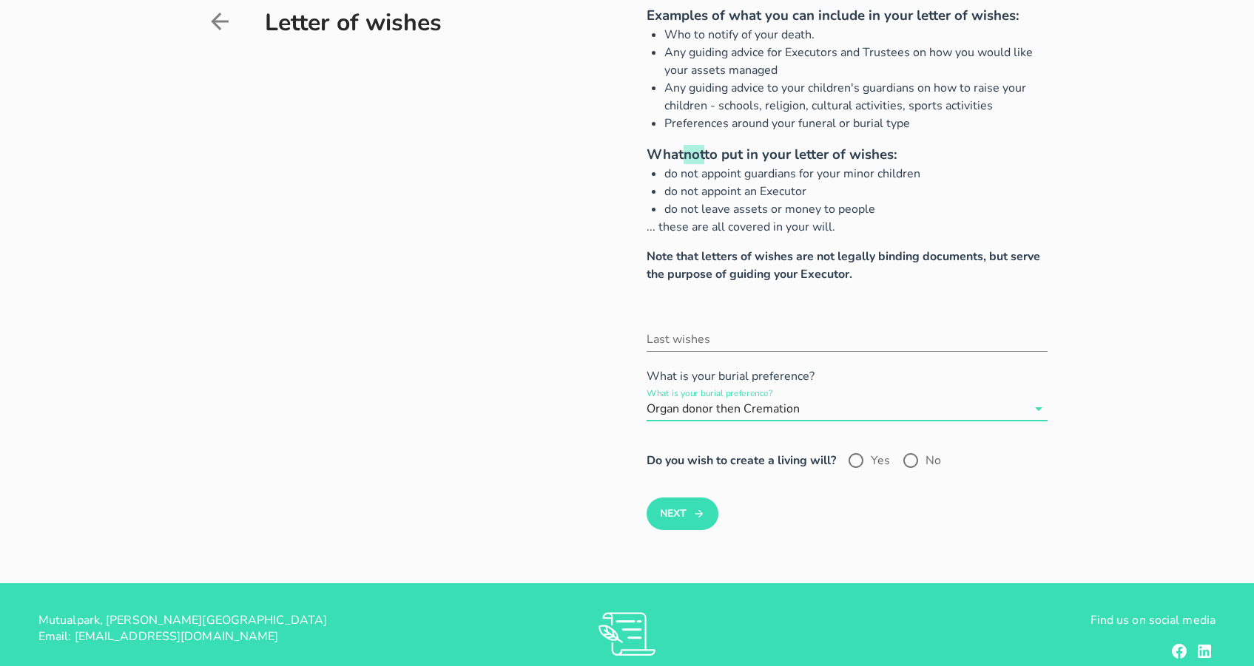
scroll to position [110, 0]
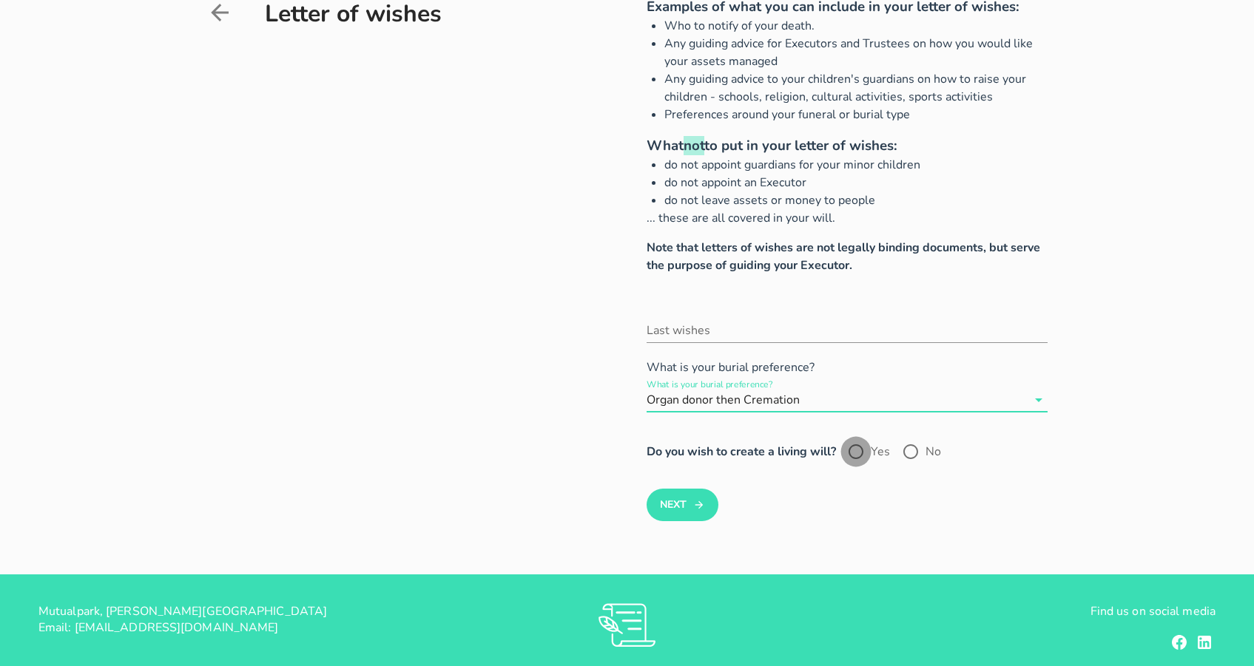
click at [860, 453] on div at bounding box center [855, 451] width 25 height 25
radio input "true"
click at [680, 504] on button "Next" at bounding box center [682, 505] width 72 height 33
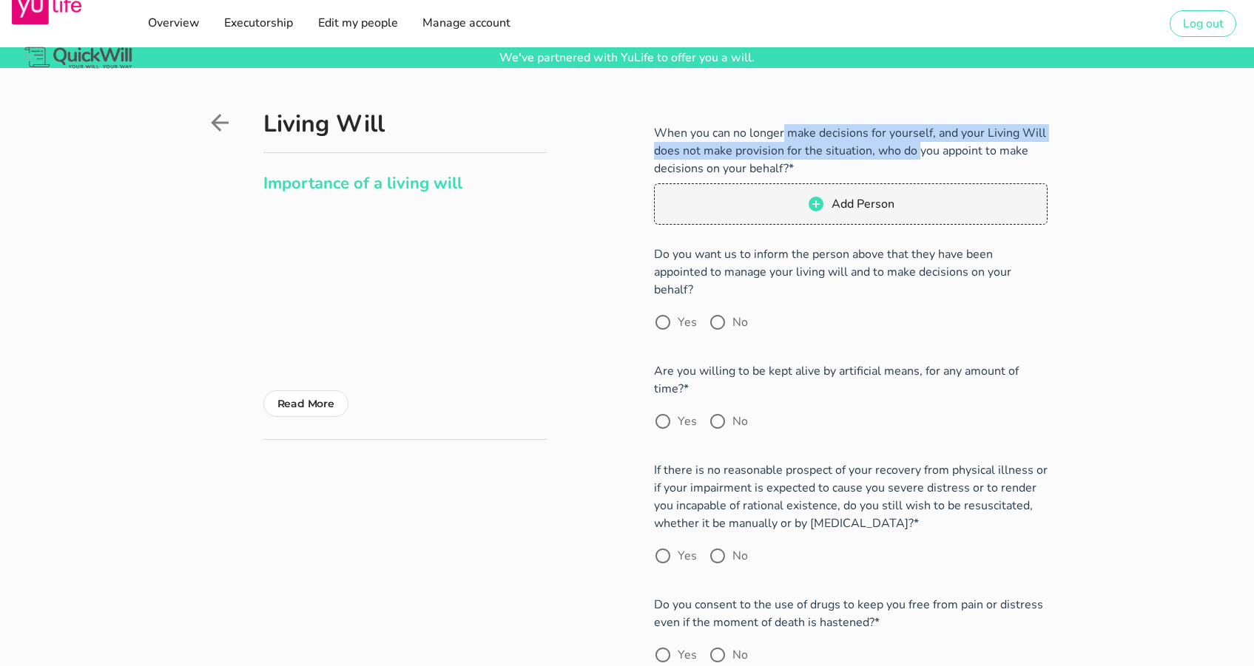
drag, startPoint x: 702, startPoint y: 133, endPoint x: 893, endPoint y: 150, distance: 192.3
click at [893, 150] on p "When you can no longer make decisions for yourself, and your Living Will does n…" at bounding box center [850, 150] width 393 height 53
drag, startPoint x: 687, startPoint y: 151, endPoint x: 907, endPoint y: 166, distance: 220.9
click at [907, 166] on p "When you can no longer make decisions for yourself, and your Living Will does n…" at bounding box center [850, 150] width 393 height 53
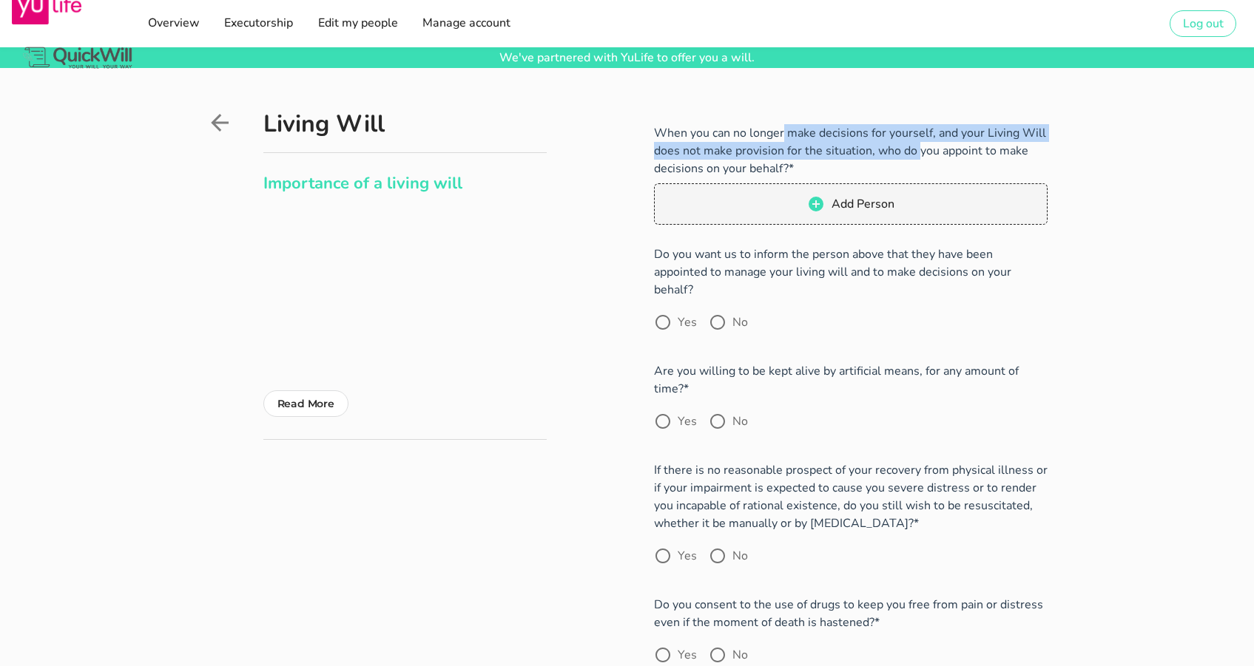
click at [907, 166] on p "When you can no longer make decisions for yourself, and your Living Will does n…" at bounding box center [850, 150] width 393 height 53
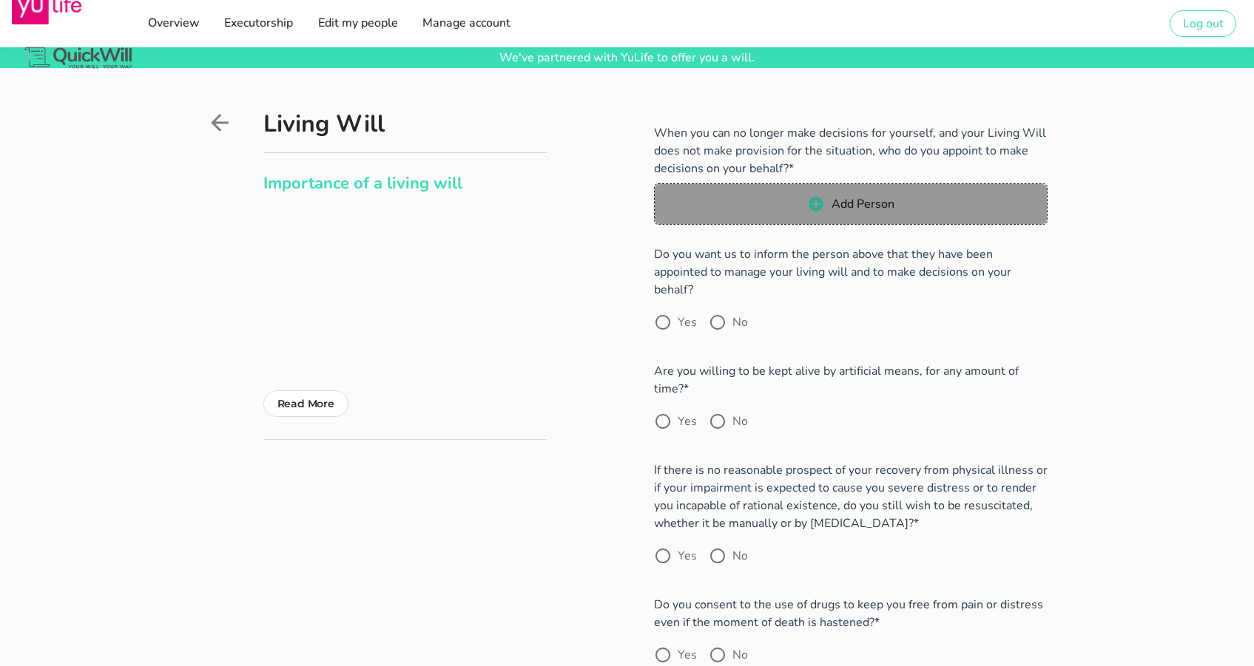
click at [861, 209] on span "Add Person" at bounding box center [863, 204] width 64 height 16
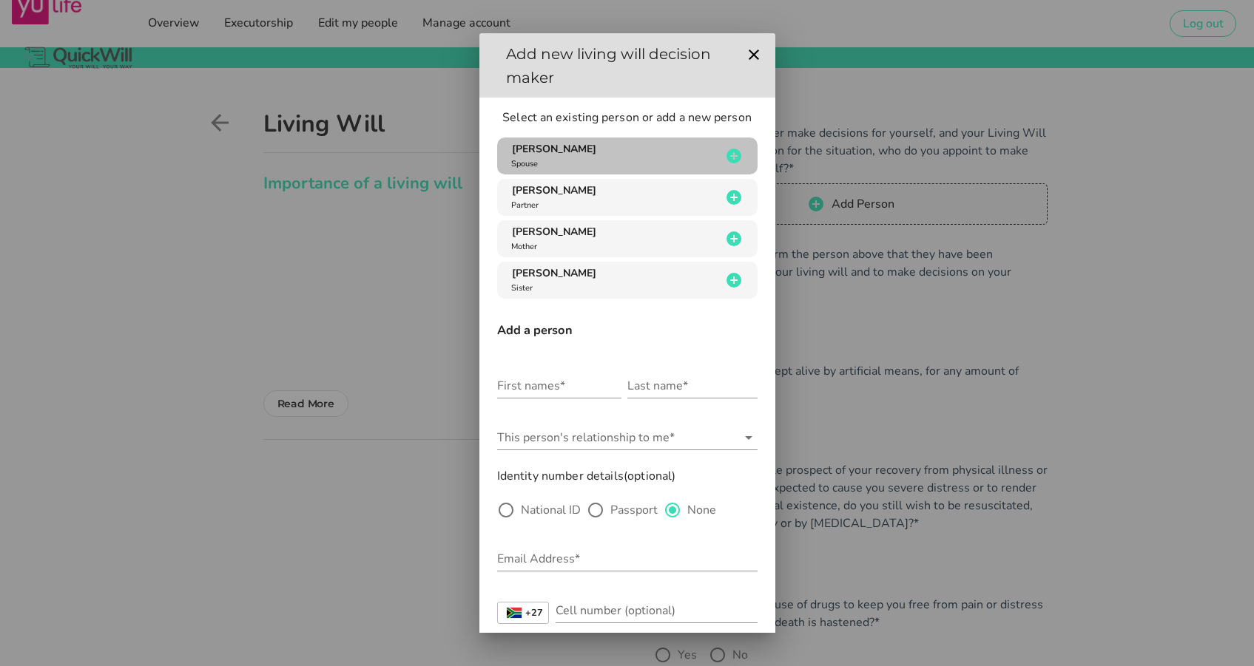
click at [672, 156] on div "[PERSON_NAME] Spouse" at bounding box center [614, 156] width 213 height 28
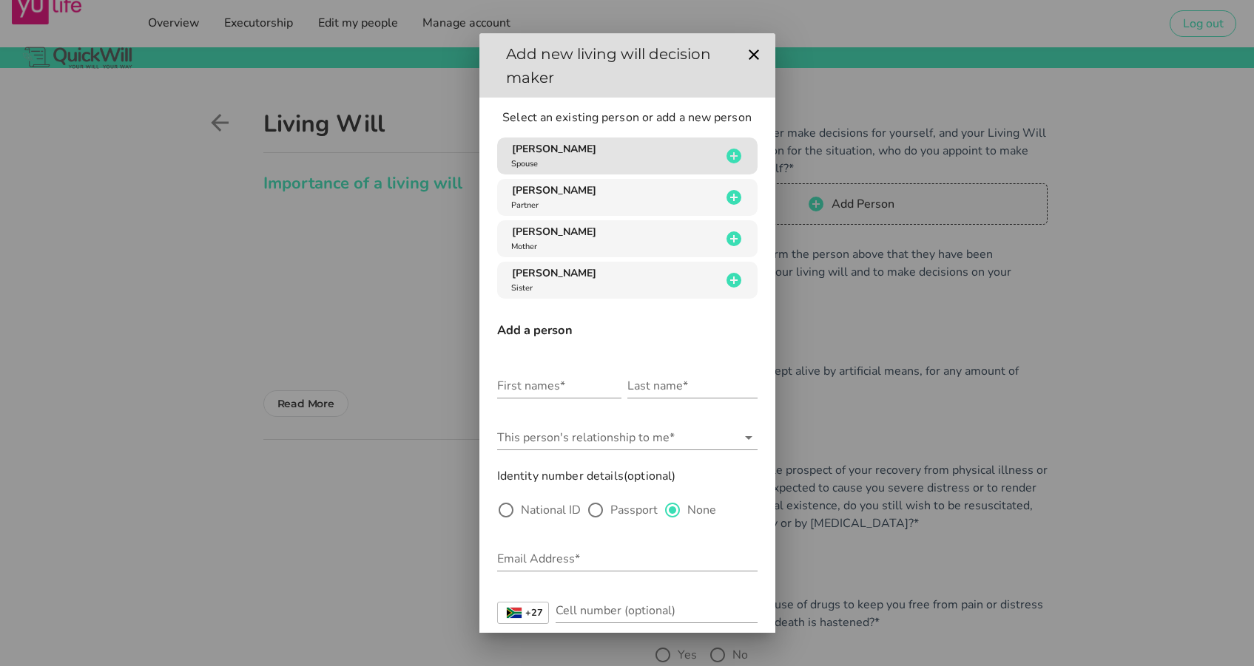
type input "[PERSON_NAME]"
radio input "true"
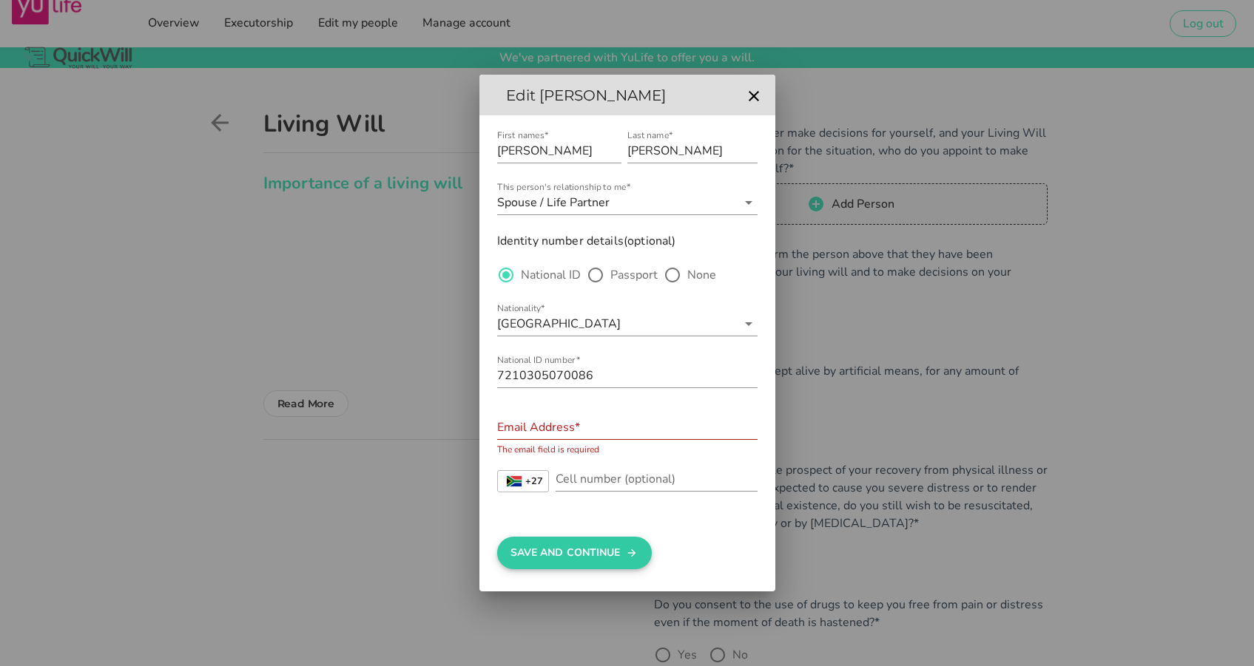
click at [564, 547] on button "Save And Continue" at bounding box center [574, 553] width 155 height 33
click at [547, 422] on div "Email Address*" at bounding box center [627, 428] width 260 height 24
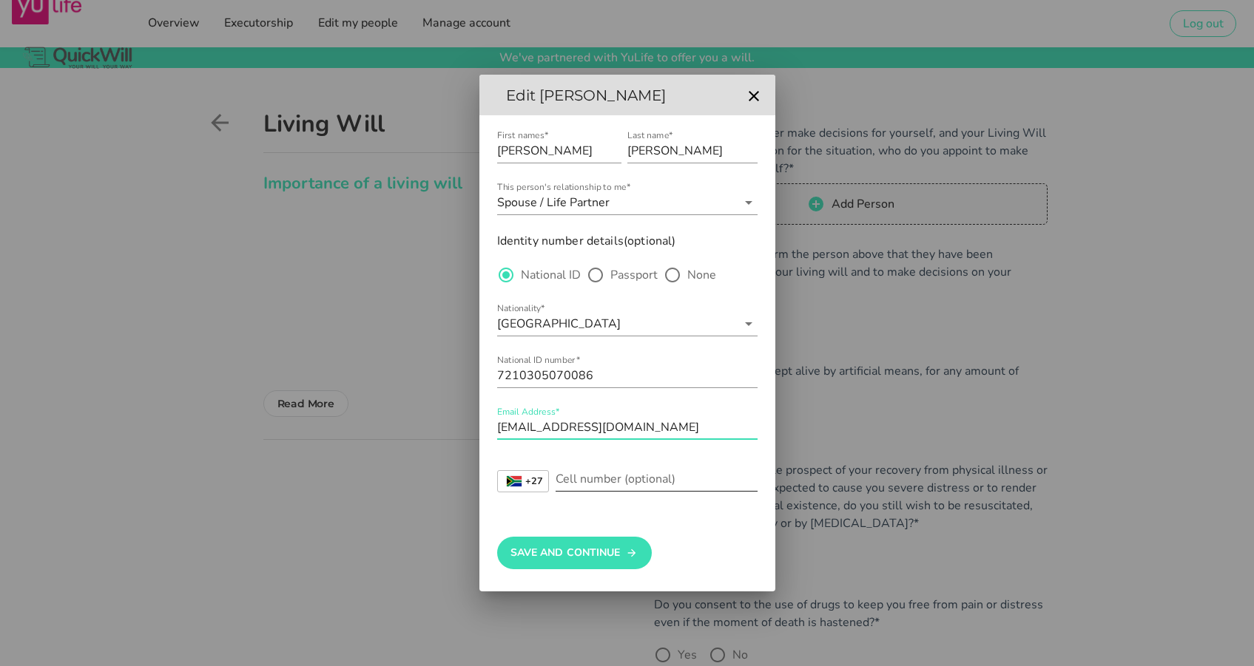
type input "[EMAIL_ADDRESS][DOMAIN_NAME]"
click at [583, 476] on div "Cell number (optional)" at bounding box center [656, 479] width 202 height 24
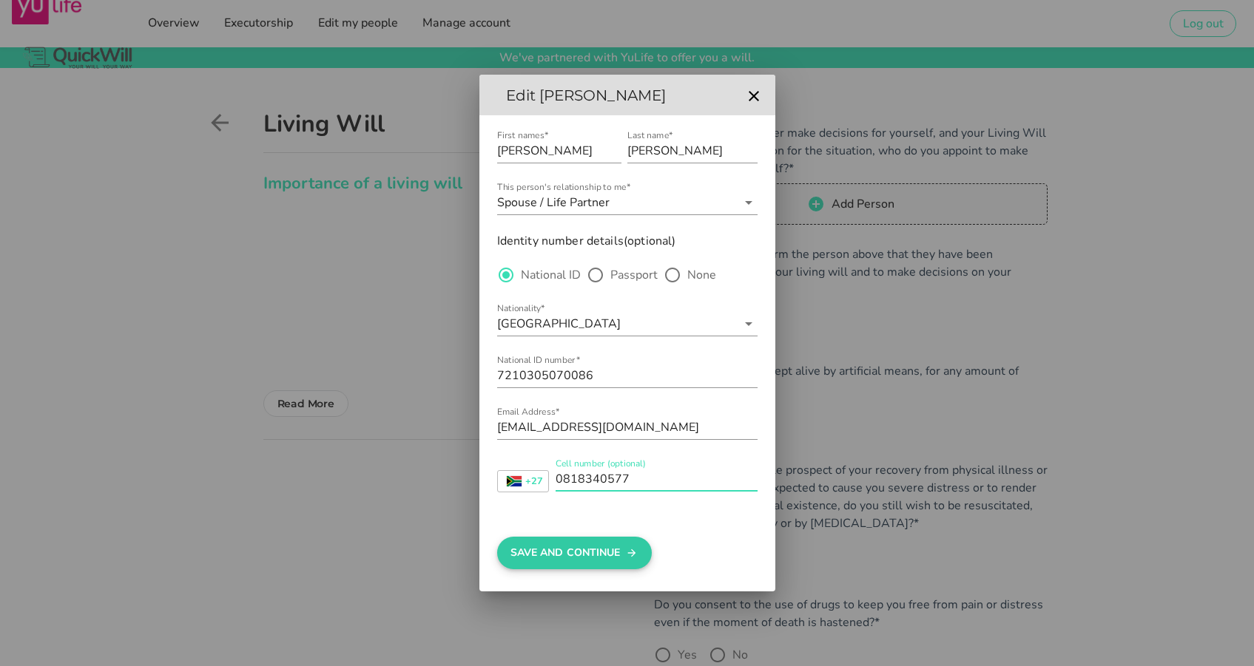
type input "0818340577"
click at [575, 561] on button "Save And Continue" at bounding box center [574, 553] width 155 height 33
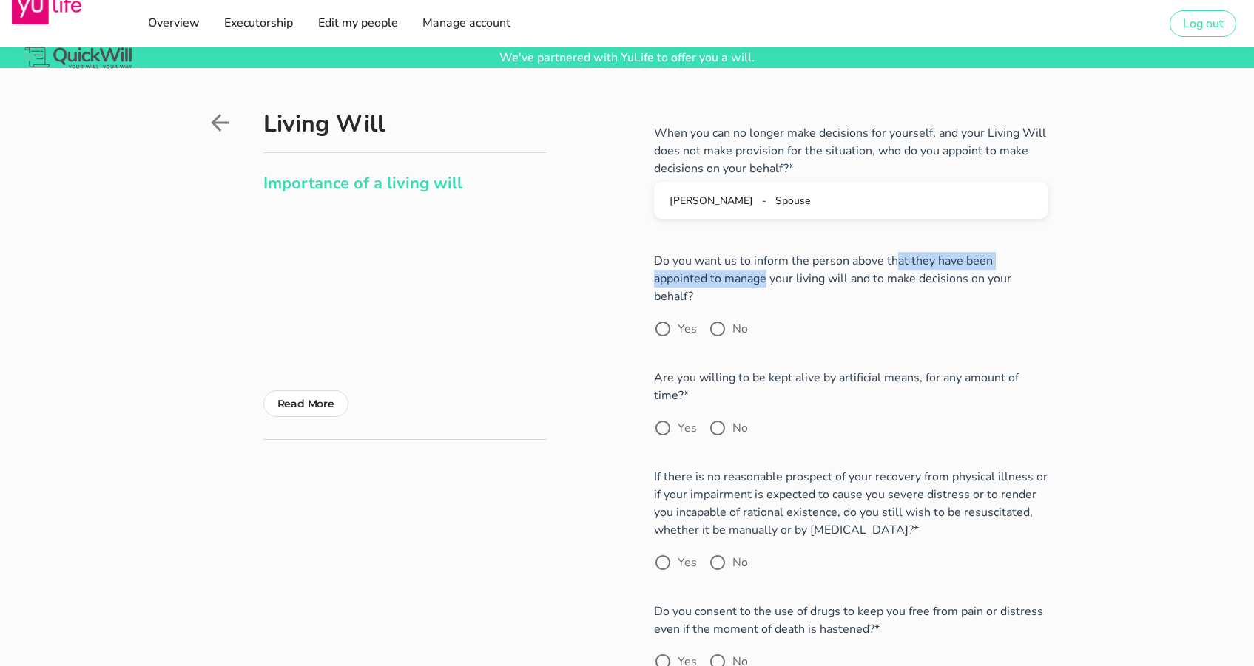
drag, startPoint x: 1004, startPoint y: 263, endPoint x: 800, endPoint y: 267, distance: 204.1
click at [800, 267] on p "Do you want us to inform the person above that they have been appointed to mana…" at bounding box center [850, 278] width 393 height 53
drag, startPoint x: 749, startPoint y: 275, endPoint x: 924, endPoint y: 271, distance: 174.6
click at [924, 271] on p "Do you want us to inform the person above that they have been appointed to mana…" at bounding box center [850, 278] width 393 height 53
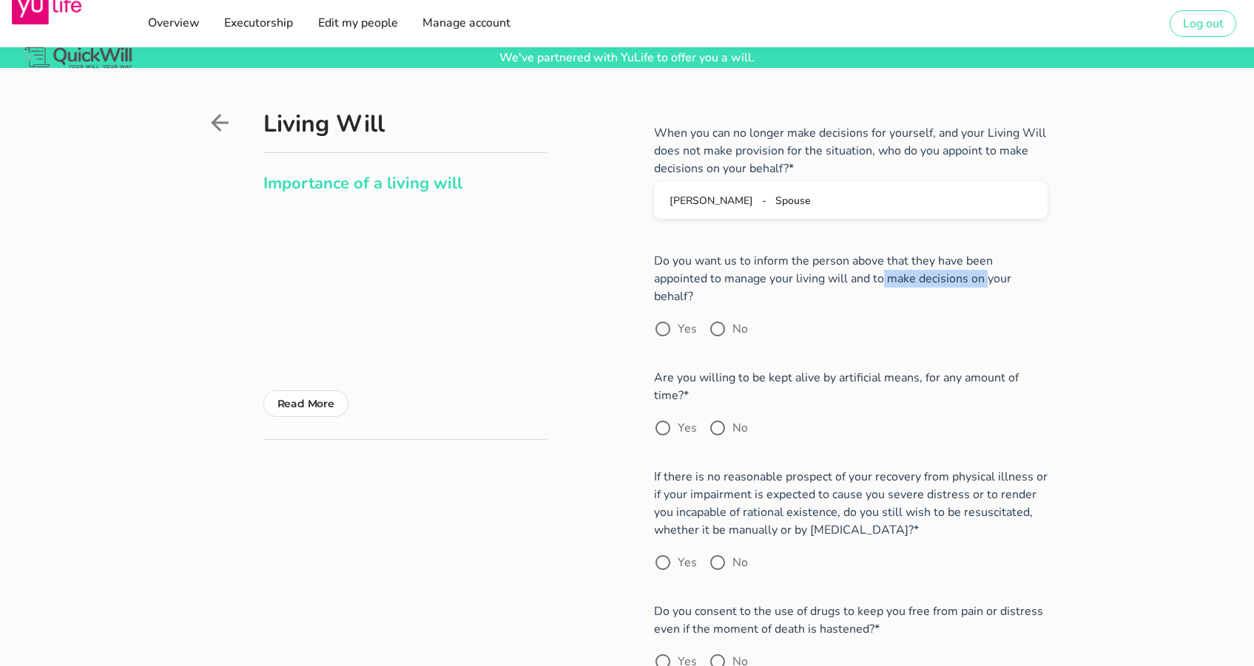
click at [924, 271] on p "Do you want us to inform the person above that they have been appointed to mana…" at bounding box center [850, 278] width 393 height 53
drag, startPoint x: 943, startPoint y: 272, endPoint x: 748, endPoint y: 257, distance: 195.1
click at [748, 257] on p "Do you want us to inform the person above that they have been appointed to mana…" at bounding box center [850, 278] width 393 height 53
click at [741, 259] on p "Do you want us to inform the person above that they have been appointed to mana…" at bounding box center [850, 278] width 393 height 53
drag, startPoint x: 700, startPoint y: 259, endPoint x: 967, endPoint y: 274, distance: 267.4
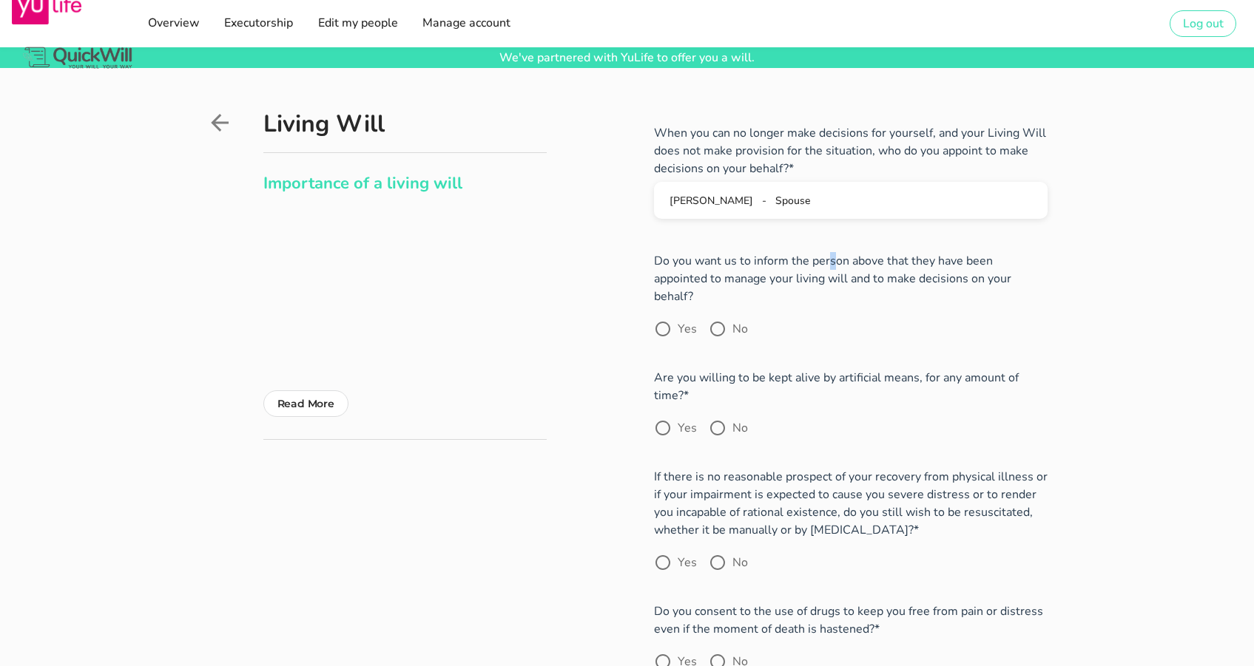
click at [967, 274] on p "Do you want us to inform the person above that they have been appointed to mana…" at bounding box center [850, 278] width 393 height 53
drag, startPoint x: 888, startPoint y: 269, endPoint x: 852, endPoint y: 263, distance: 36.7
click at [852, 263] on p "Do you want us to inform the person above that they have been appointed to mana…" at bounding box center [850, 278] width 393 height 53
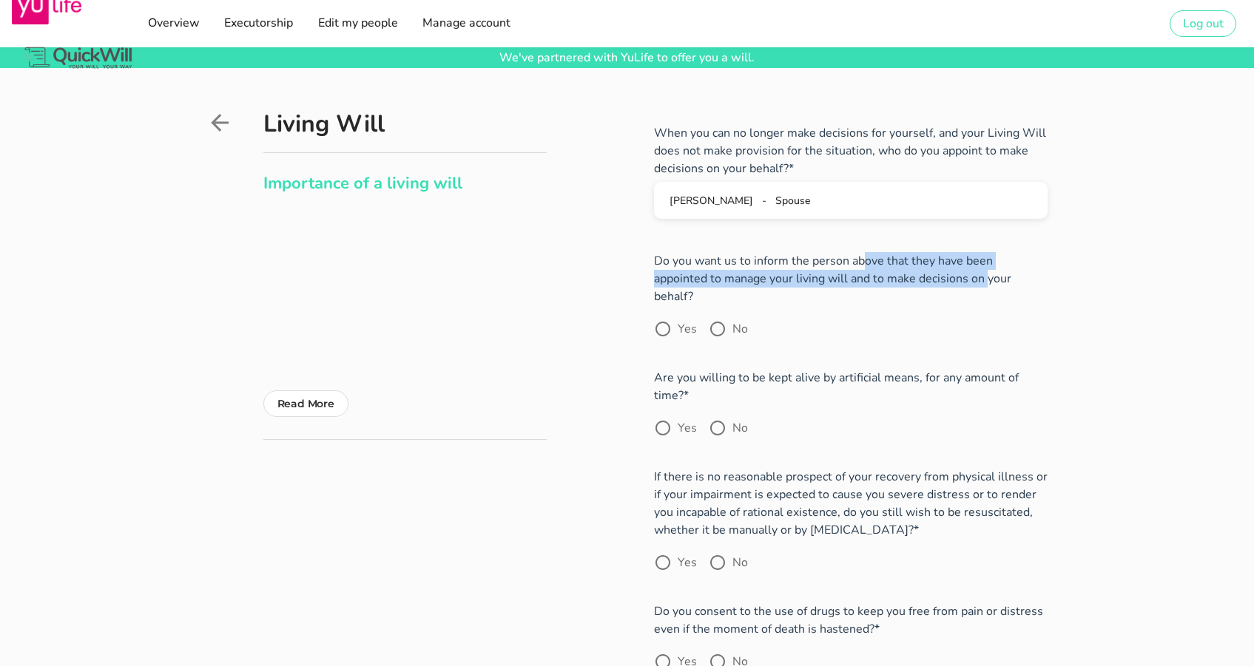
drag, startPoint x: 779, startPoint y: 264, endPoint x: 893, endPoint y: 273, distance: 115.0
click at [893, 273] on p "Do you want us to inform the person above that they have been appointed to mana…" at bounding box center [850, 278] width 393 height 53
drag, startPoint x: 855, startPoint y: 272, endPoint x: 779, endPoint y: 268, distance: 76.3
click at [779, 268] on p "Do you want us to inform the person above that they have been appointed to mana…" at bounding box center [850, 278] width 393 height 53
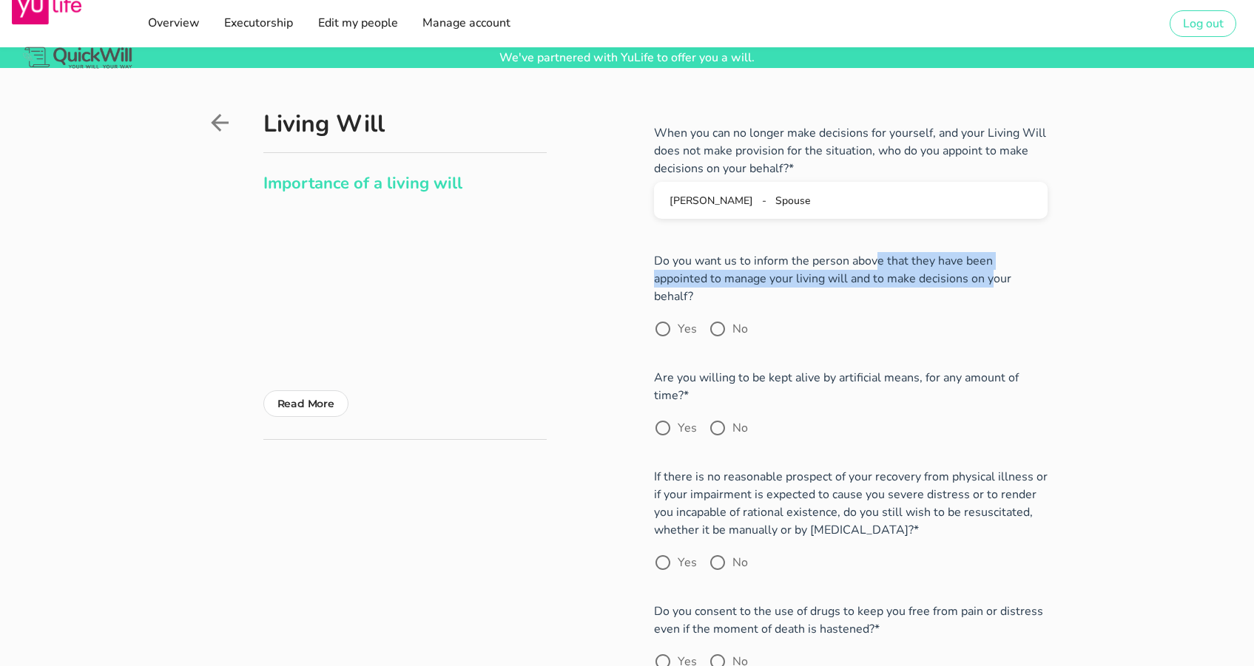
click at [778, 267] on p "Do you want us to inform the person above that they have been appointed to mana…" at bounding box center [850, 278] width 393 height 53
drag, startPoint x: 663, startPoint y: 363, endPoint x: 1001, endPoint y: 359, distance: 338.0
click at [1001, 369] on p "Are you willing to be kept alive by artificial means, for any amount of time?*" at bounding box center [850, 386] width 393 height 35
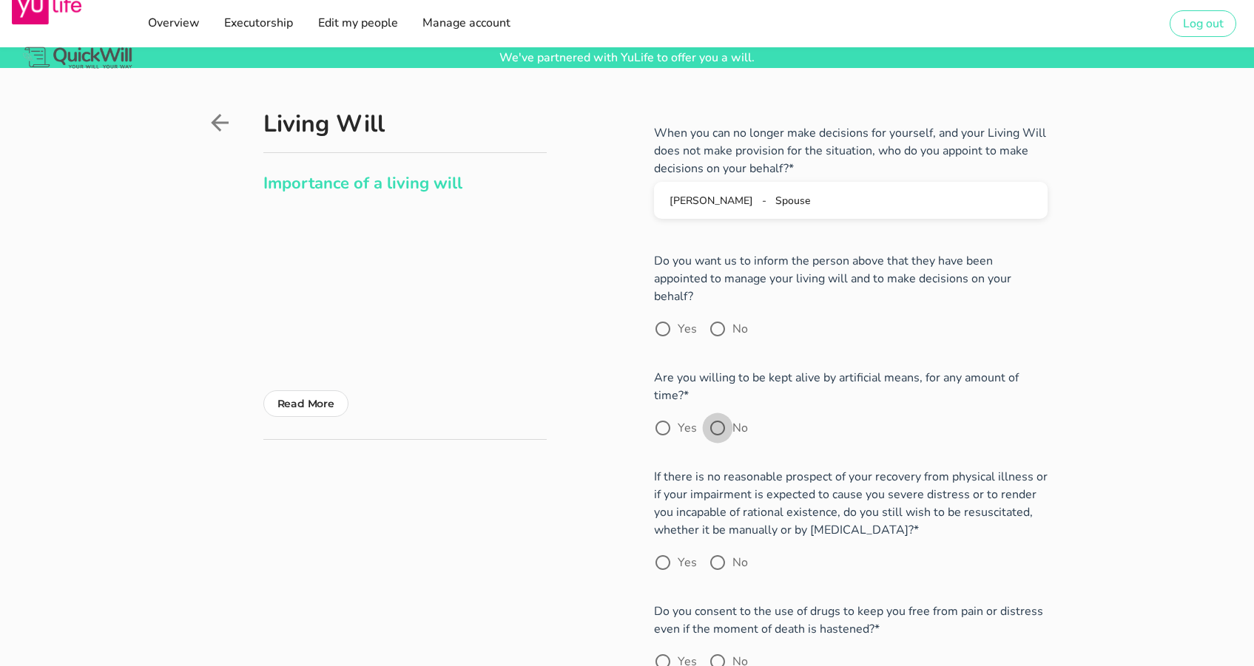
click at [720, 416] on div at bounding box center [717, 428] width 25 height 25
radio input "true"
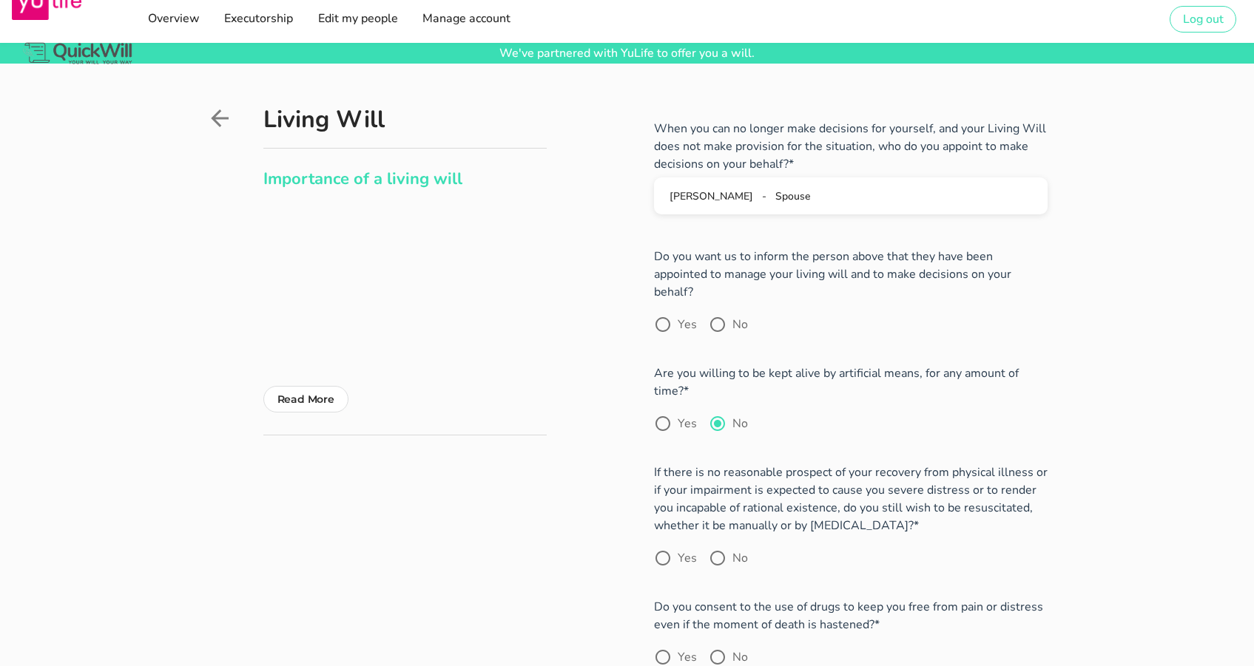
scroll to position [75, 0]
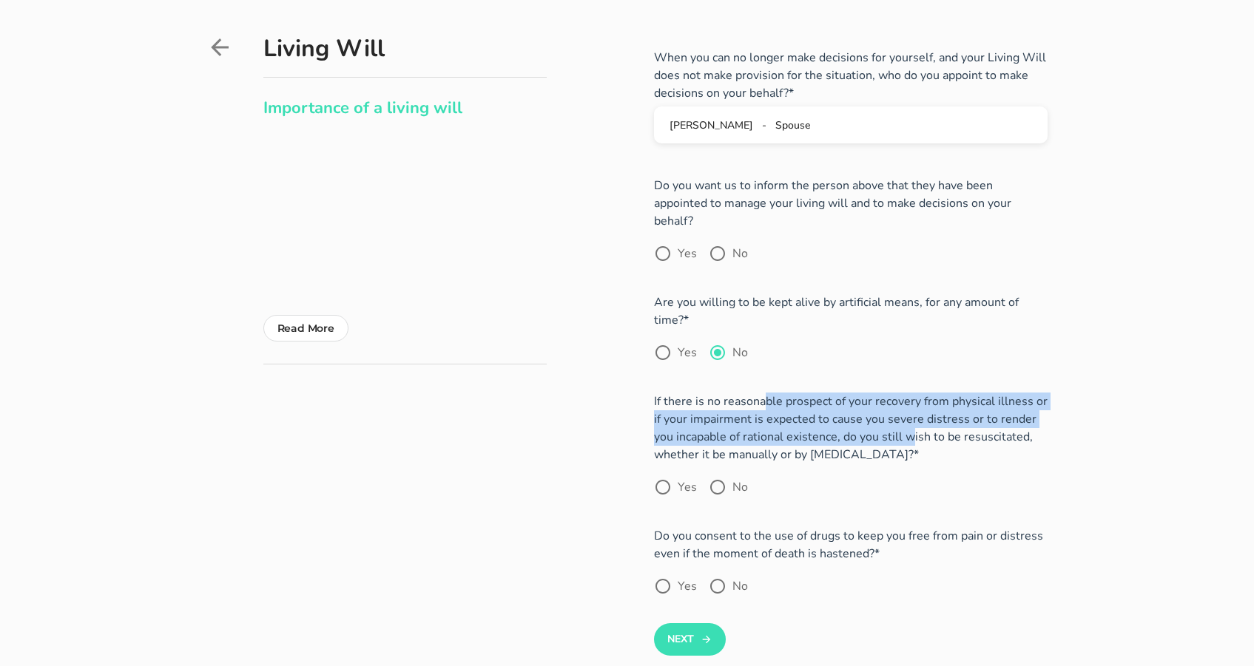
drag, startPoint x: 675, startPoint y: 384, endPoint x: 829, endPoint y: 420, distance: 158.0
click at [829, 420] on p "If there is no reasonable prospect of your recovery from physical illness or if…" at bounding box center [850, 428] width 393 height 71
click at [830, 425] on p "If there is no reasonable prospect of your recovery from physical illness or if…" at bounding box center [850, 428] width 393 height 71
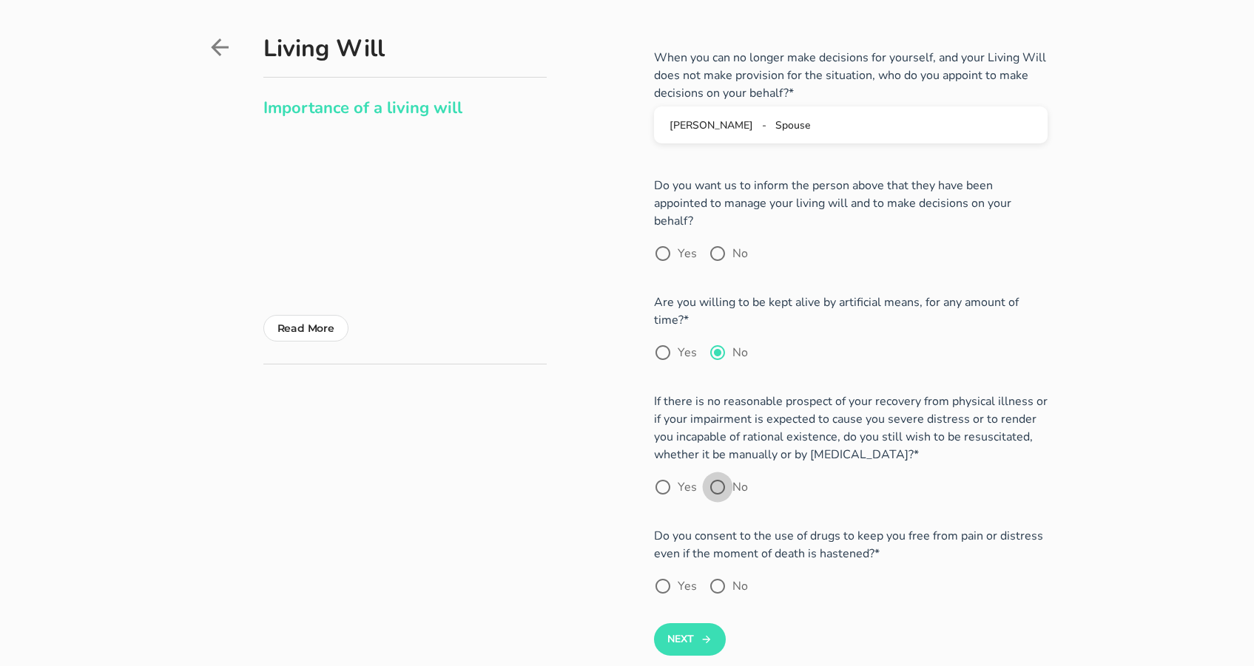
click at [722, 475] on div at bounding box center [717, 487] width 25 height 25
radio input "true"
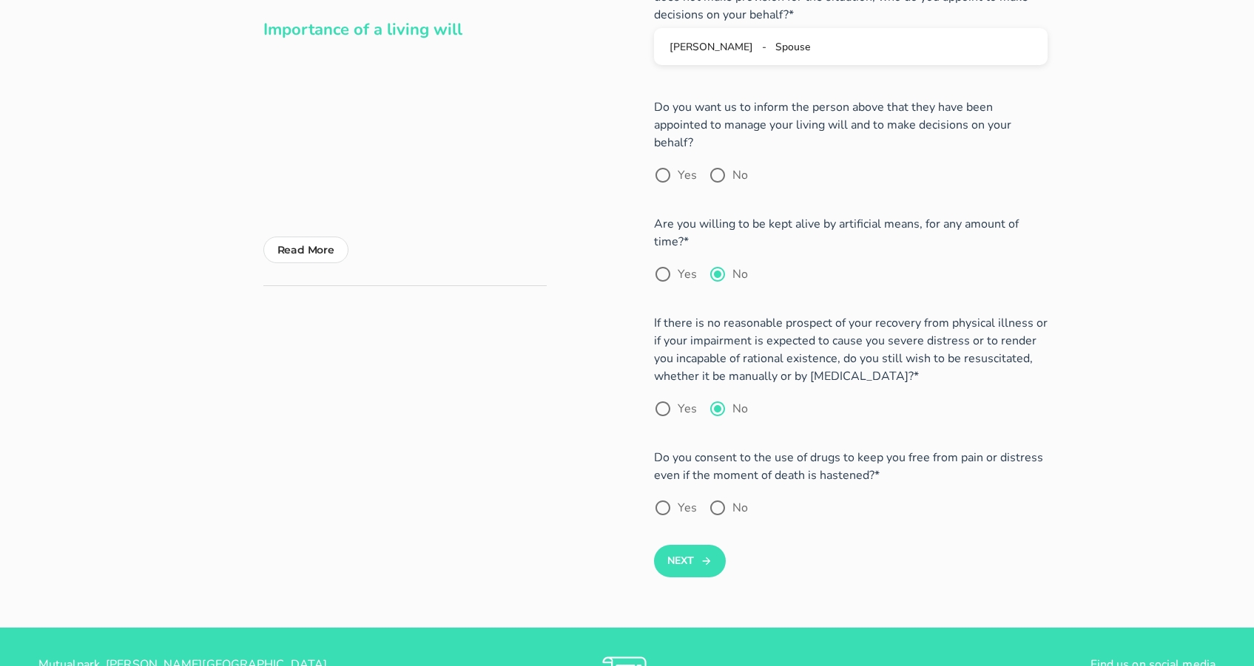
scroll to position [157, 0]
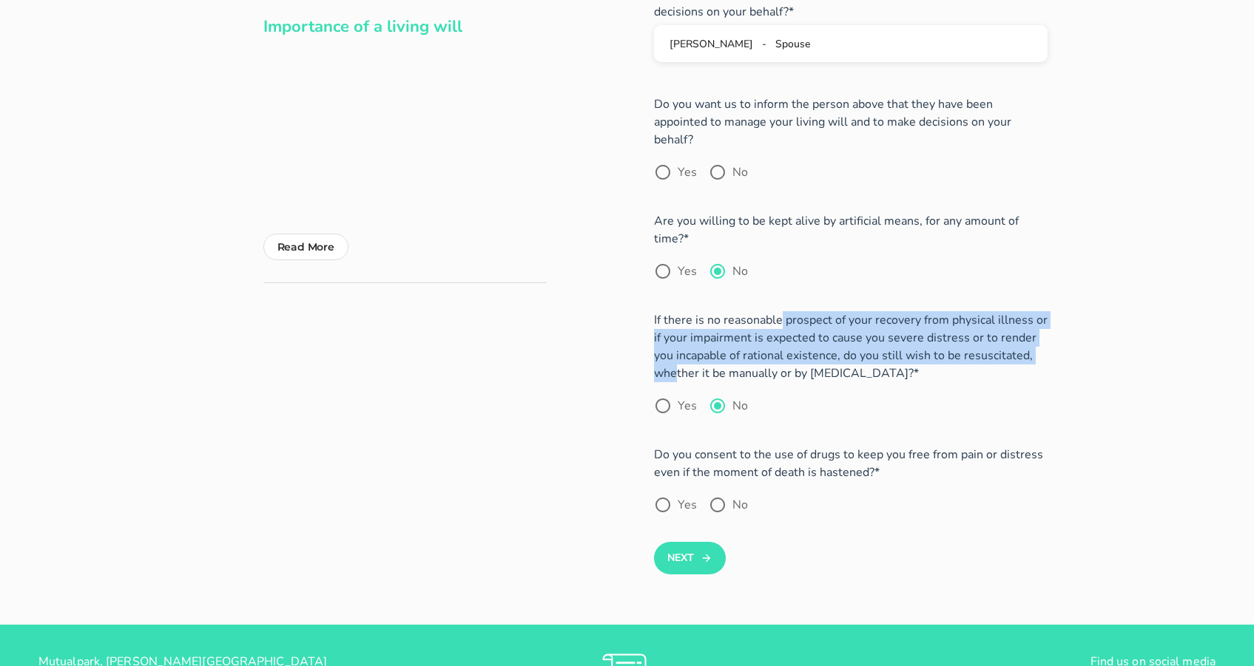
drag, startPoint x: 688, startPoint y: 305, endPoint x: 963, endPoint y: 331, distance: 276.3
click at [963, 331] on p "If there is no reasonable prospect of your recovery from physical illness or if…" at bounding box center [850, 346] width 393 height 71
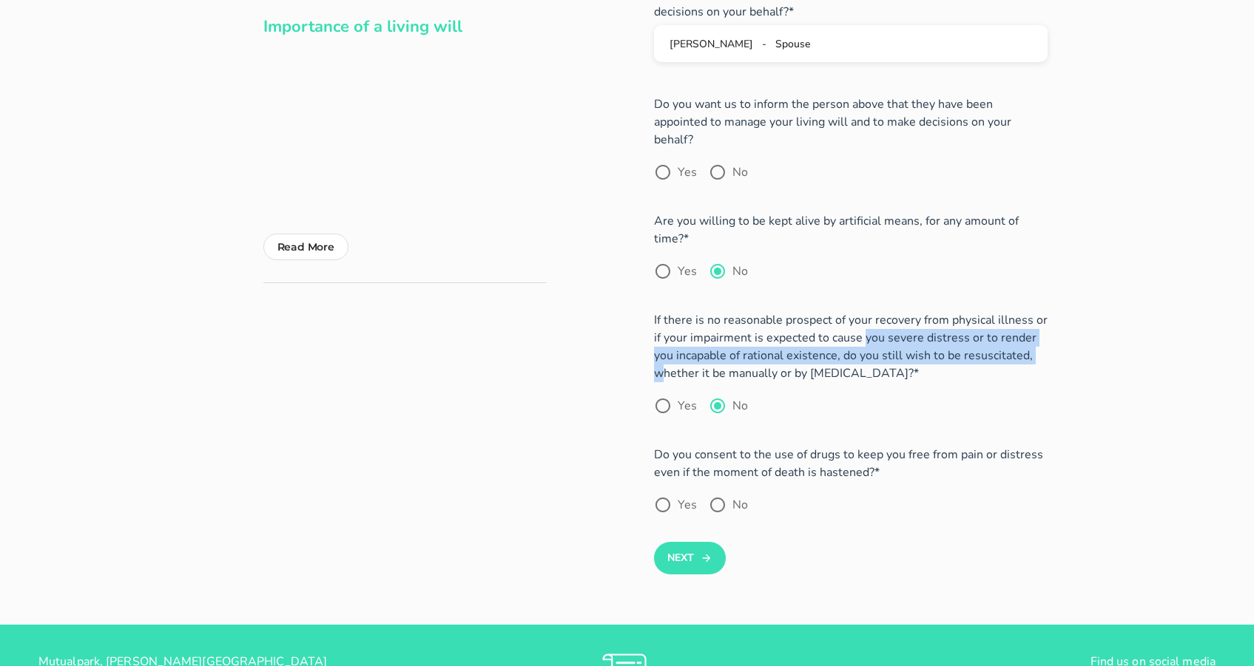
drag, startPoint x: 952, startPoint y: 335, endPoint x: 813, endPoint y: 319, distance: 139.2
click at [813, 319] on p "If there is no reasonable prospect of your recovery from physical illness or if…" at bounding box center [850, 346] width 393 height 71
drag, startPoint x: 774, startPoint y: 319, endPoint x: 895, endPoint y: 347, distance: 123.6
click at [895, 347] on p "If there is no reasonable prospect of your recovery from physical illness or if…" at bounding box center [850, 346] width 393 height 71
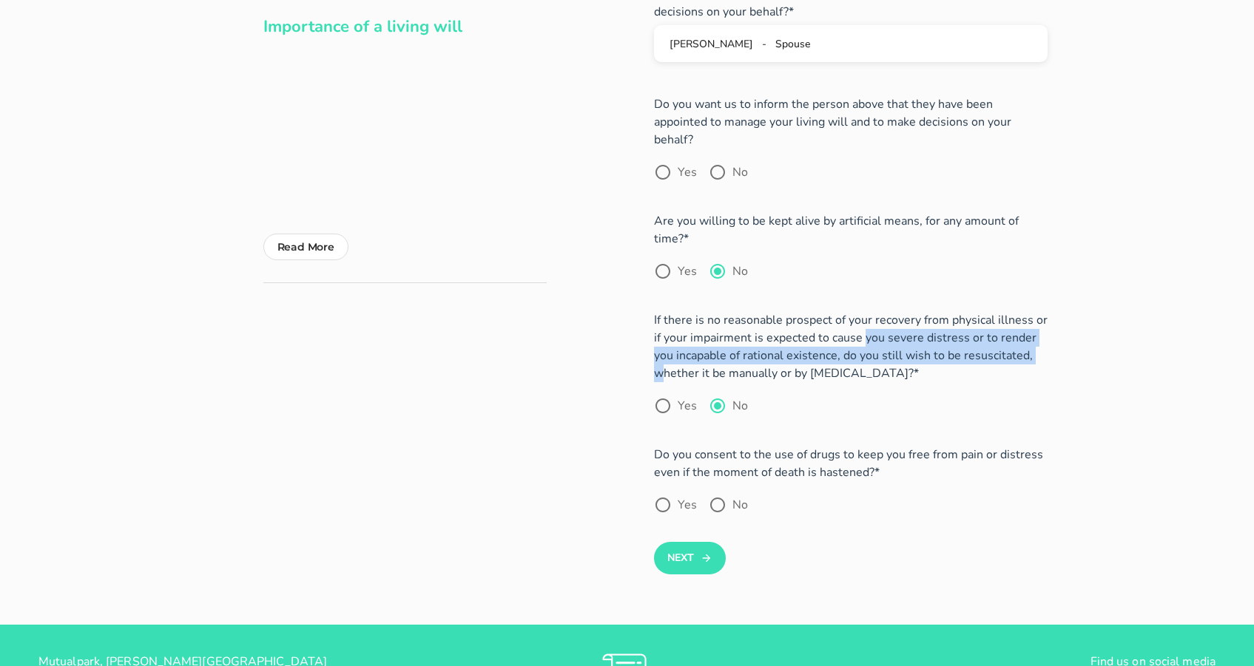
click at [894, 347] on p "If there is no reasonable prospect of your recovery from physical illness or if…" at bounding box center [850, 346] width 393 height 71
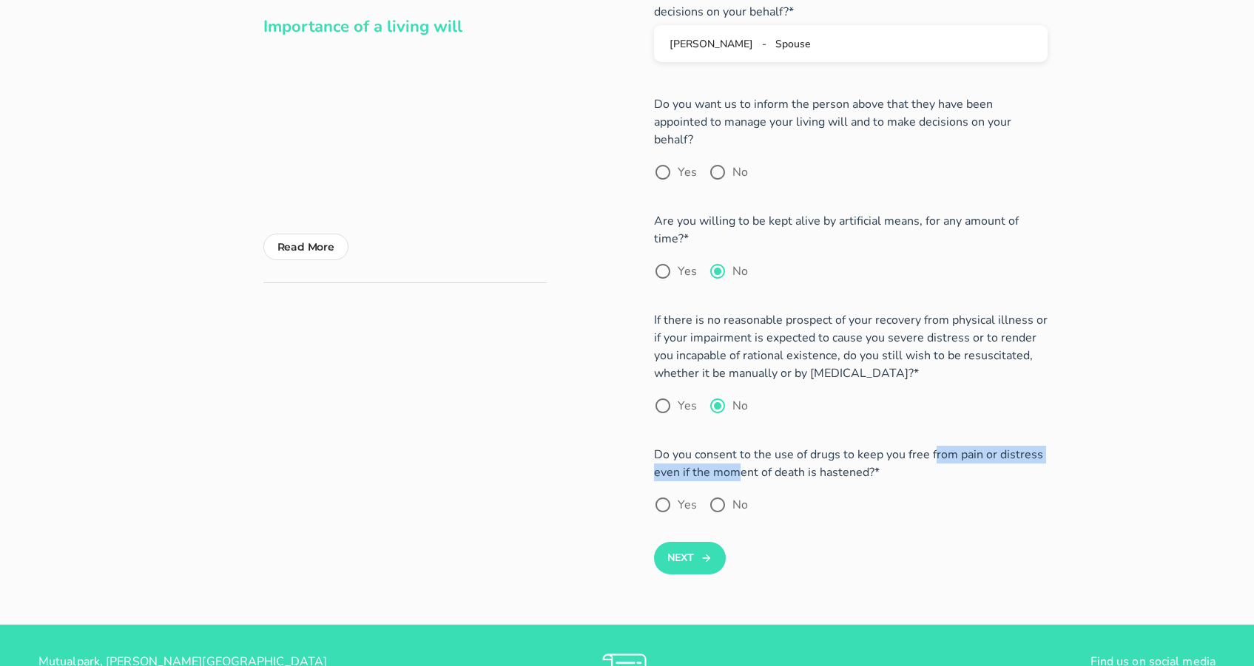
drag, startPoint x: 847, startPoint y: 438, endPoint x: 1035, endPoint y: 438, distance: 187.8
click at [1035, 446] on p "Do you consent to the use of drugs to keep you free from pain or distress even …" at bounding box center [850, 463] width 393 height 35
drag, startPoint x: 669, startPoint y: 455, endPoint x: 862, endPoint y: 456, distance: 193.0
click at [862, 456] on p "Do you consent to the use of drugs to keep you free from pain or distress even …" at bounding box center [850, 463] width 393 height 35
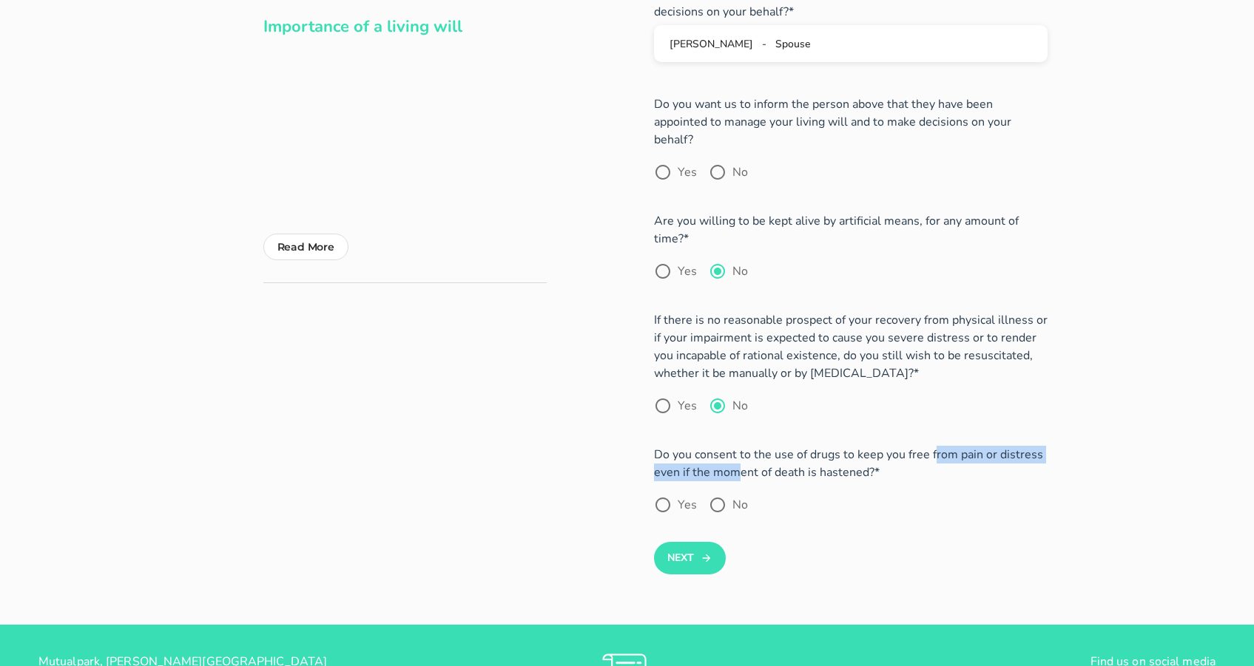
click at [859, 456] on p "Do you consent to the use of drugs to keep you free from pain or distress even …" at bounding box center [850, 463] width 393 height 35
click at [666, 493] on div at bounding box center [662, 505] width 25 height 25
radio input "true"
drag, startPoint x: 665, startPoint y: 458, endPoint x: 867, endPoint y: 462, distance: 202.7
click at [867, 462] on p "Do you consent to the use of drugs to keep you free from pain or distress even …" at bounding box center [850, 463] width 393 height 35
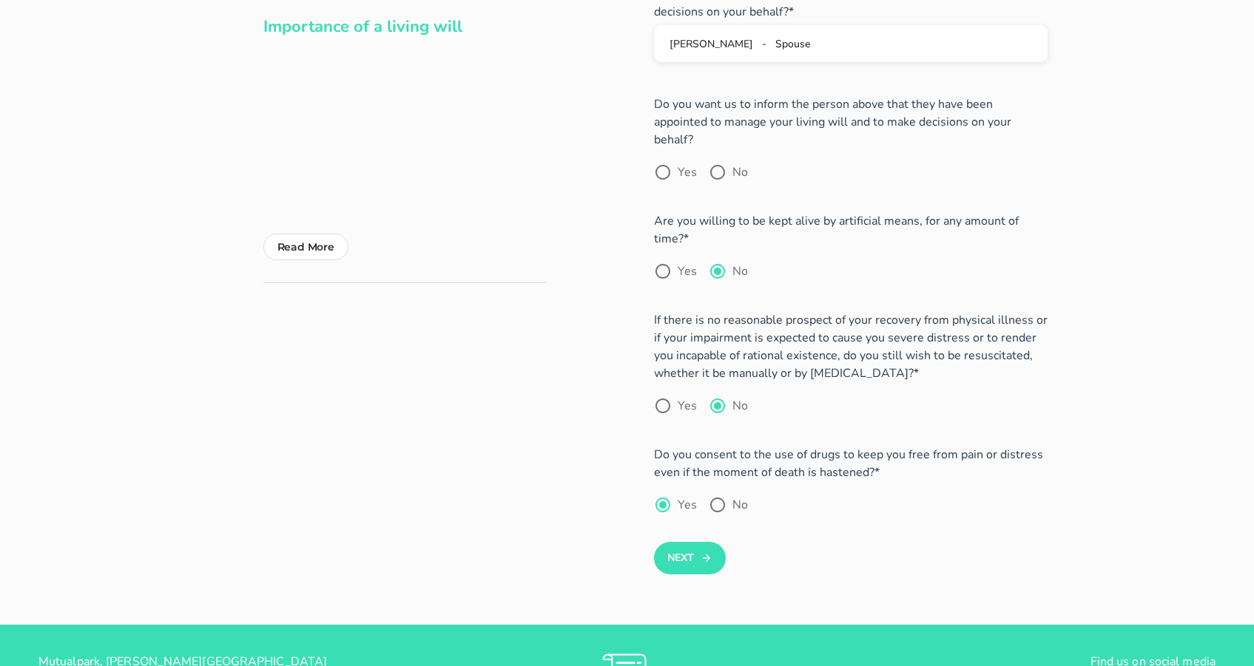
click at [845, 459] on p "Do you consent to the use of drugs to keep you free from pain or distress even …" at bounding box center [850, 463] width 393 height 35
drag, startPoint x: 843, startPoint y: 457, endPoint x: 751, endPoint y: 441, distance: 93.9
click at [751, 446] on p "Do you consent to the use of drugs to keep you free from pain or distress even …" at bounding box center [850, 463] width 393 height 35
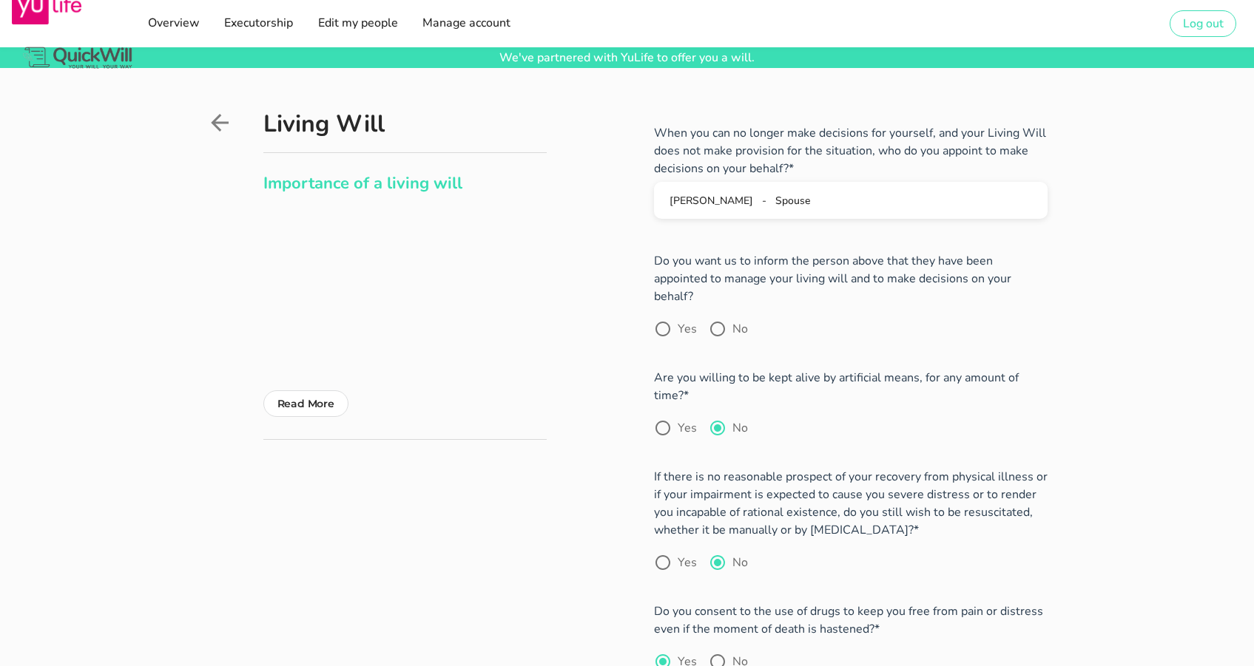
scroll to position [268, 0]
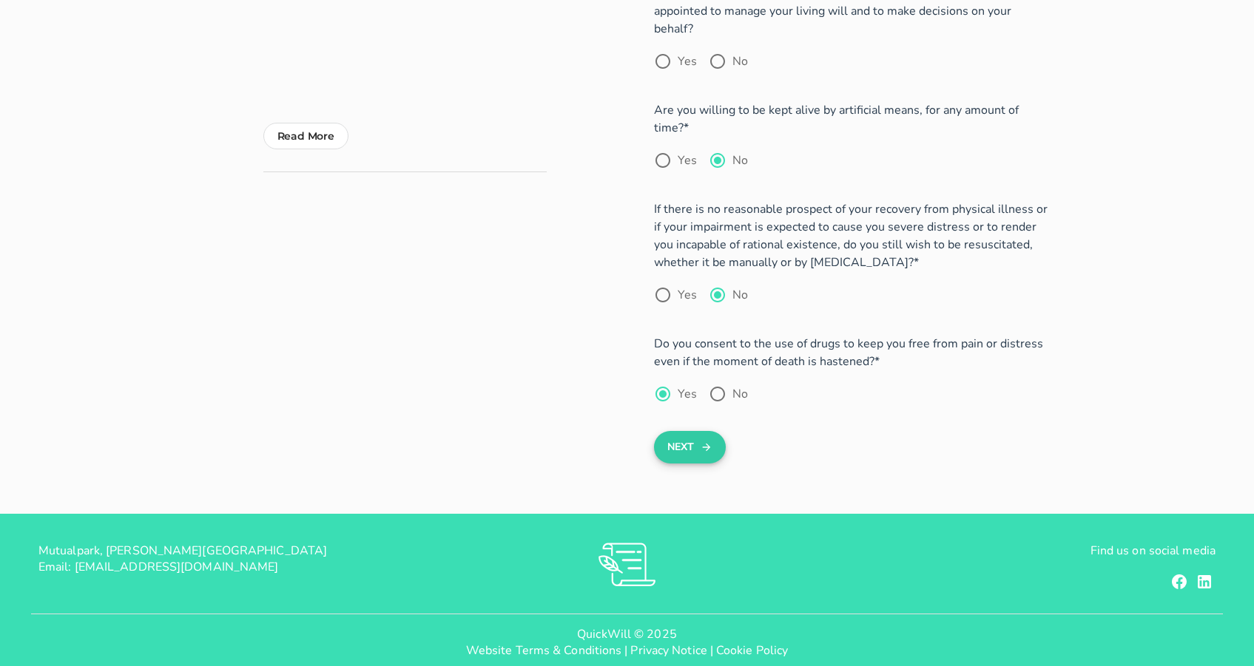
click at [685, 433] on button "Next" at bounding box center [690, 447] width 72 height 33
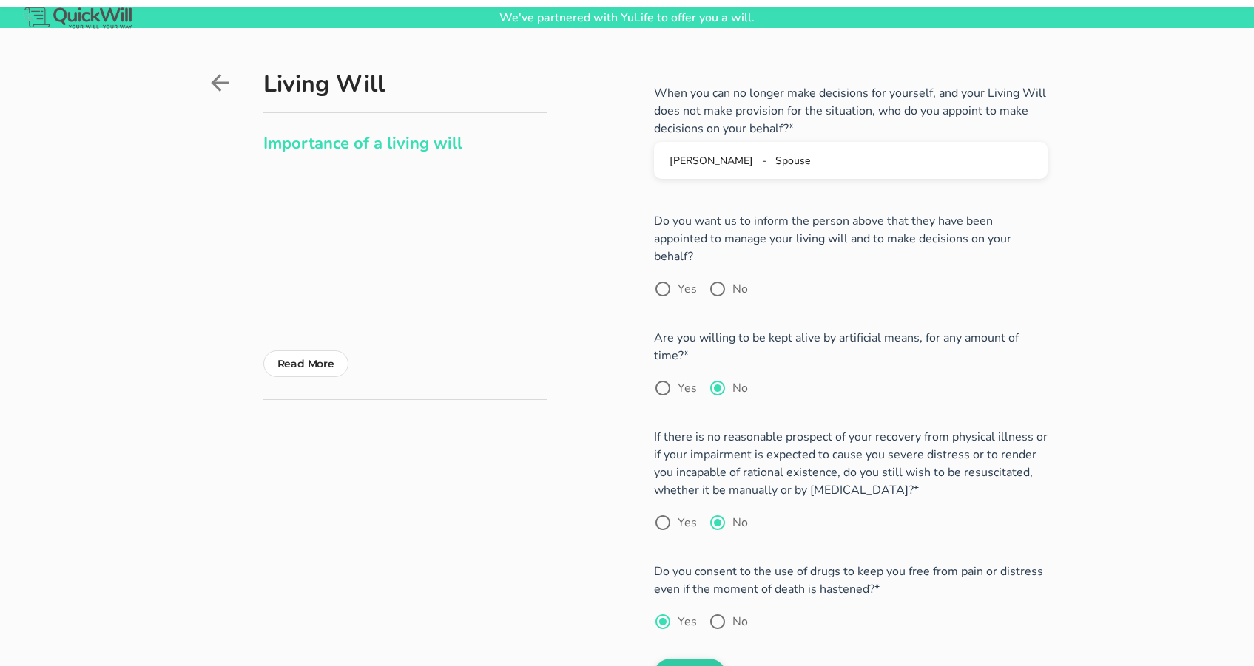
scroll to position [0, 0]
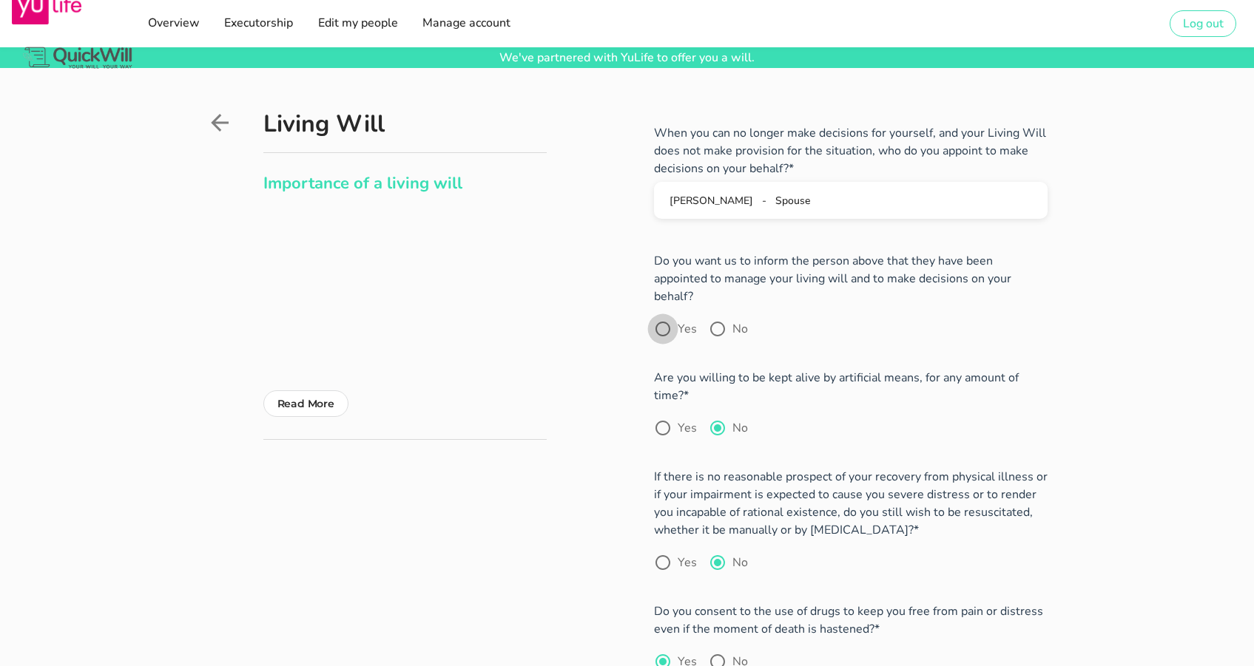
click at [669, 317] on div at bounding box center [662, 329] width 25 height 25
radio input "true"
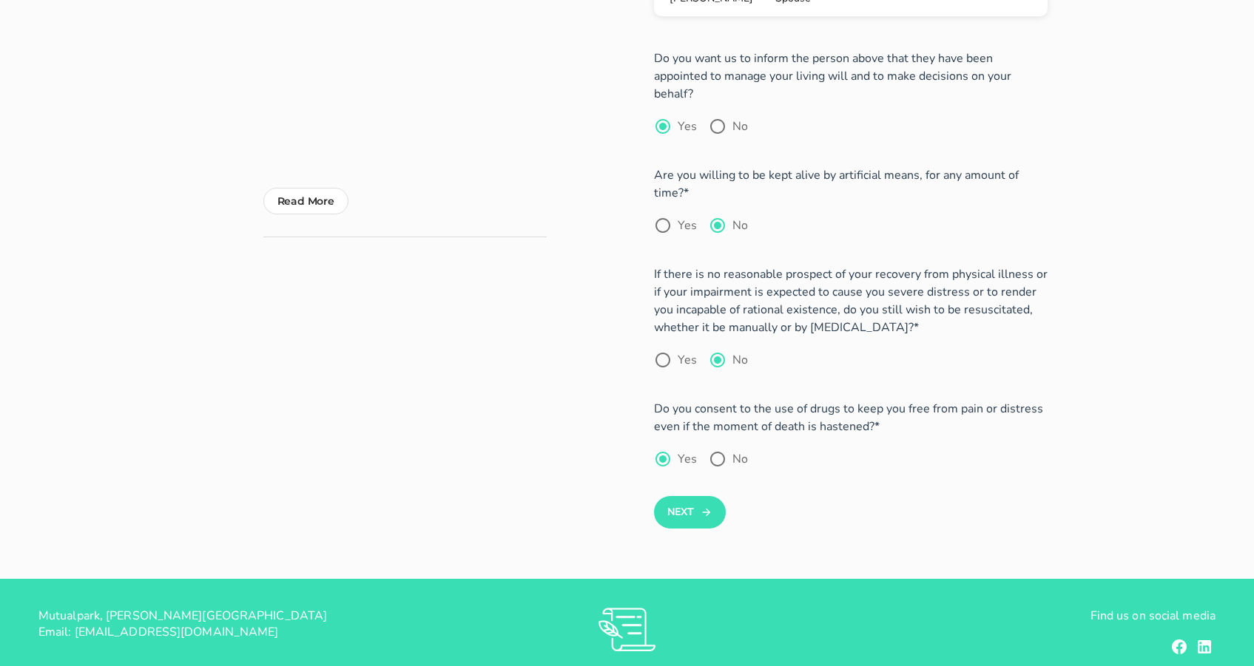
scroll to position [266, 0]
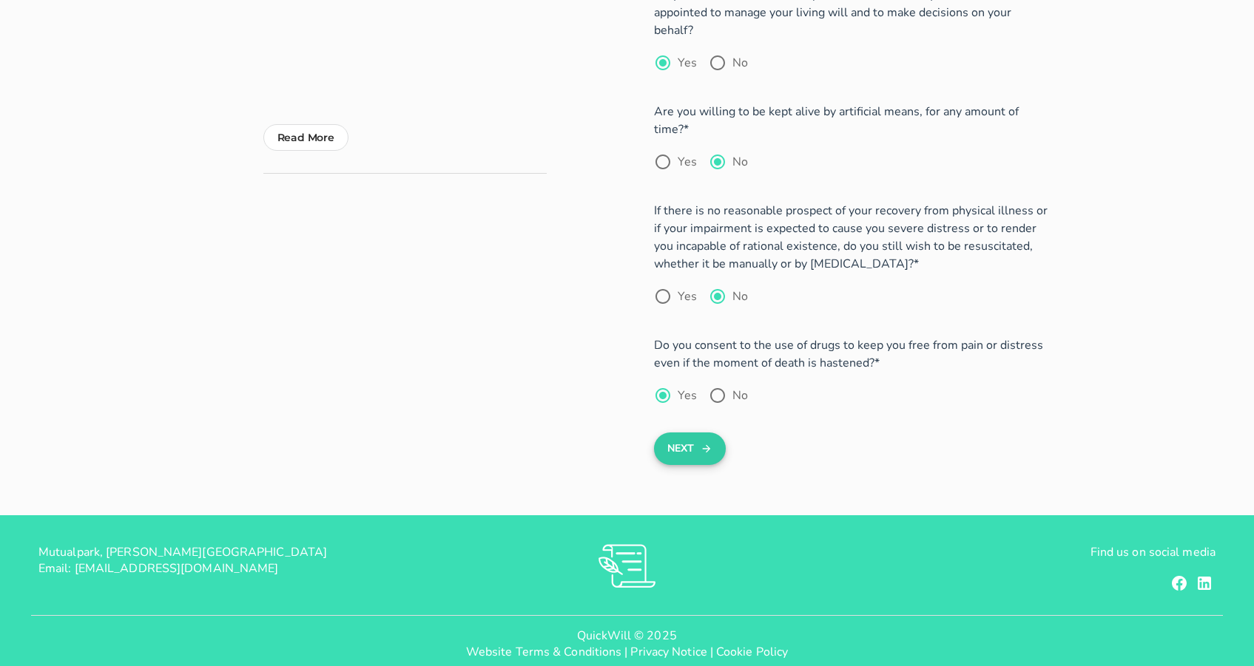
click at [689, 436] on button "Next" at bounding box center [690, 449] width 72 height 33
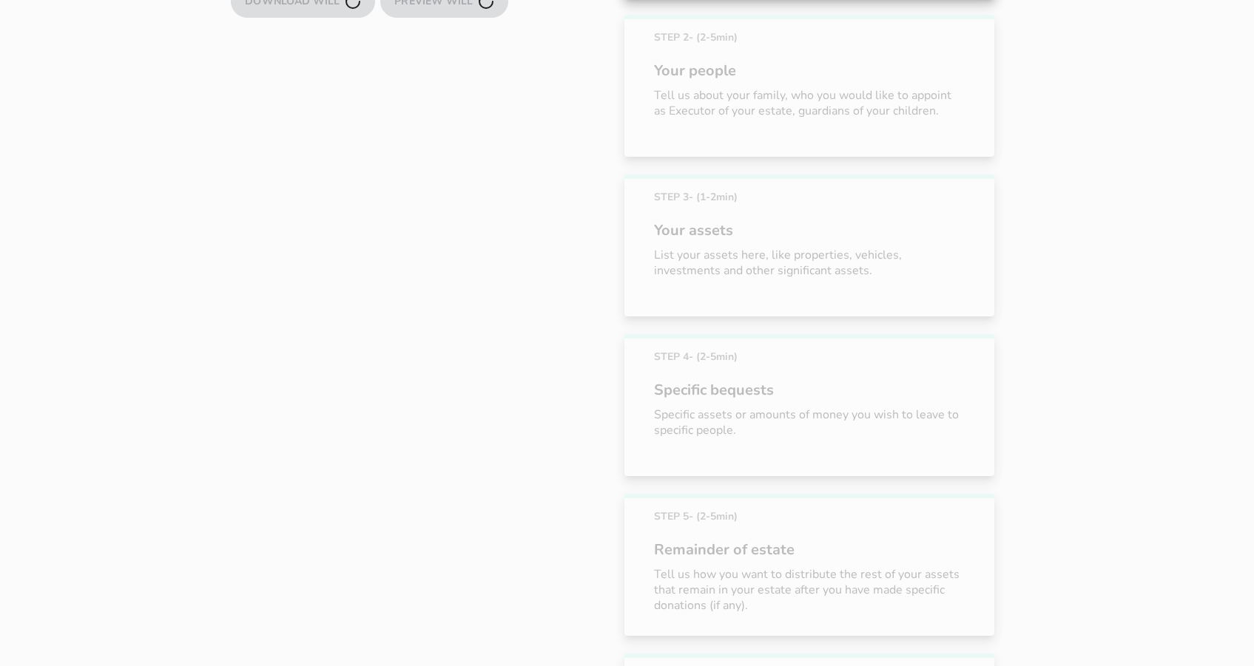
scroll to position [649, 0]
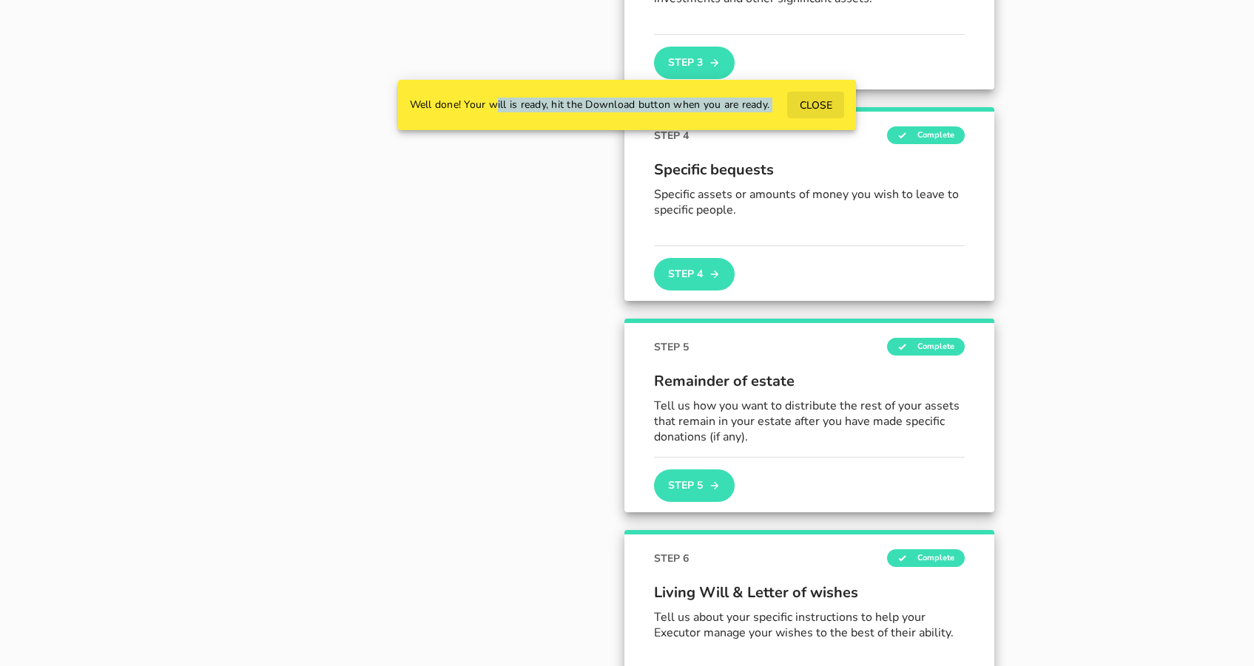
drag, startPoint x: 478, startPoint y: 104, endPoint x: 836, endPoint y: 104, distance: 357.2
click at [836, 104] on div "Well done! Your will is ready, hit the Download button when you are ready. CLOSE" at bounding box center [627, 105] width 459 height 50
click at [822, 102] on span "CLOSE" at bounding box center [815, 105] width 33 height 14
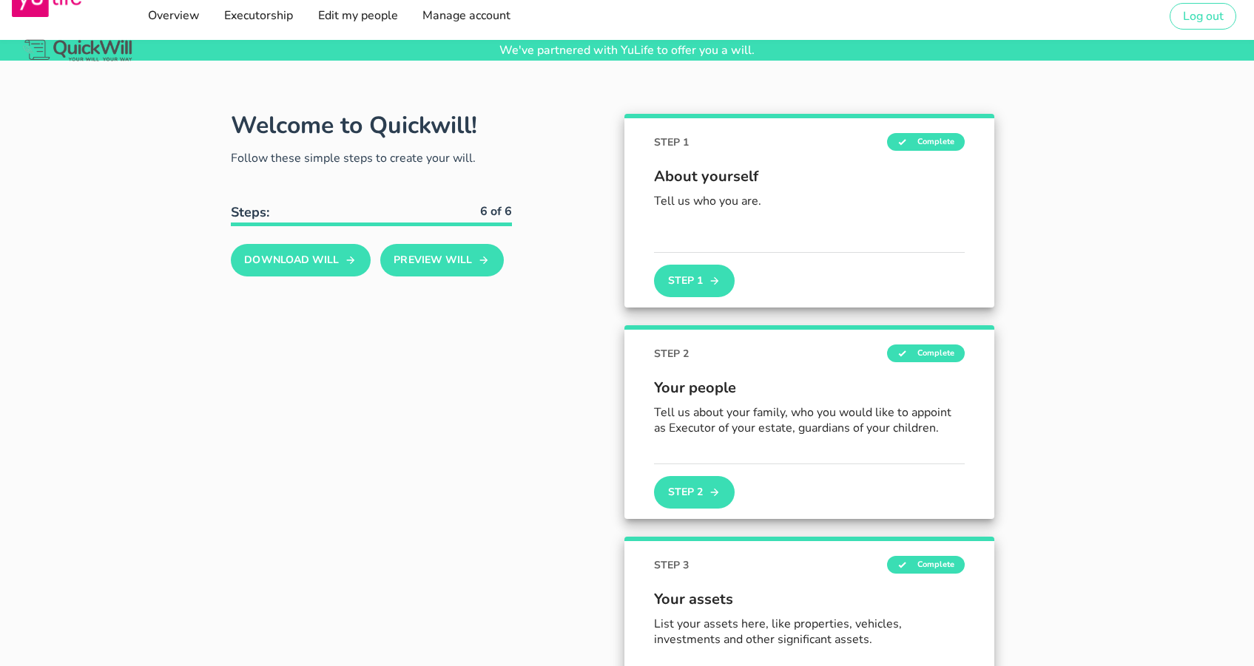
scroll to position [0, 0]
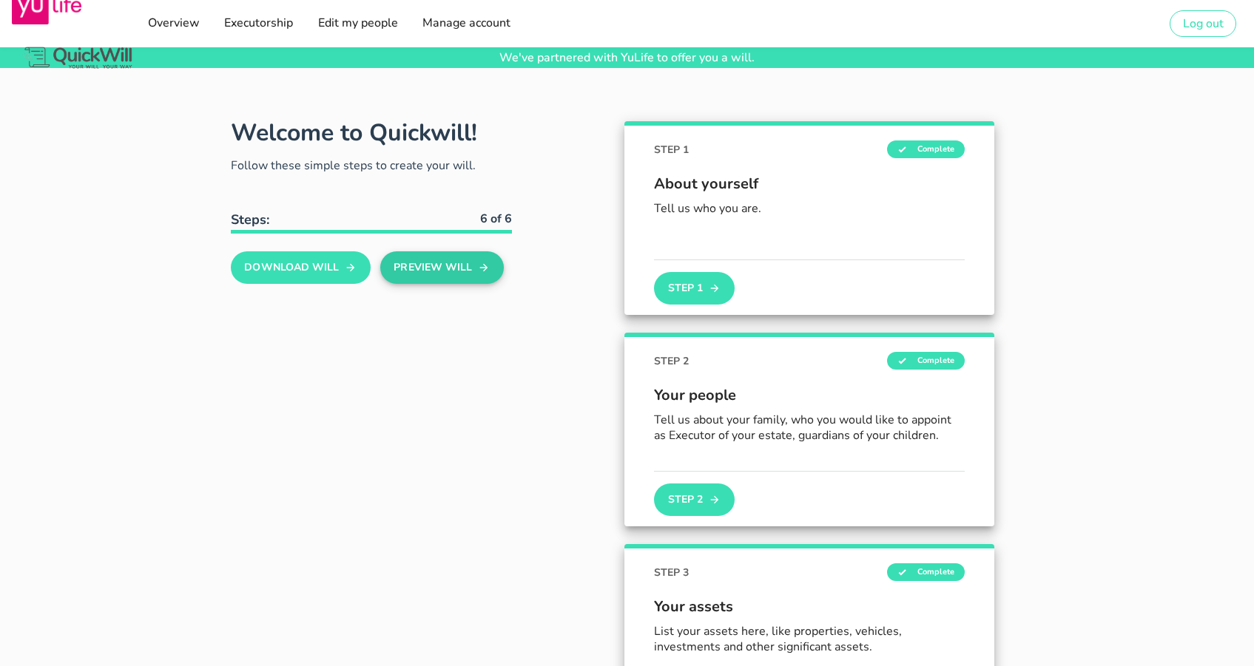
click at [427, 269] on button "Preview Will" at bounding box center [442, 267] width 124 height 33
click at [267, 22] on span "Executorship" at bounding box center [258, 23] width 70 height 16
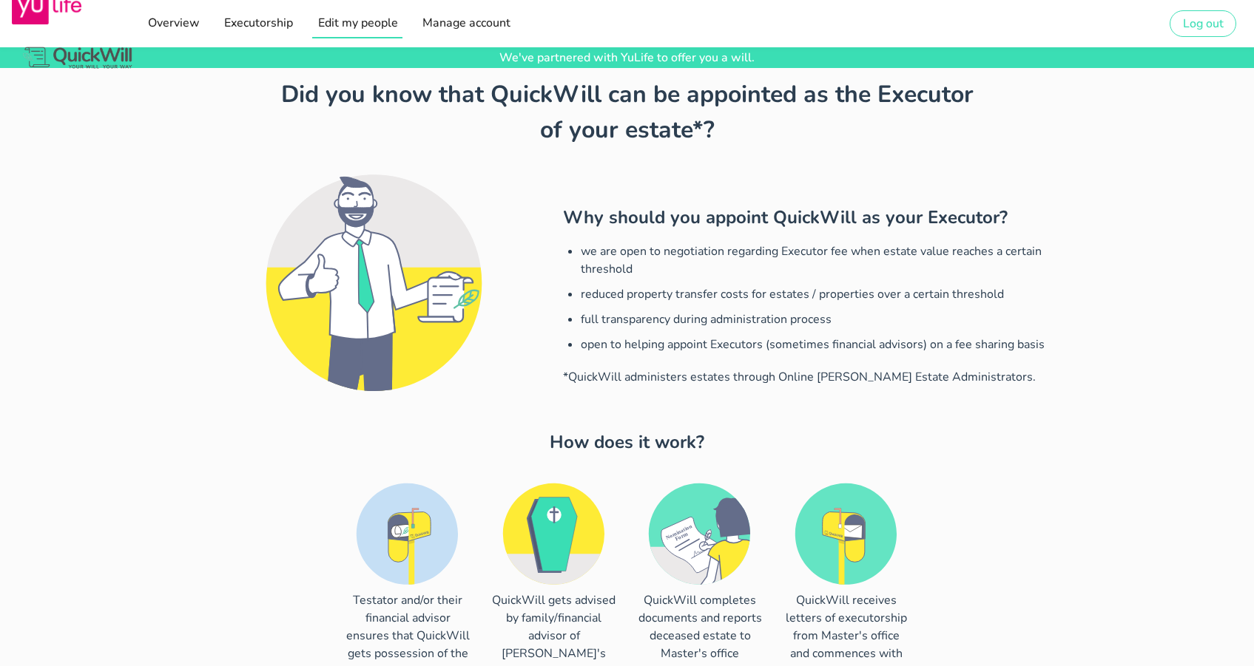
click at [367, 23] on span "Edit my people" at bounding box center [357, 23] width 81 height 16
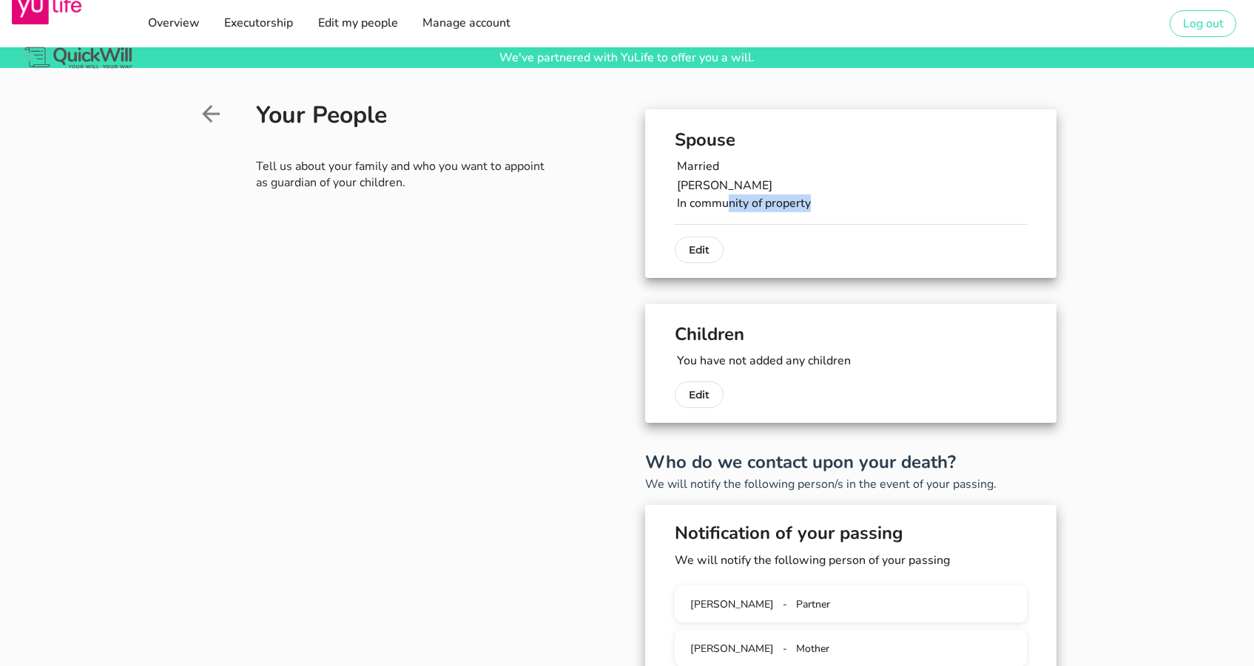
drag, startPoint x: 731, startPoint y: 201, endPoint x: 833, endPoint y: 201, distance: 101.3
click at [833, 201] on p "In community of property" at bounding box center [852, 203] width 350 height 18
drag, startPoint x: 833, startPoint y: 201, endPoint x: 746, endPoint y: 207, distance: 87.5
click at [746, 207] on p "In community of property" at bounding box center [852, 203] width 350 height 18
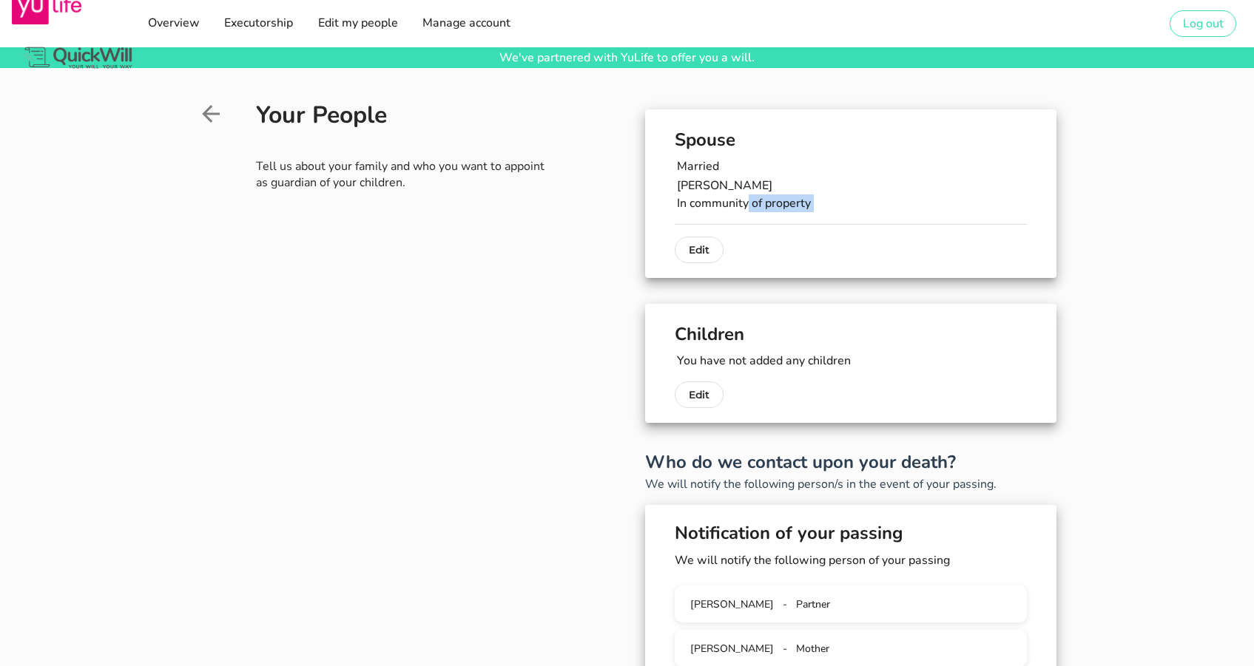
click at [746, 207] on p "In community of property" at bounding box center [852, 203] width 350 height 18
click at [172, 19] on span "Overview" at bounding box center [172, 23] width 53 height 16
